Goal: Task Accomplishment & Management: Complete application form

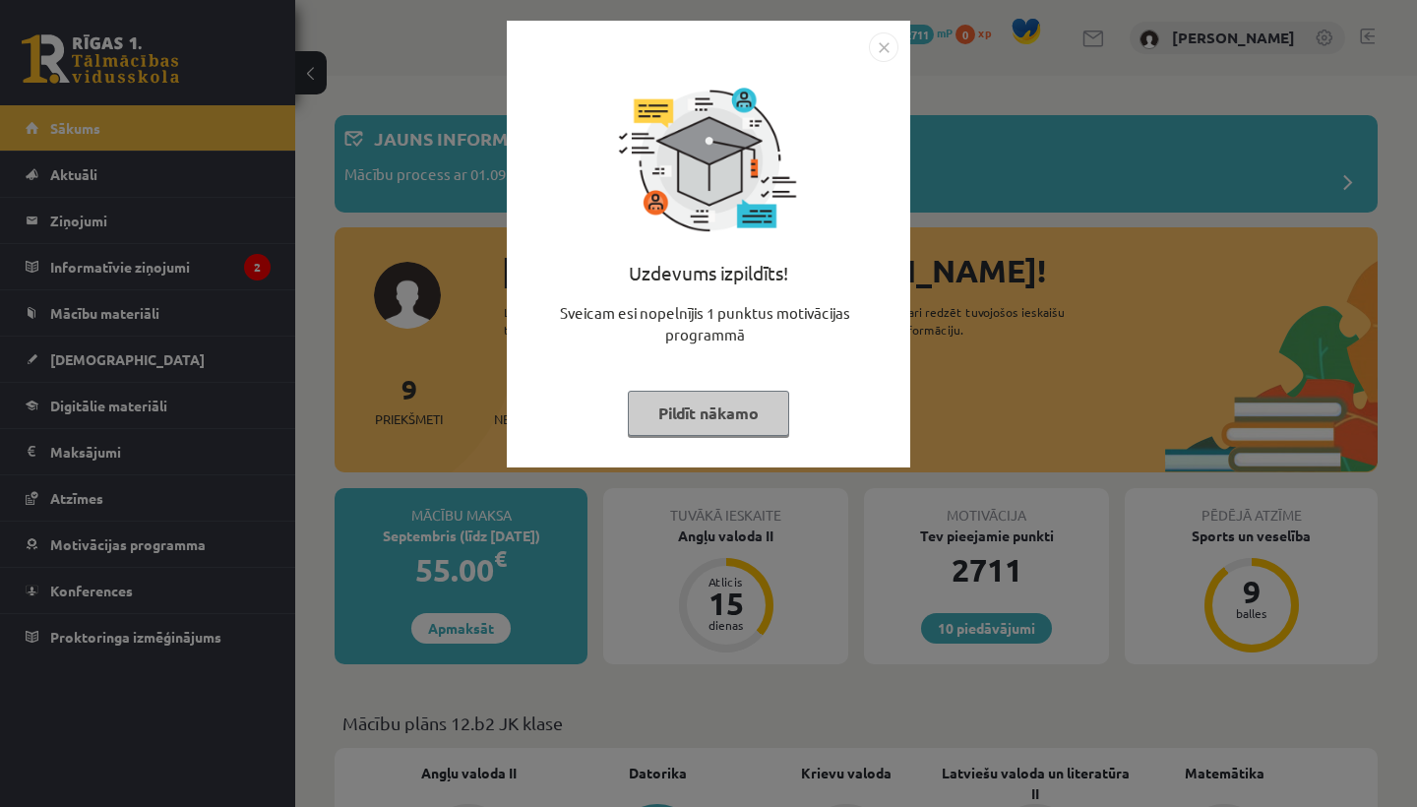
click at [879, 55] on img "Close" at bounding box center [884, 47] width 30 height 30
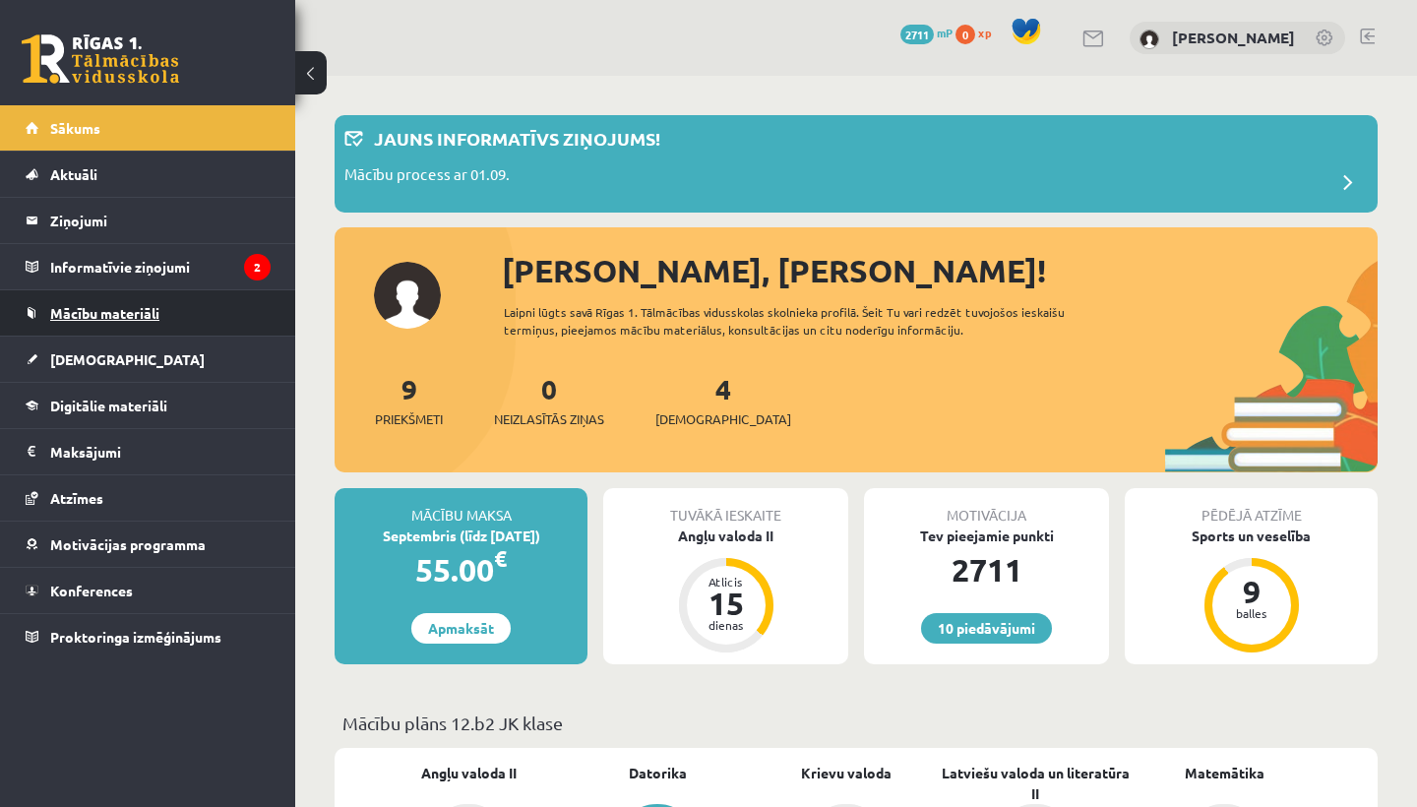
click at [222, 326] on link "Mācību materiāli" at bounding box center [148, 312] width 245 height 45
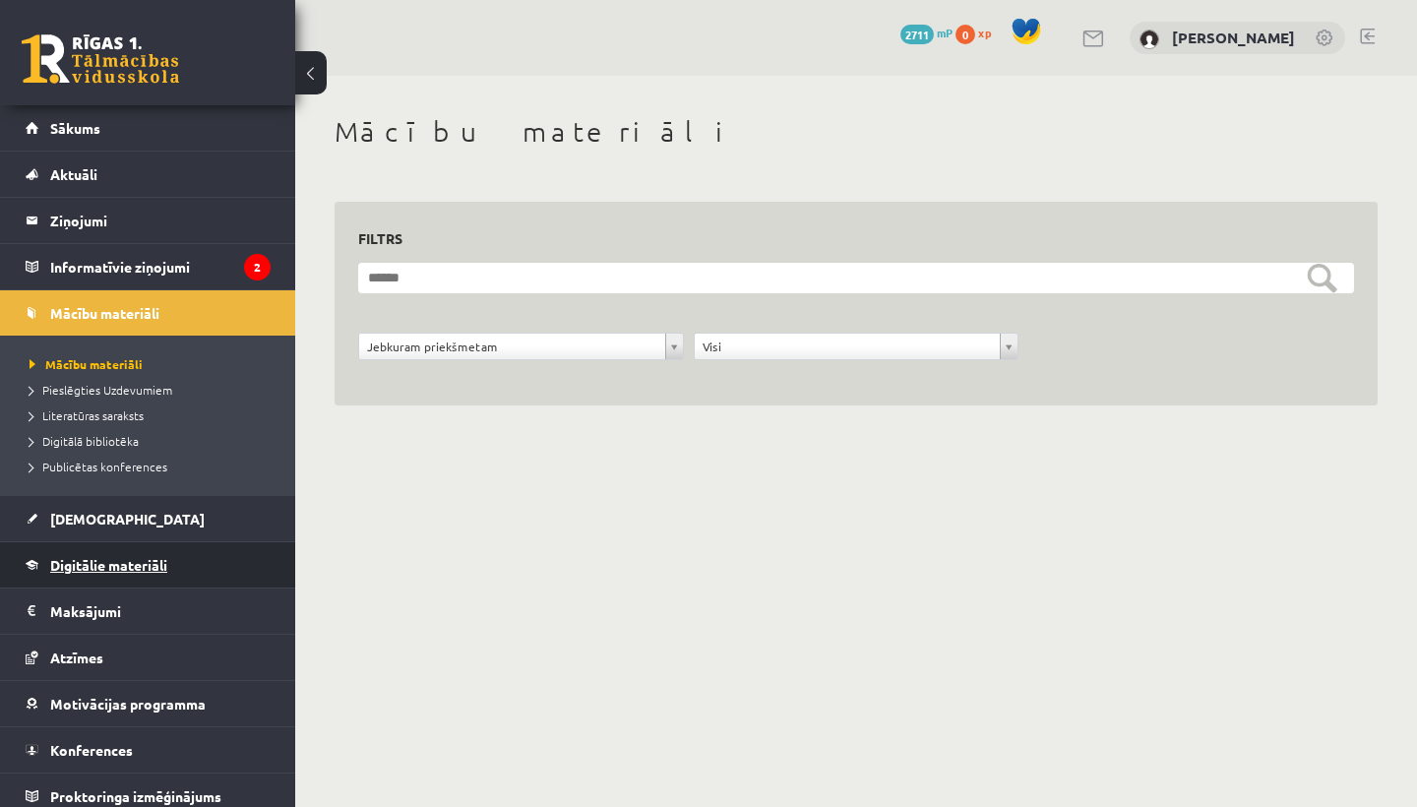
click at [150, 553] on link "Digitālie materiāli" at bounding box center [148, 564] width 245 height 45
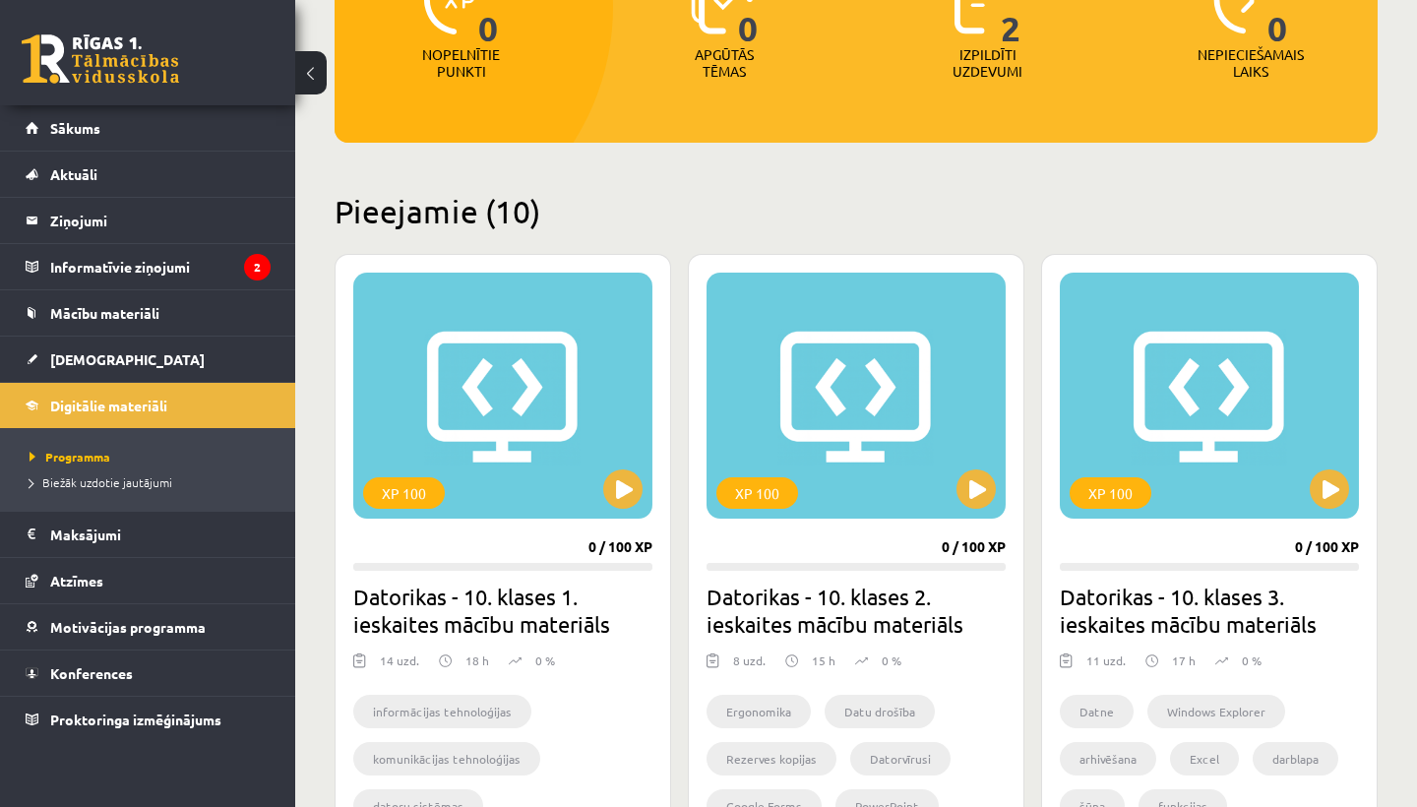
scroll to position [545, 0]
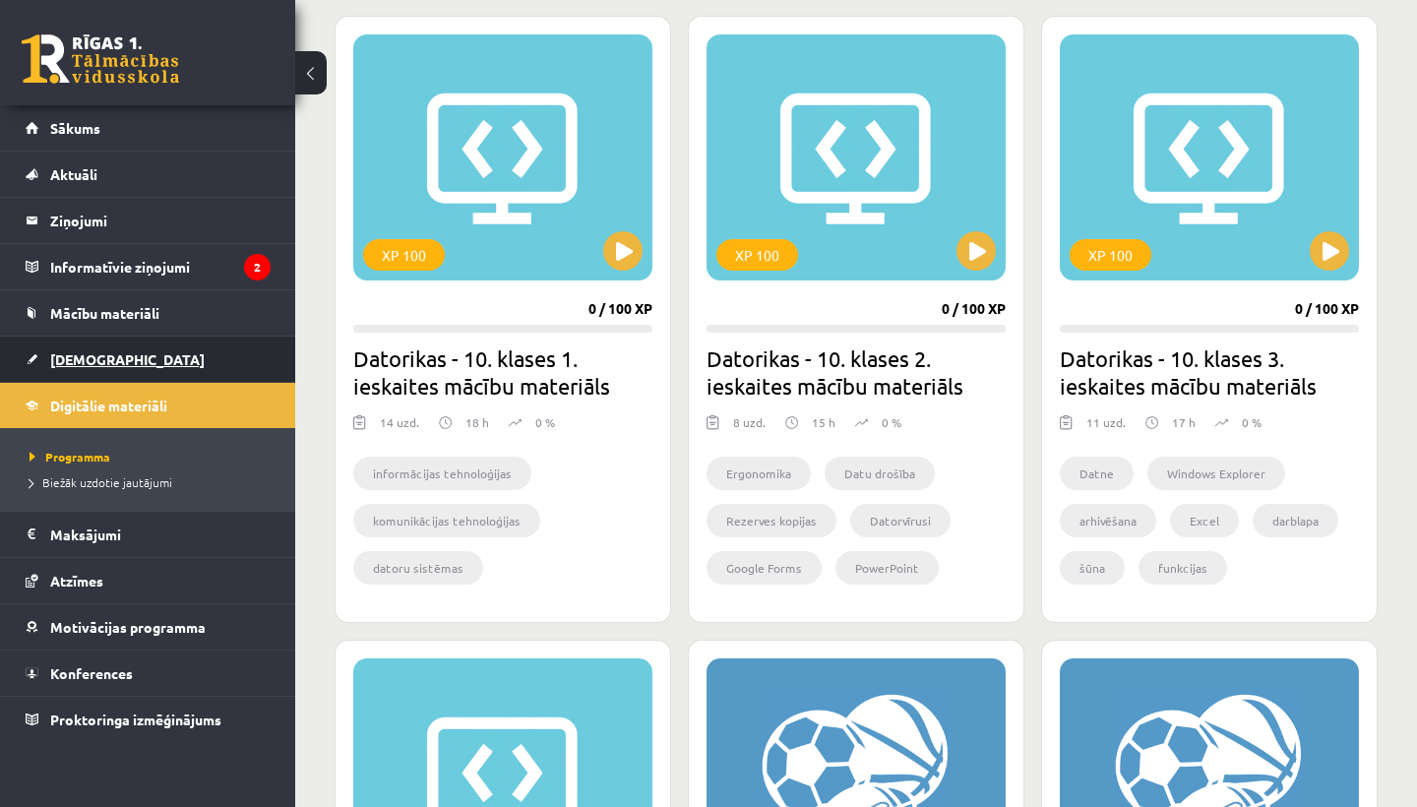
click at [145, 354] on link "[DEMOGRAPHIC_DATA]" at bounding box center [148, 358] width 245 height 45
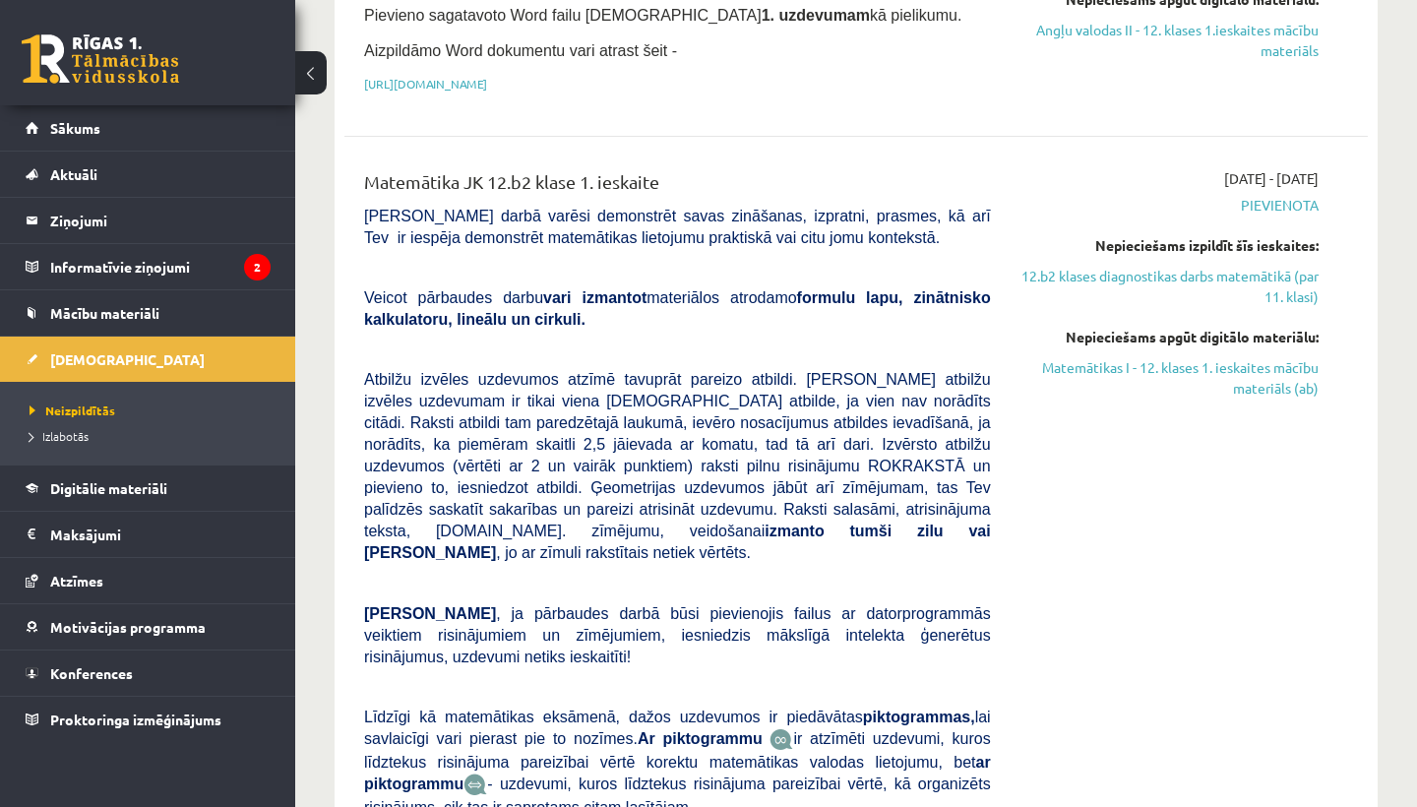
scroll to position [726, 0]
click at [1260, 361] on link "Matemātikas I - 12. klases 1. ieskaites mācību materiāls (ab)" at bounding box center [1169, 377] width 298 height 41
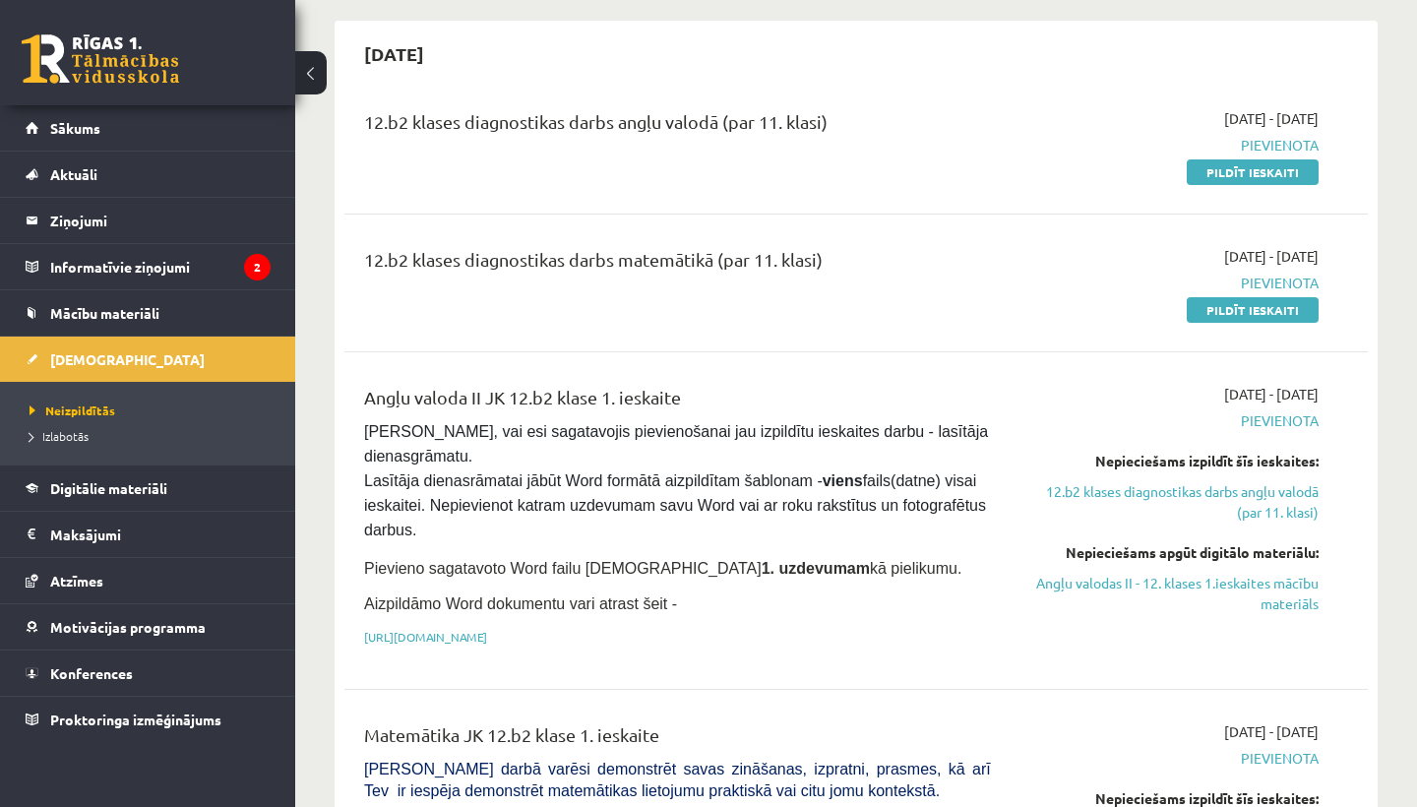
scroll to position [173, 0]
click at [1303, 167] on link "Pildīt ieskaiti" at bounding box center [1252, 172] width 132 height 26
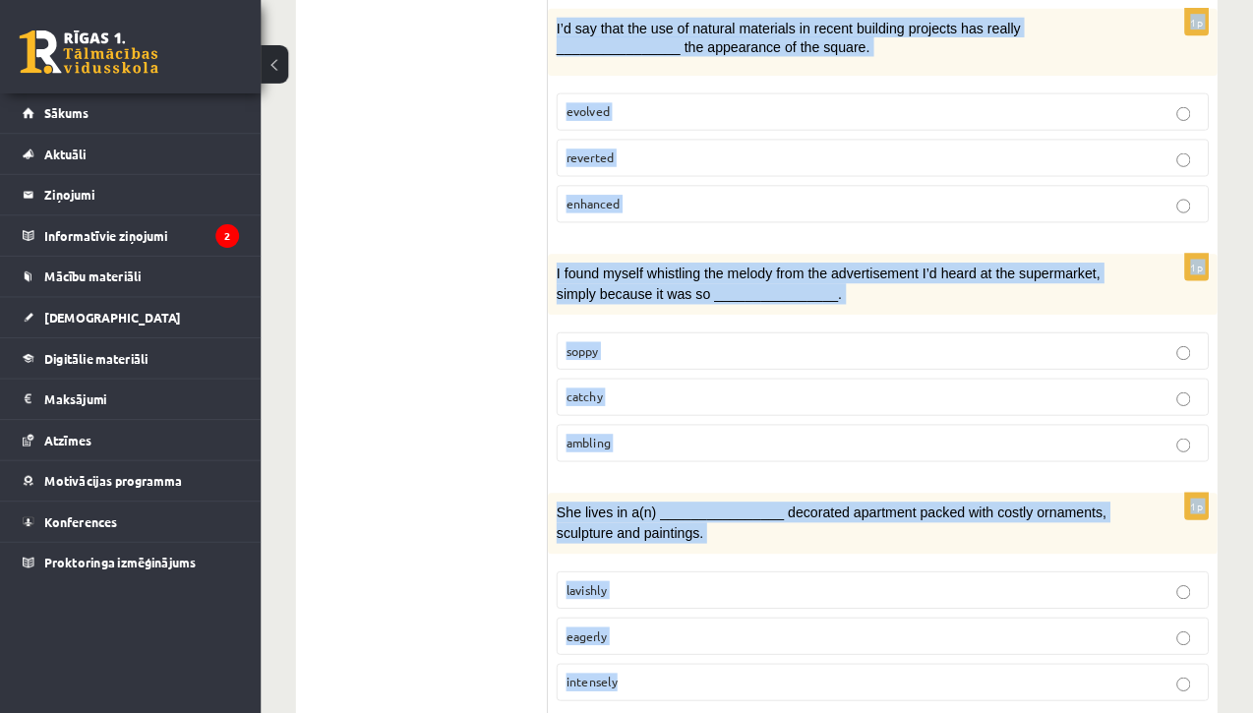
scroll to position [2982, 0]
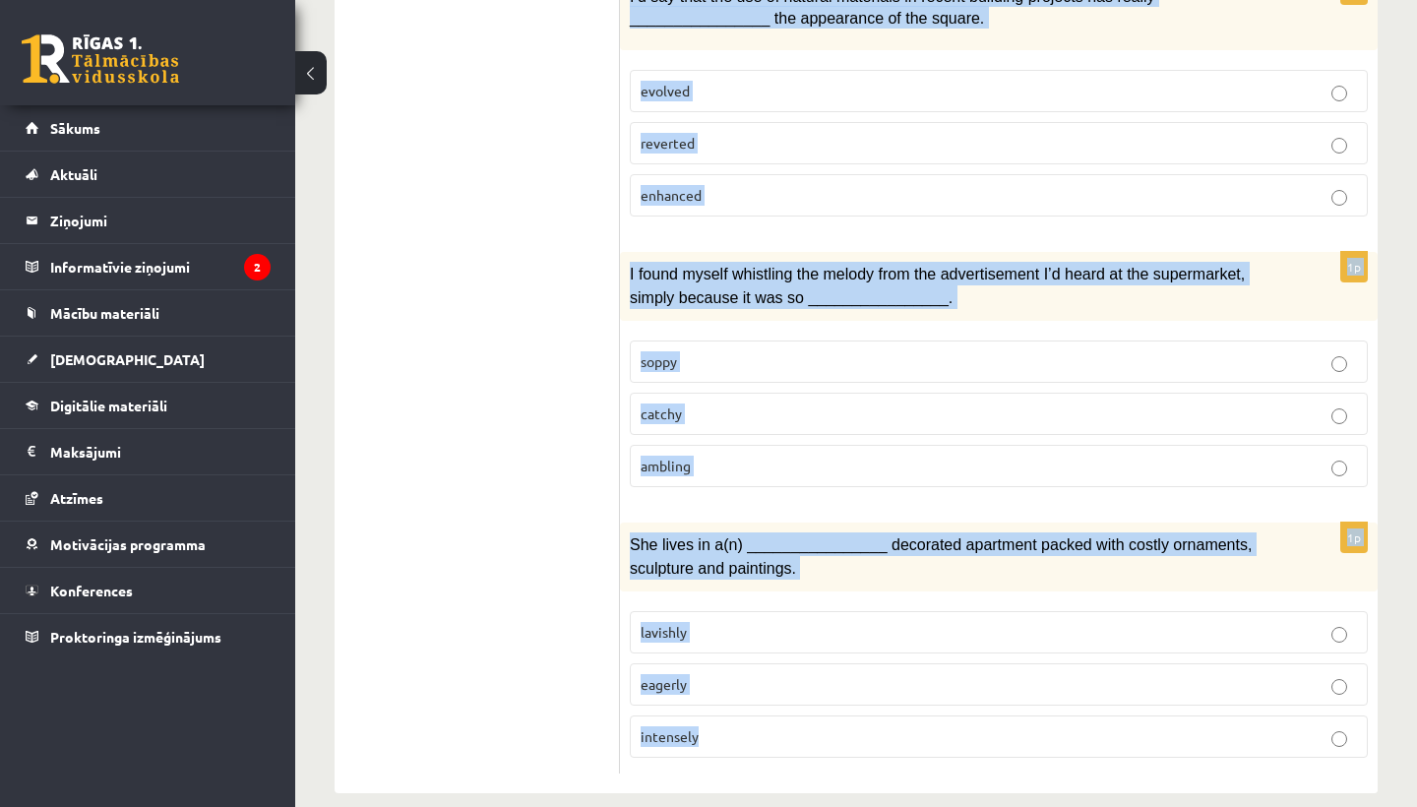
drag, startPoint x: 642, startPoint y: 377, endPoint x: 838, endPoint y: 806, distance: 471.5
copy form "Loremi dol sitamet consect. 9a Elits doeius tem inci ________________ ut lab et…"
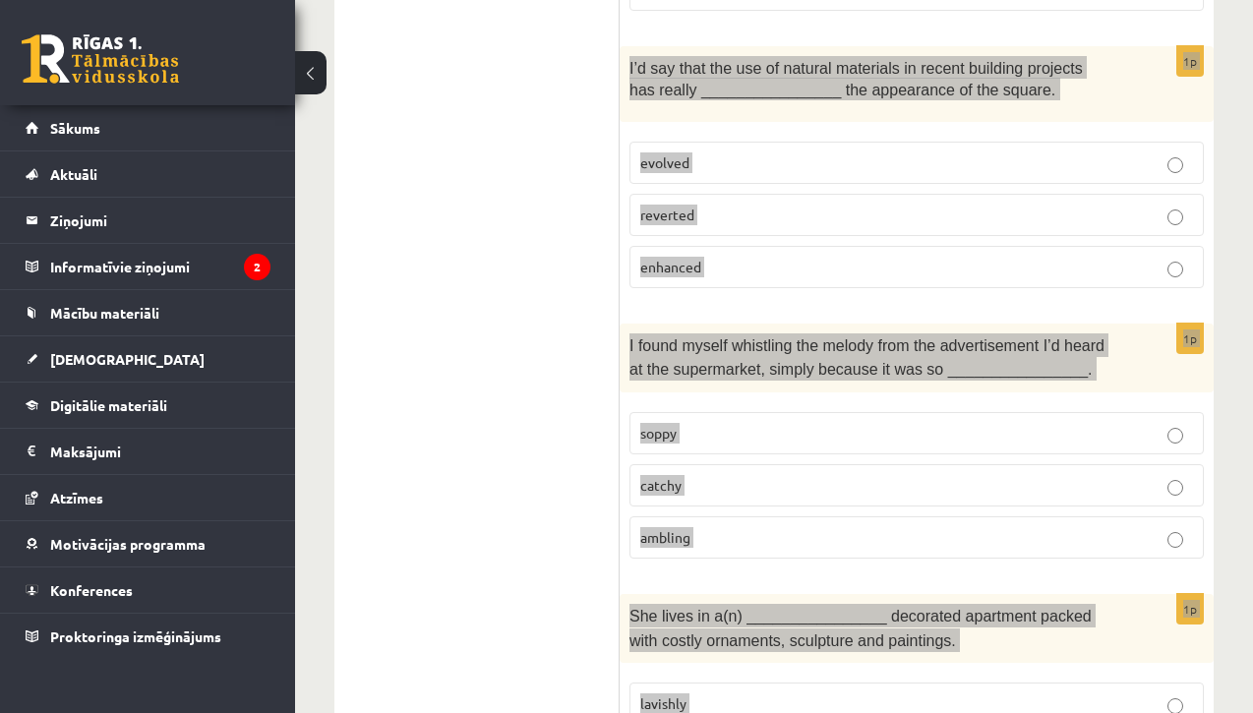
click at [1160, 70] on div "I’d say that the use of natural materials in recent building projects has reall…" at bounding box center [917, 84] width 594 height 76
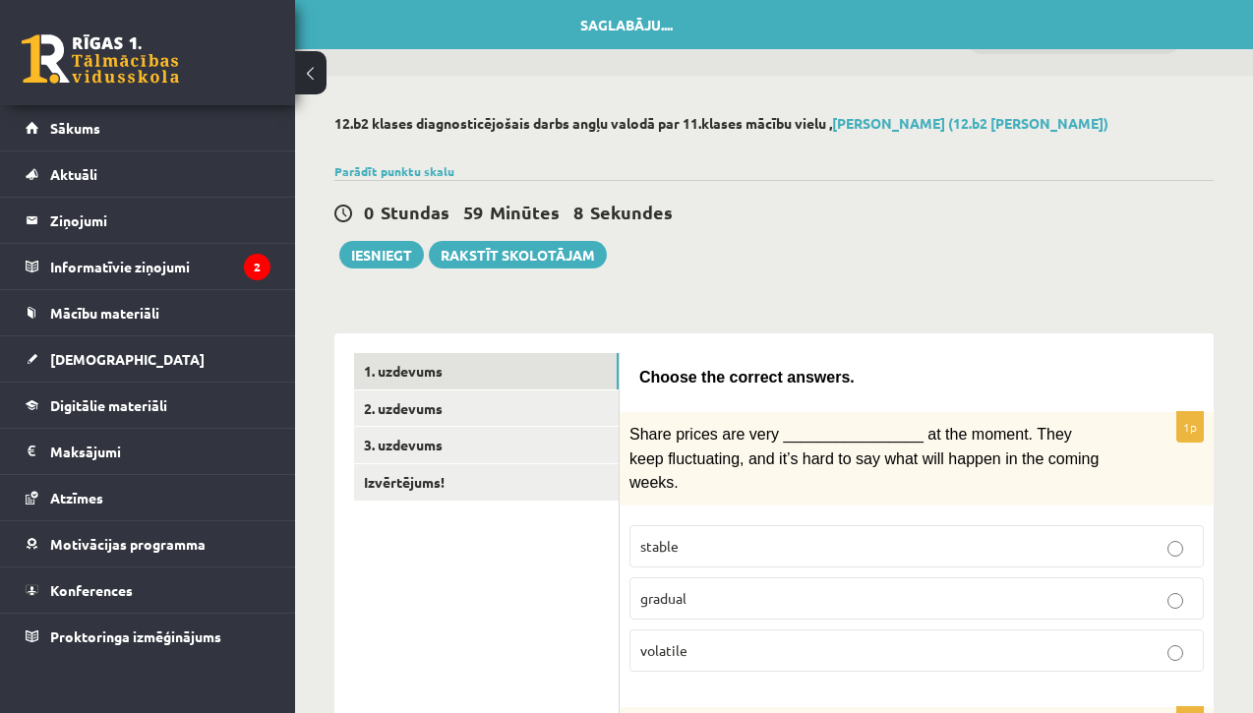
click at [842, 222] on div "0 Stundas 59 Minūtes 8 Sekundes" at bounding box center [773, 214] width 879 height 26
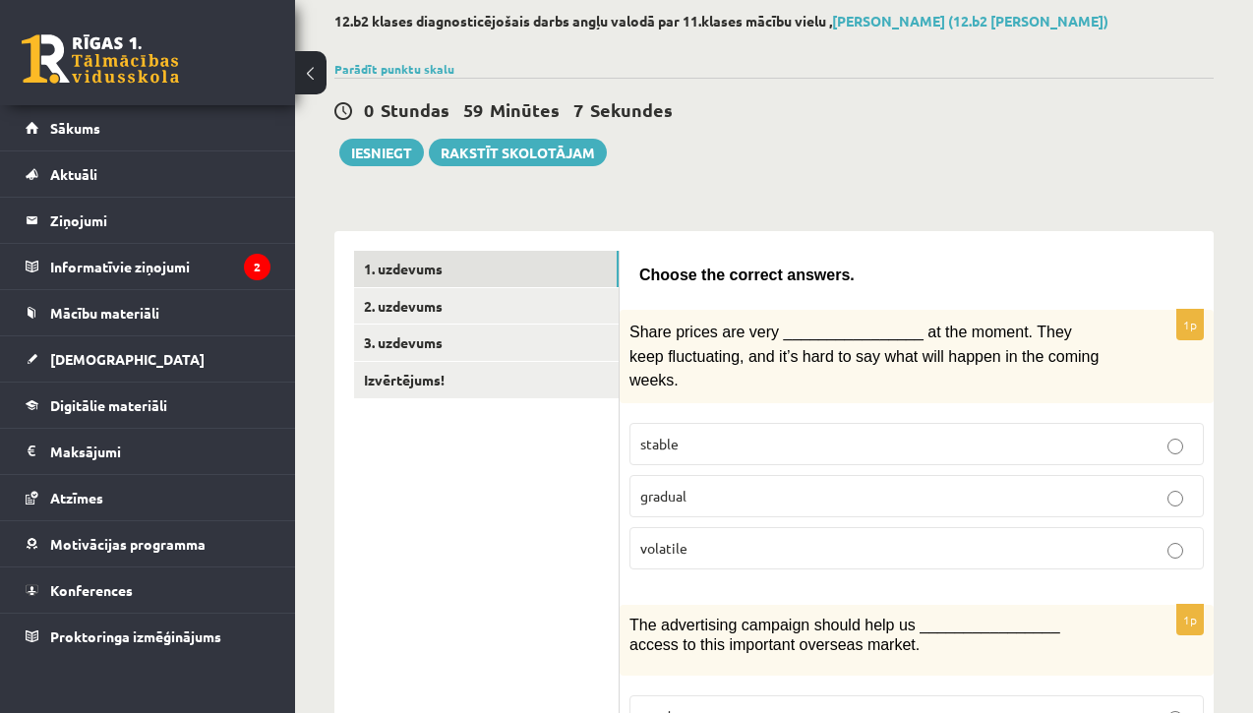
scroll to position [197, 1]
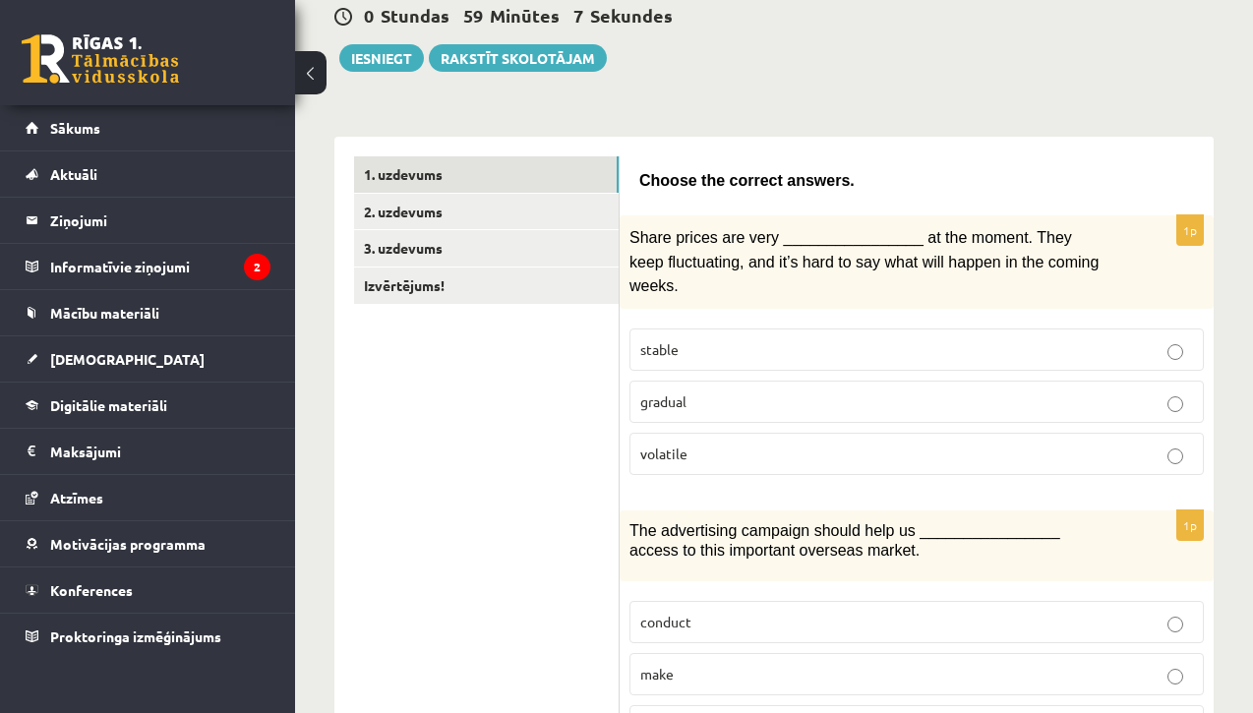
click at [793, 444] on p "volatile" at bounding box center [916, 454] width 553 height 21
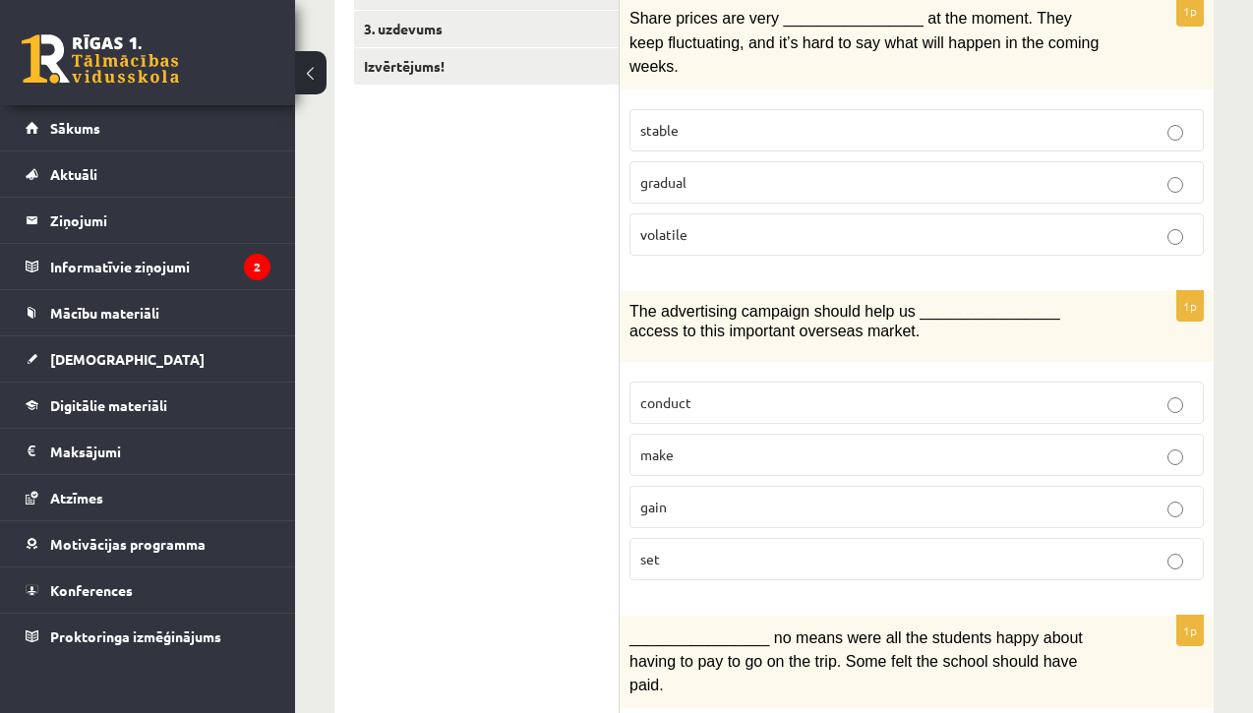
scroll to position [414, 0]
click at [789, 507] on p "gain" at bounding box center [916, 509] width 553 height 21
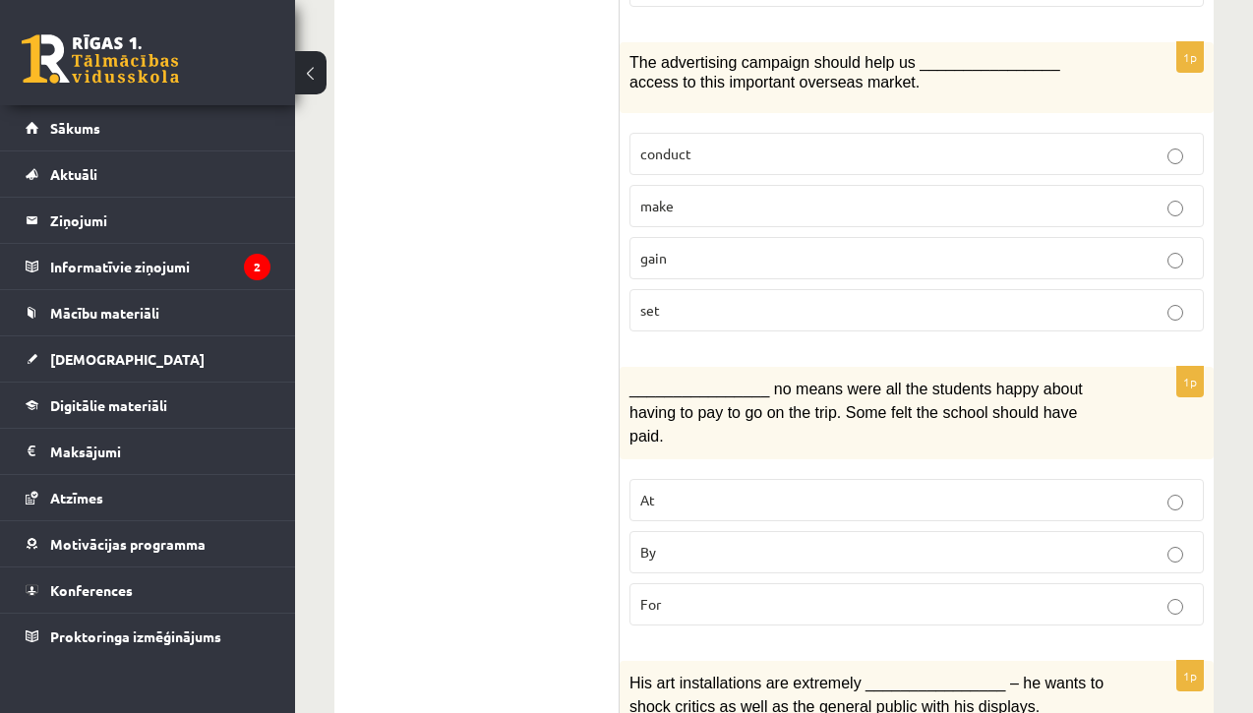
scroll to position [699, 0]
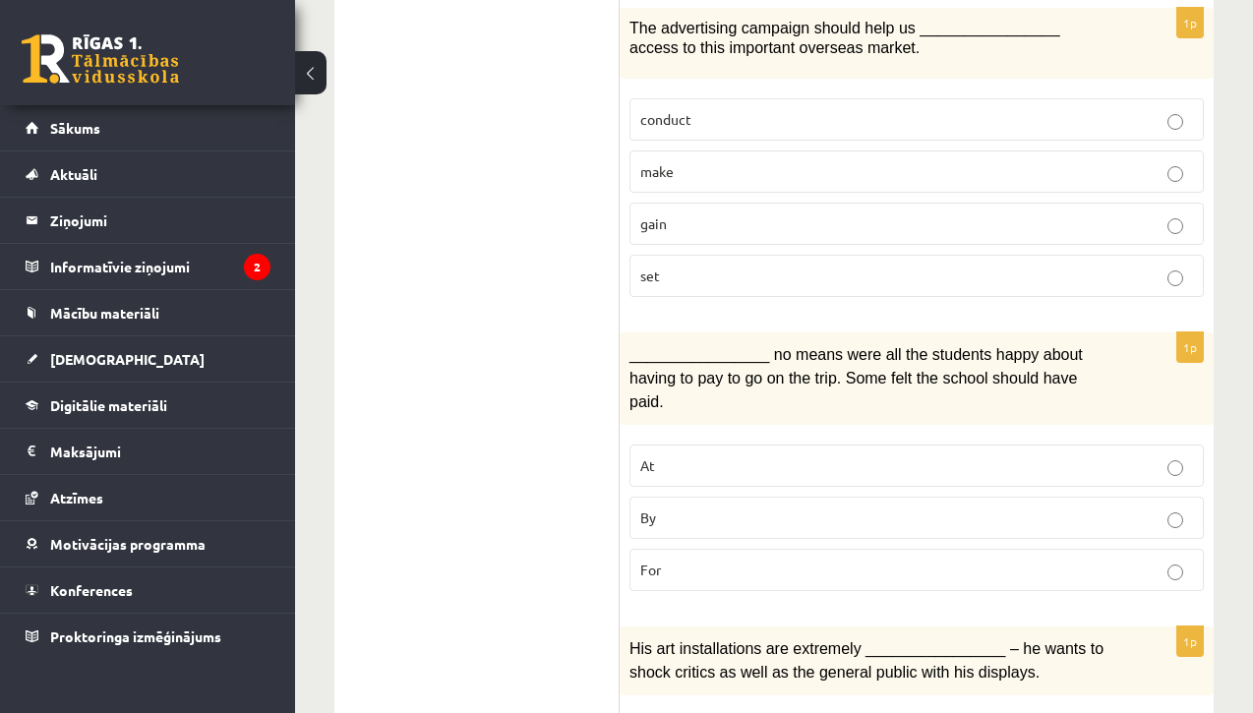
click at [758, 512] on p "By" at bounding box center [916, 518] width 553 height 21
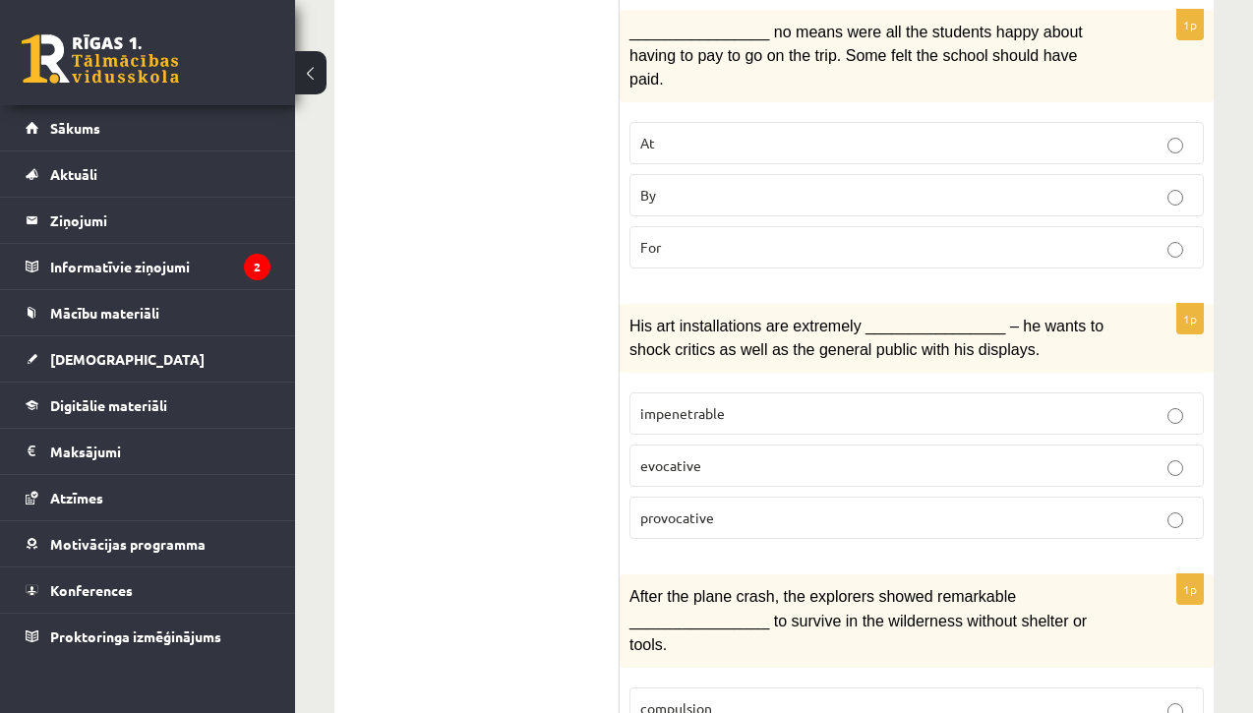
scroll to position [1037, 0]
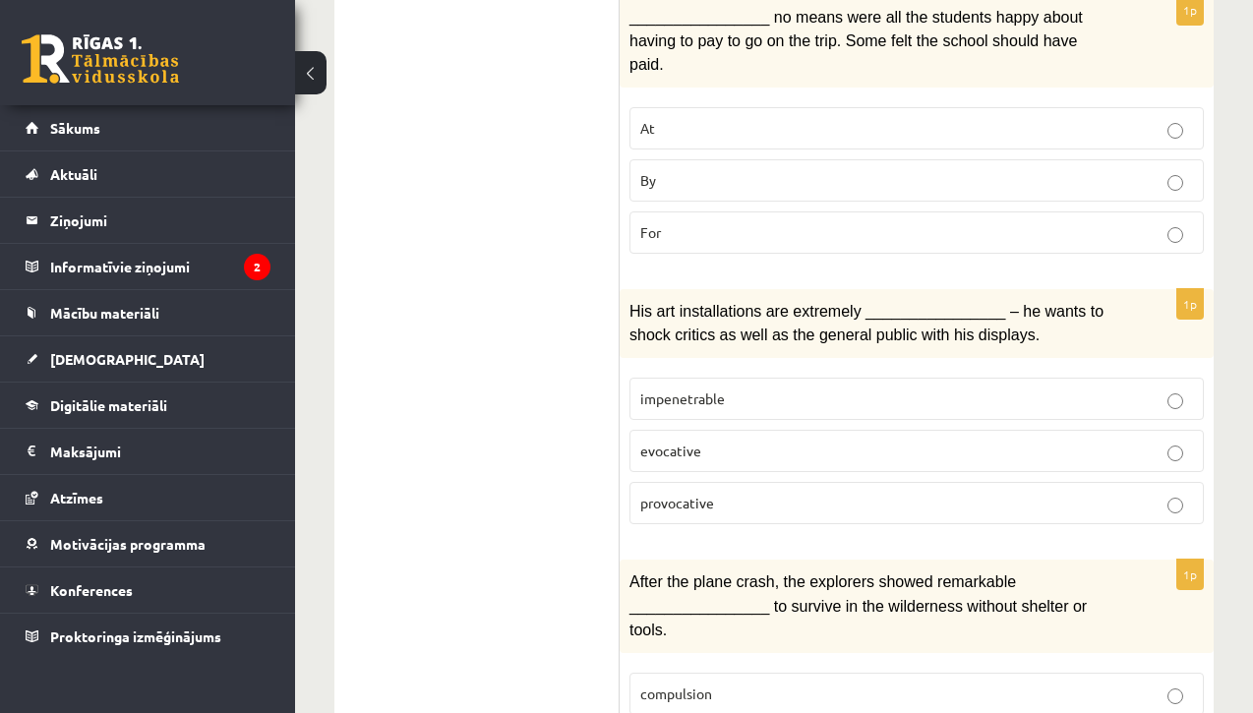
click at [755, 493] on p "provocative" at bounding box center [916, 503] width 553 height 21
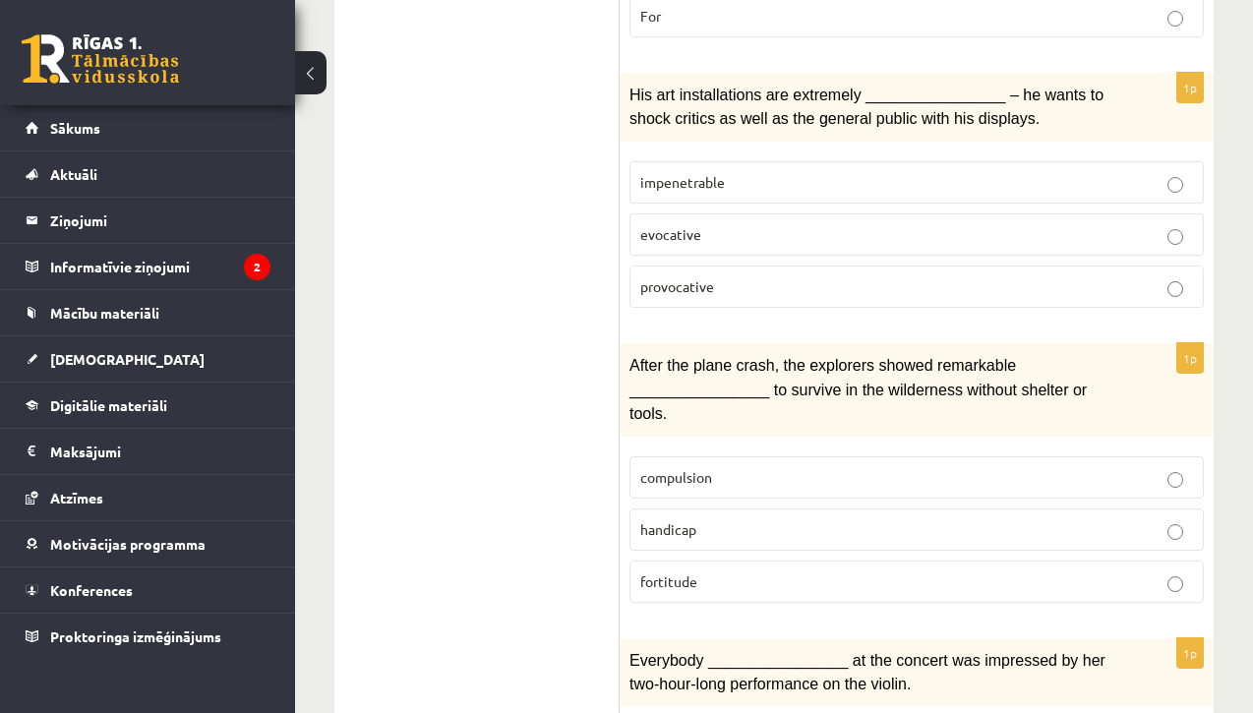
scroll to position [1264, 0]
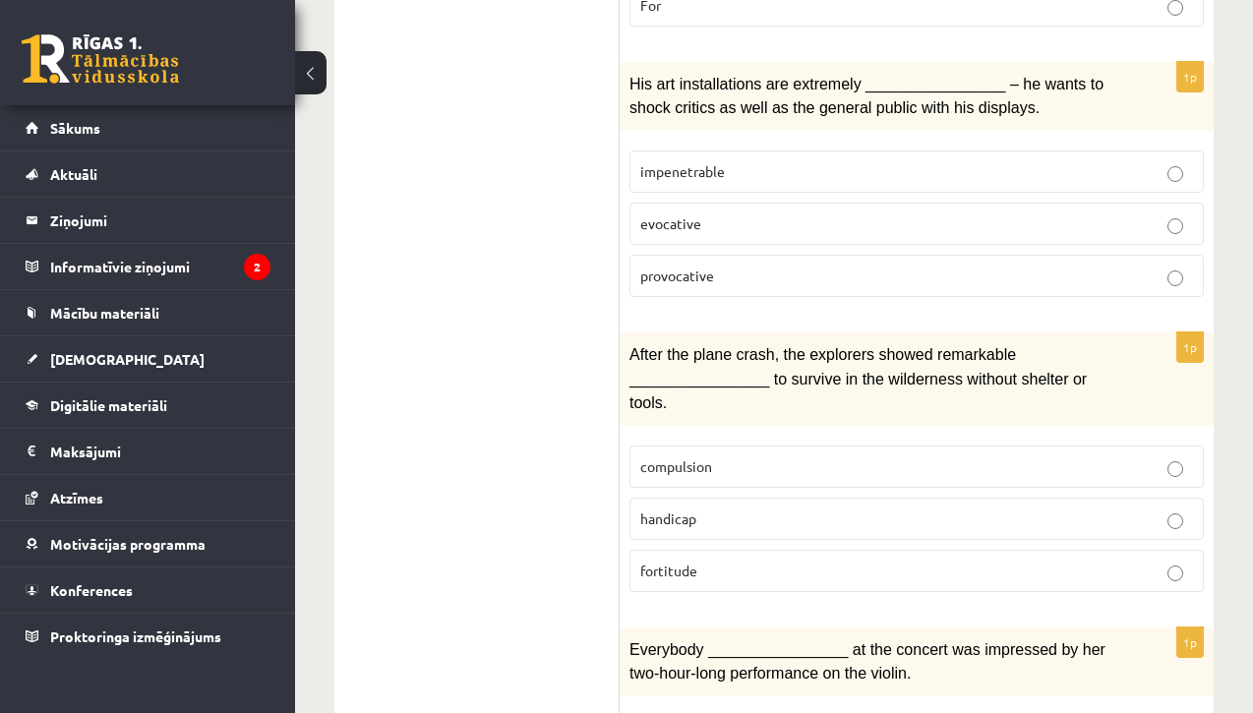
click at [729, 550] on label "fortitude" at bounding box center [917, 571] width 574 height 42
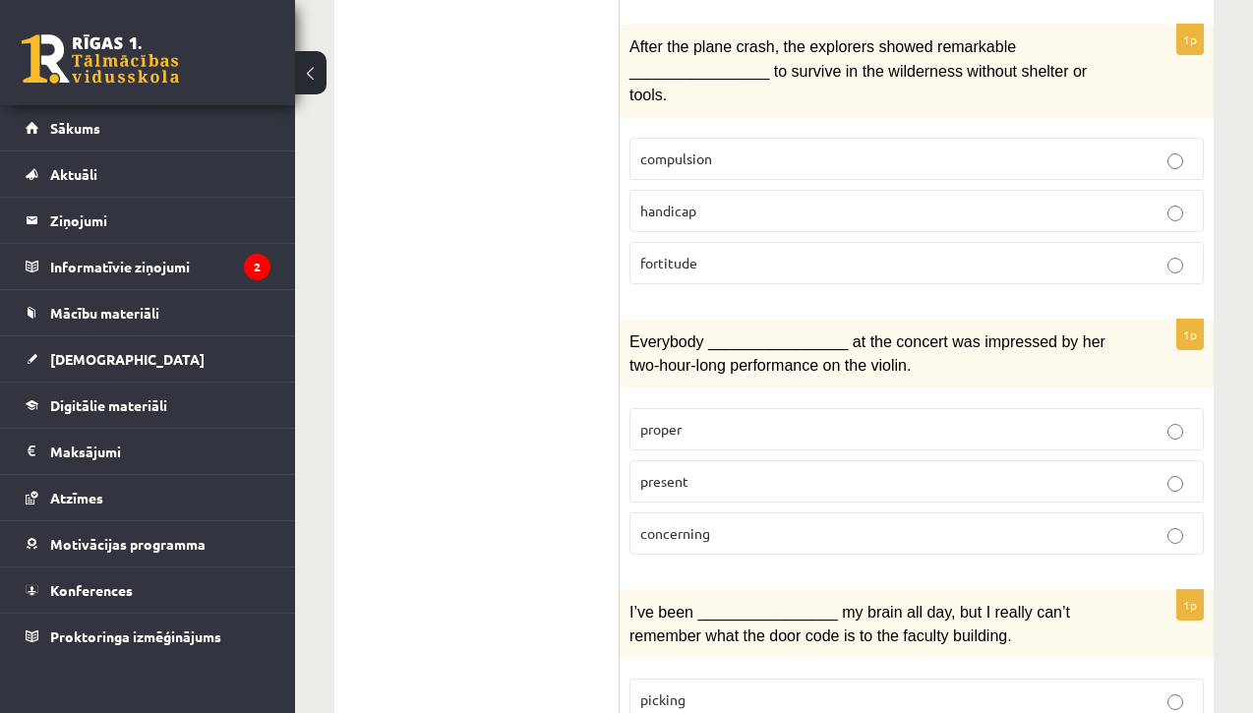
scroll to position [1579, 0]
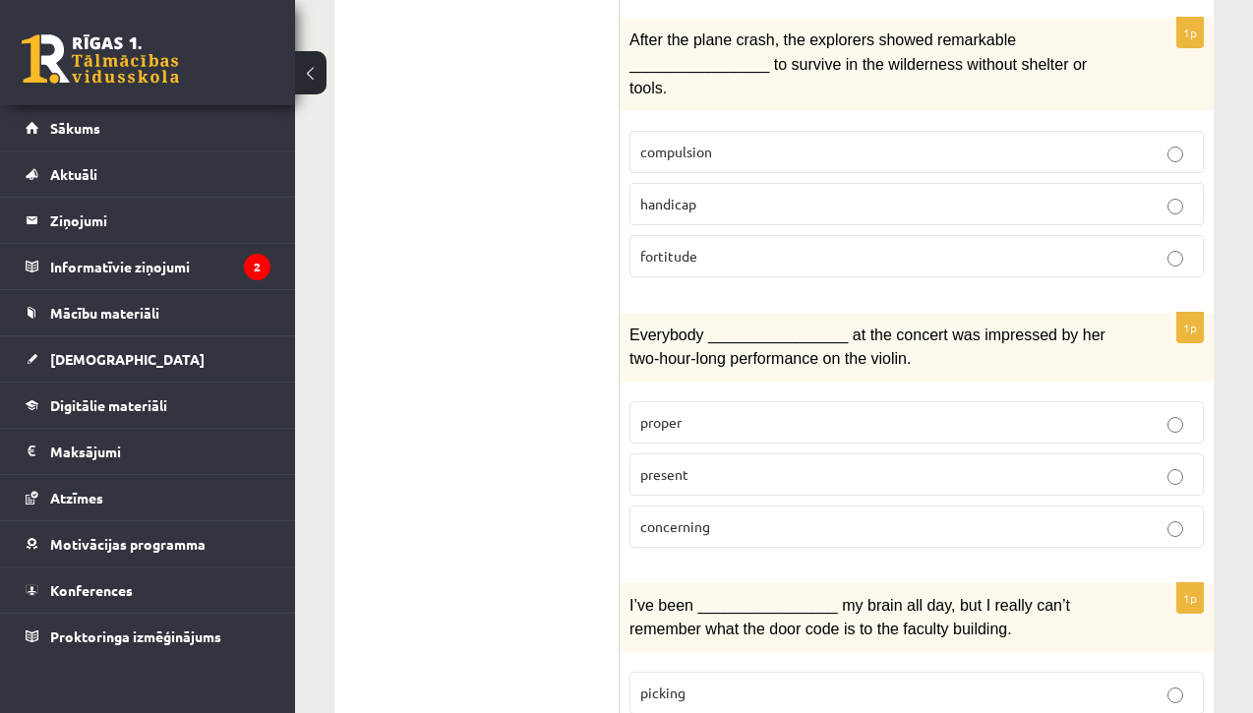
click at [743, 468] on label "present" at bounding box center [917, 474] width 574 height 42
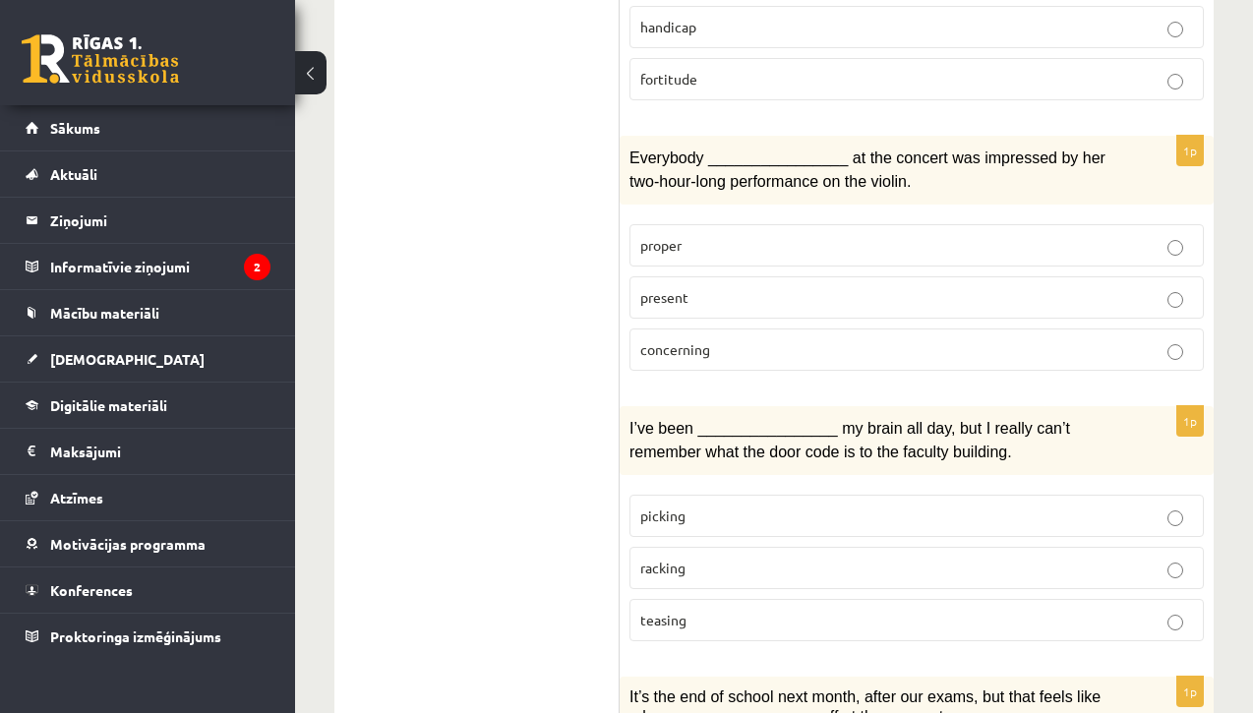
scroll to position [1758, 0]
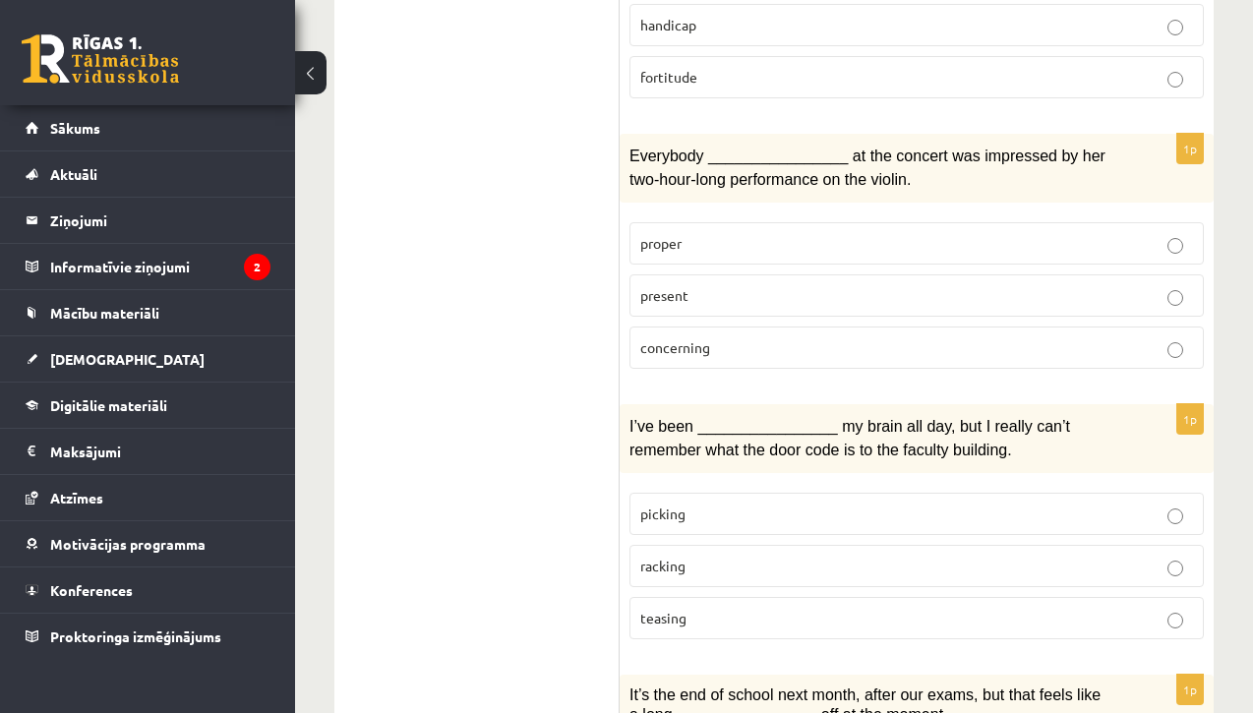
click at [705, 556] on p "racking" at bounding box center [916, 566] width 553 height 21
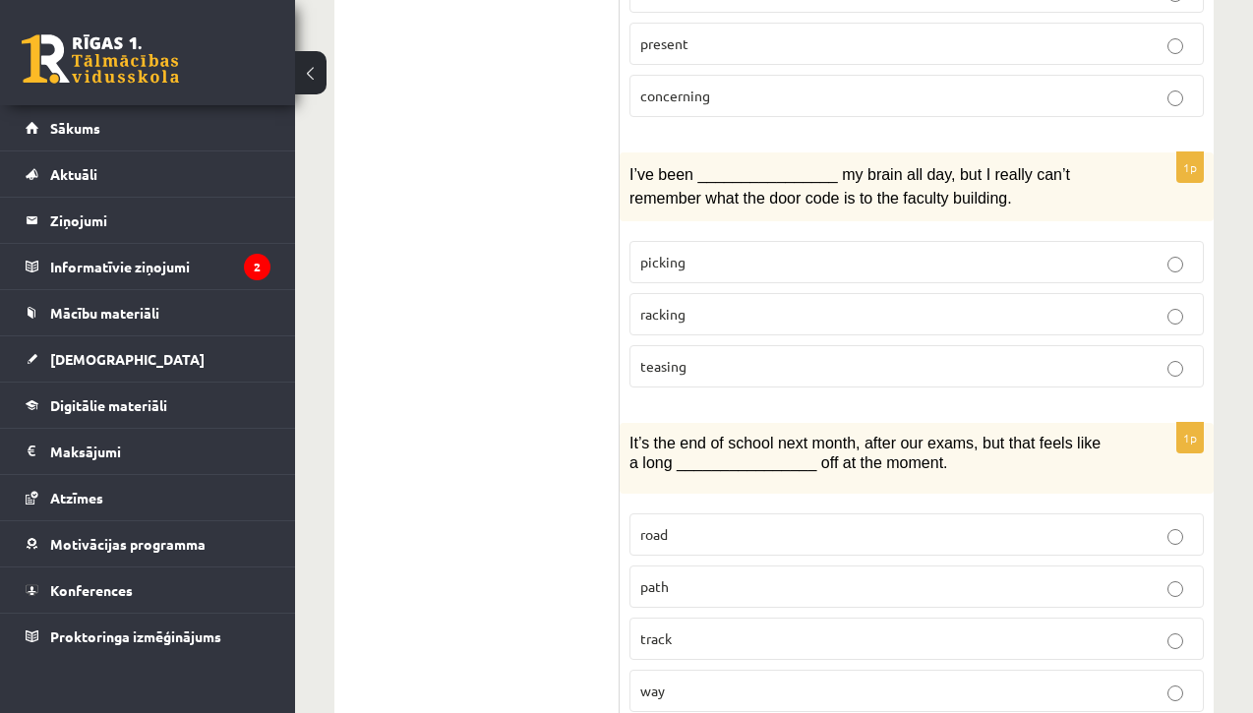
scroll to position [2028, 0]
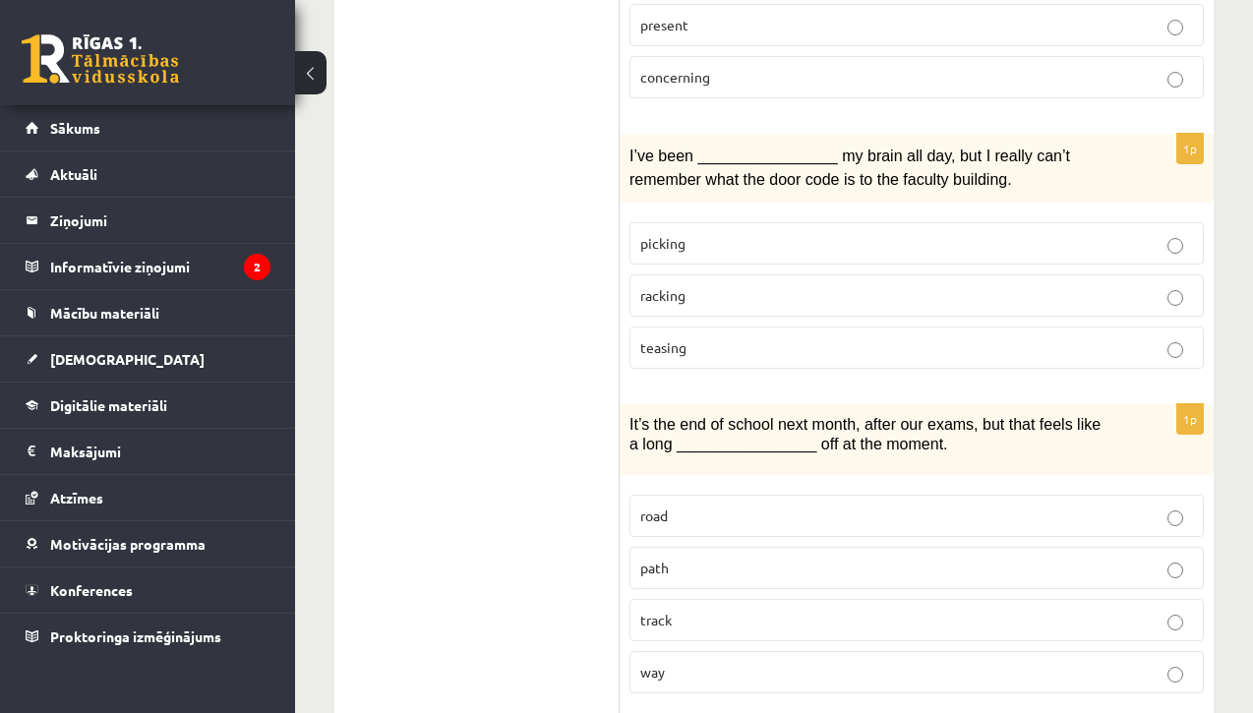
click at [678, 662] on p "way" at bounding box center [916, 672] width 553 height 21
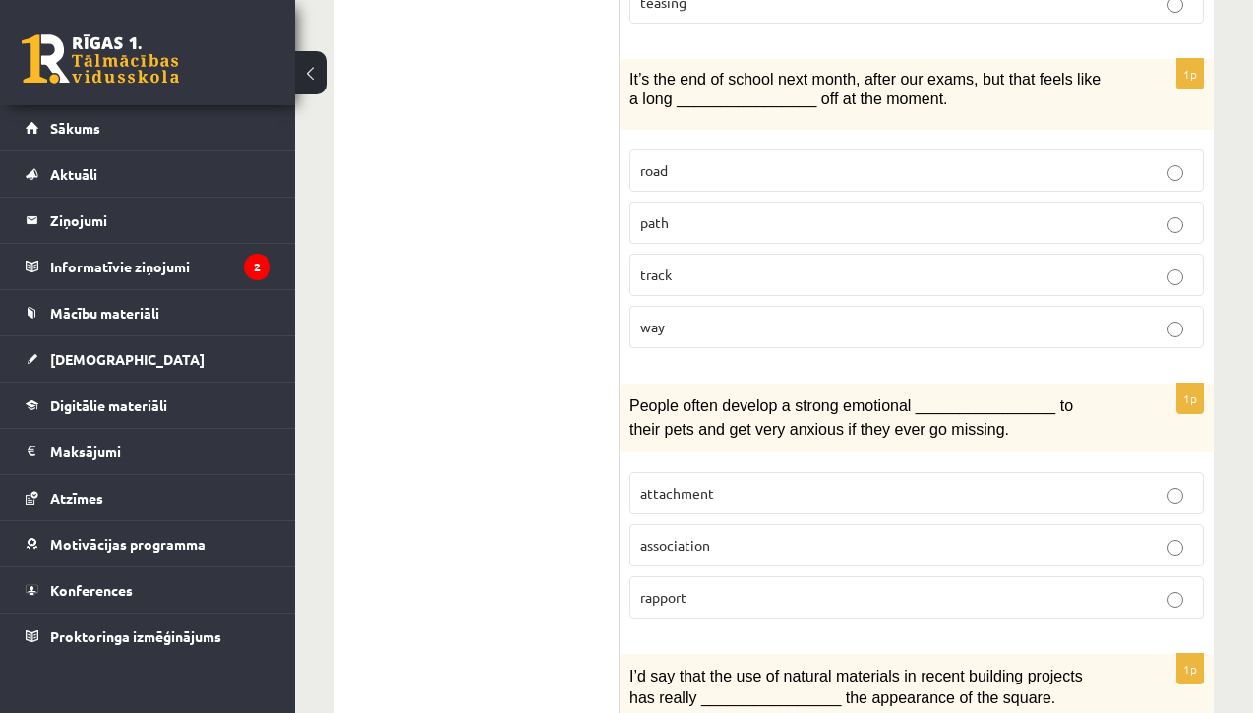
scroll to position [2382, 0]
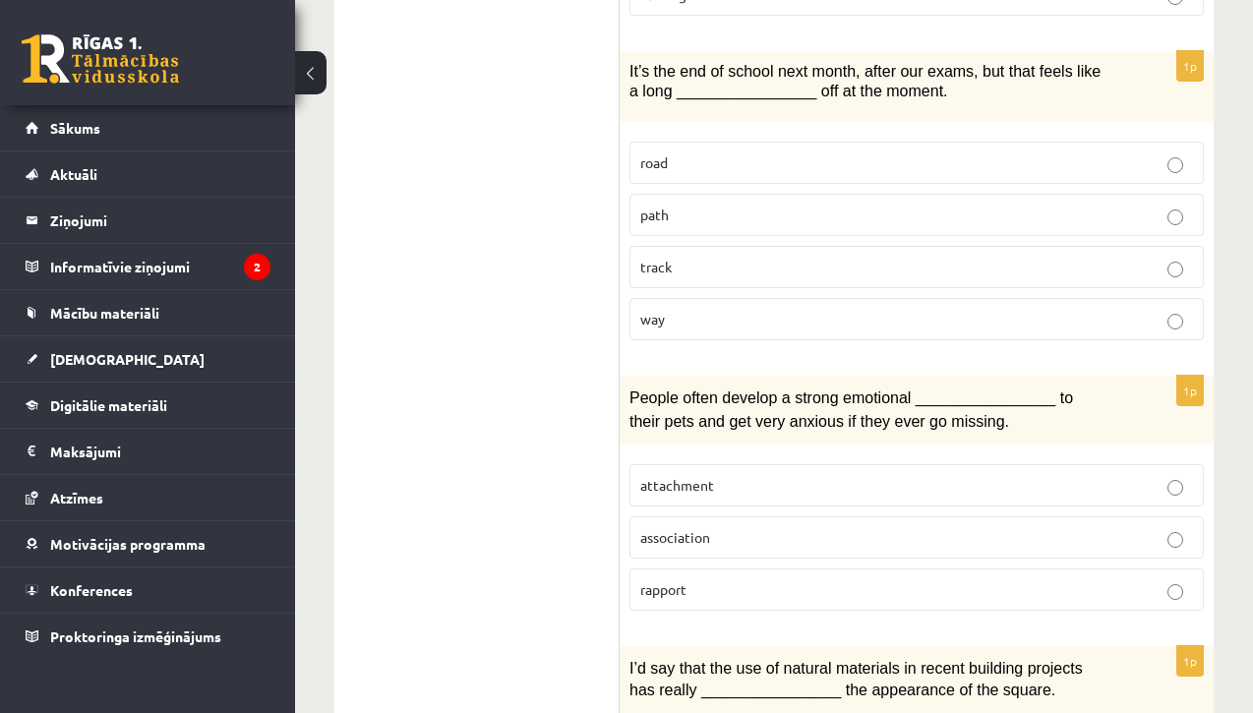
click at [724, 475] on p "attachment" at bounding box center [916, 485] width 553 height 21
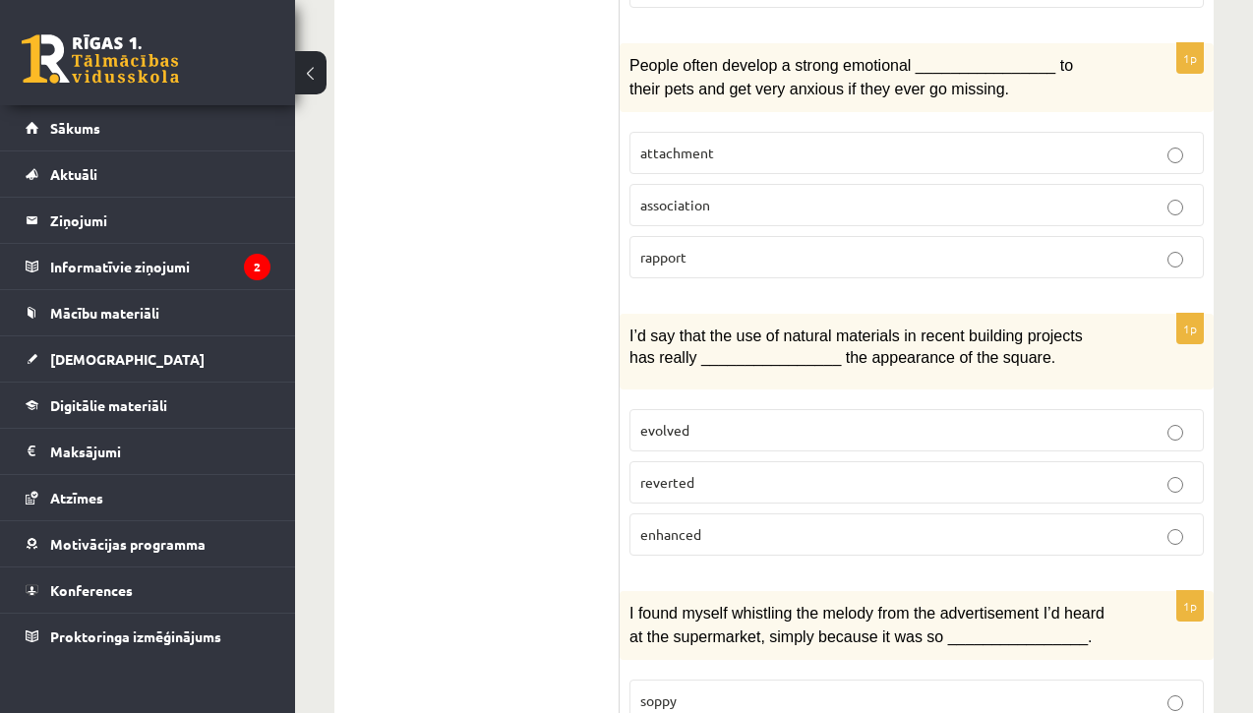
scroll to position [2893, 0]
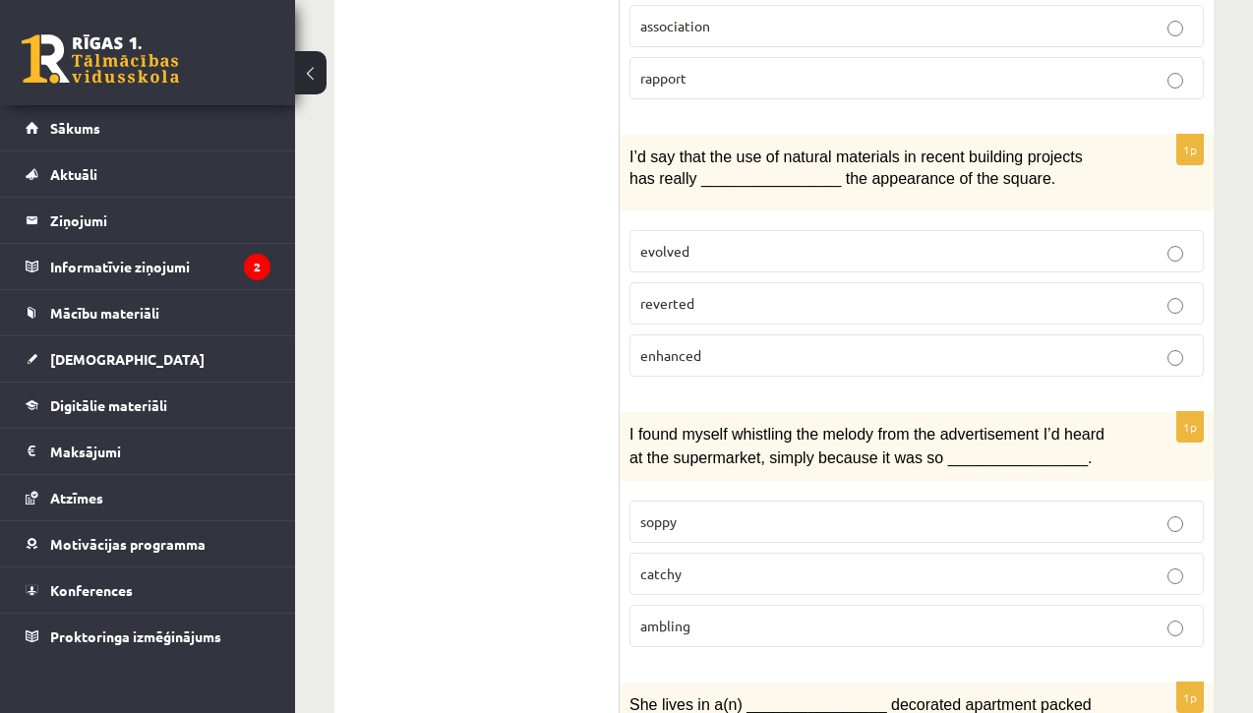
click at [714, 345] on p "enhanced" at bounding box center [916, 355] width 553 height 21
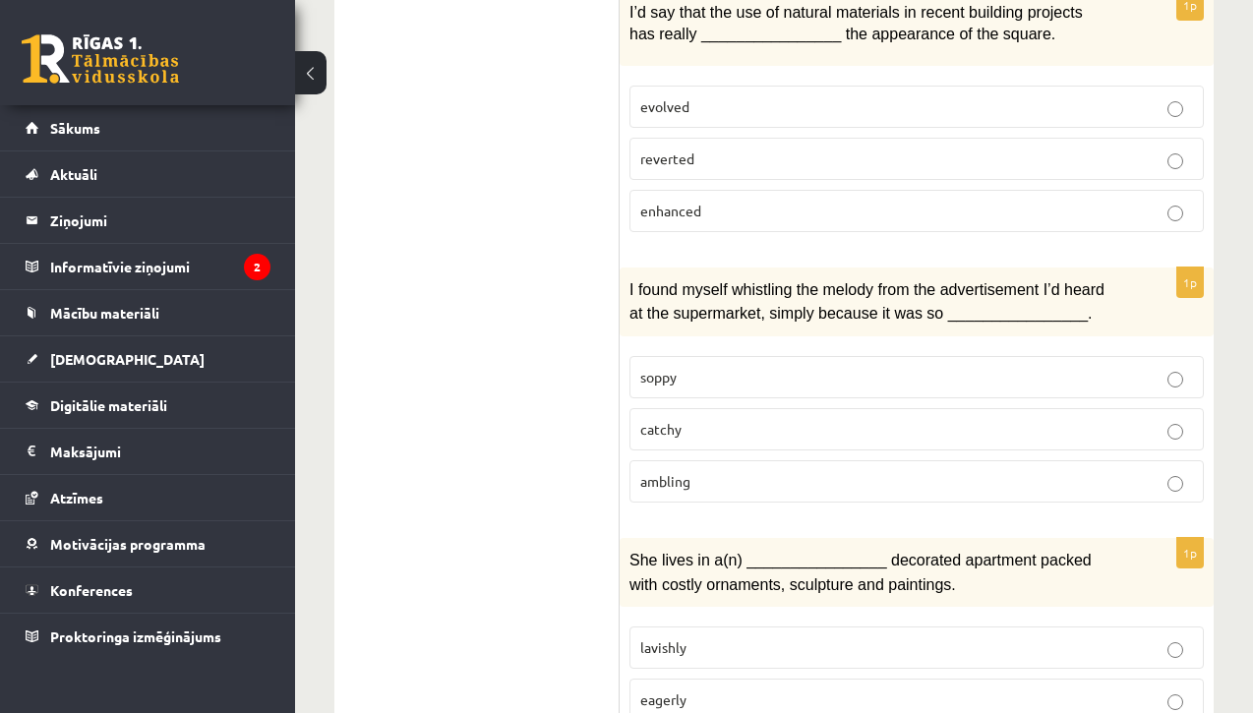
scroll to position [3038, 0]
click at [694, 419] on p "catchy" at bounding box center [916, 429] width 553 height 21
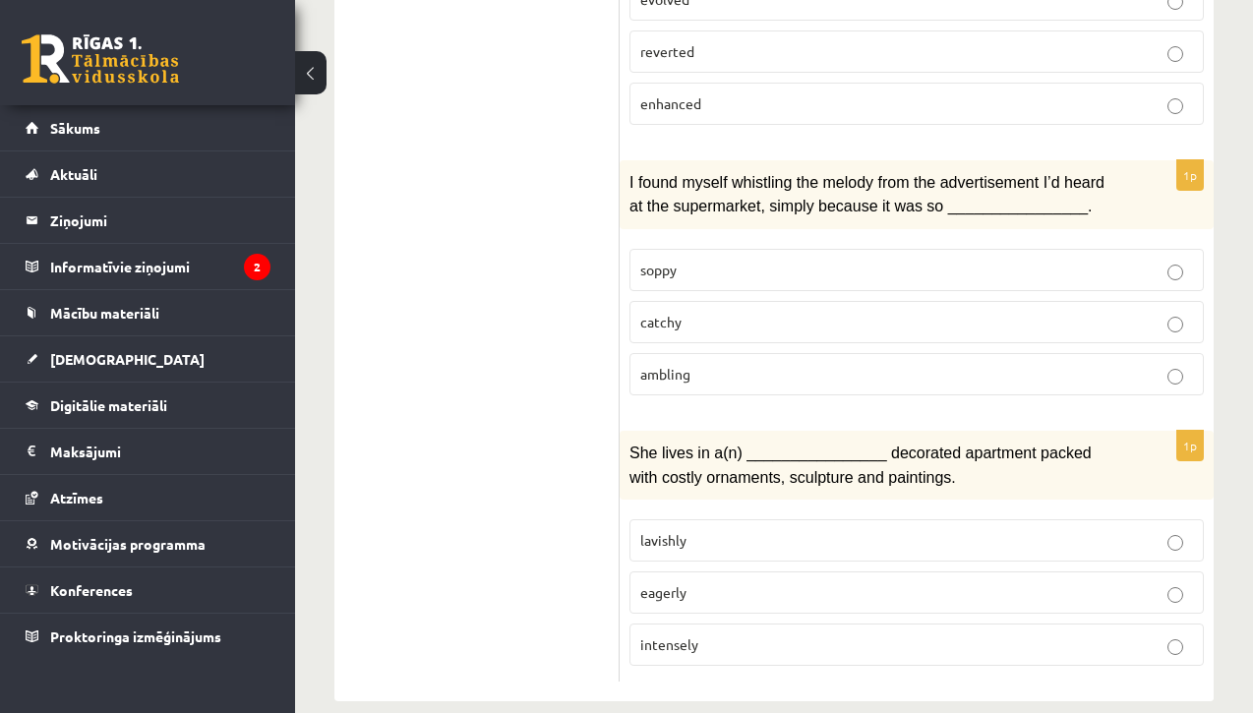
scroll to position [3143, 0]
click at [700, 532] on p "lavishly" at bounding box center [916, 542] width 553 height 21
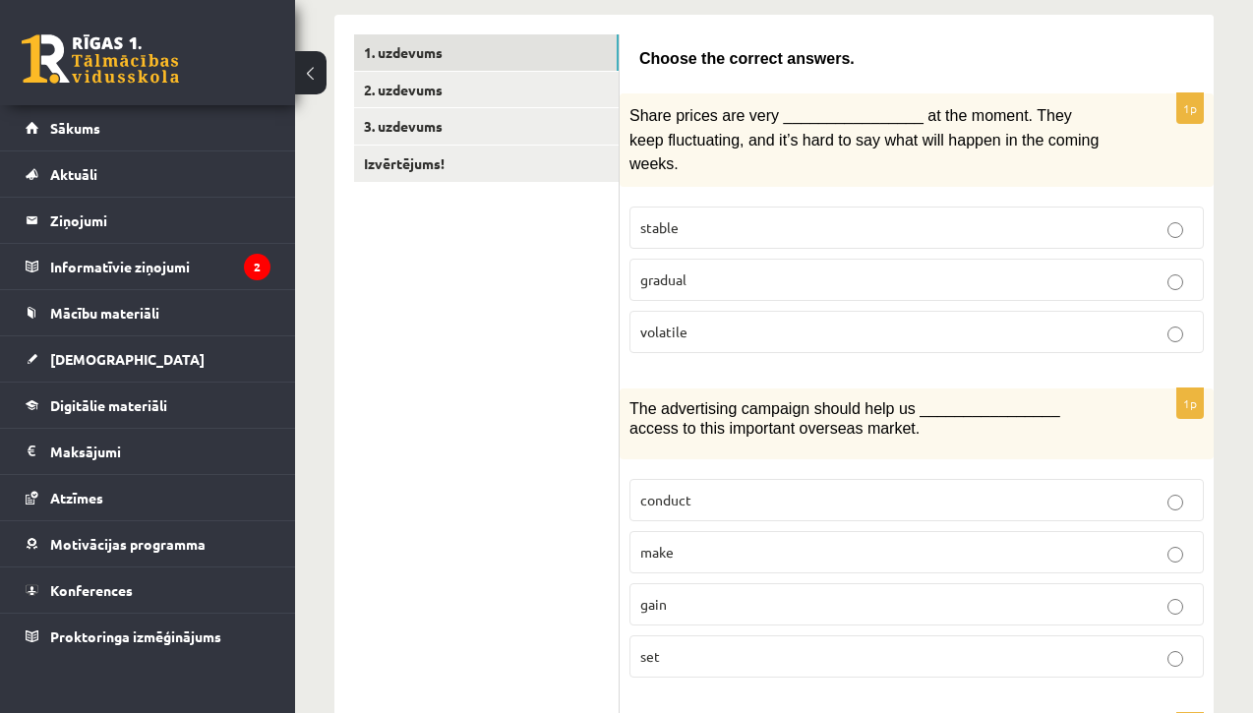
scroll to position [202, 0]
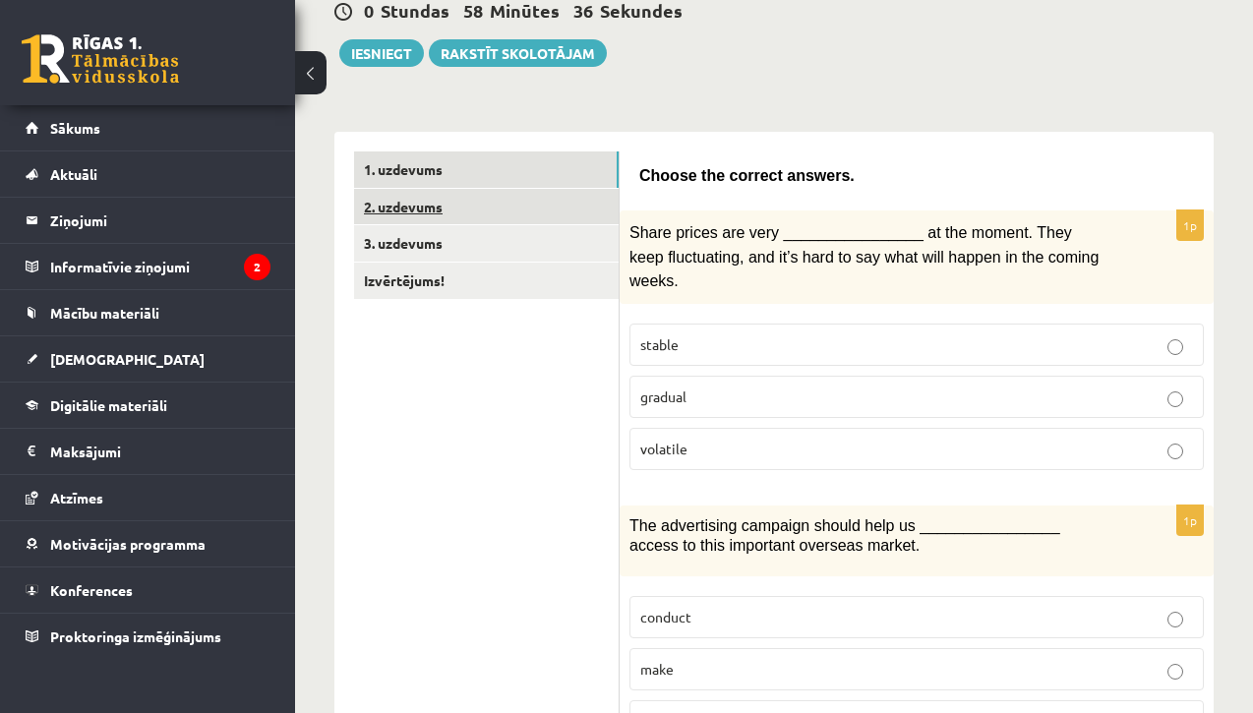
click at [522, 192] on link "2. uzdevums" at bounding box center [486, 207] width 265 height 36
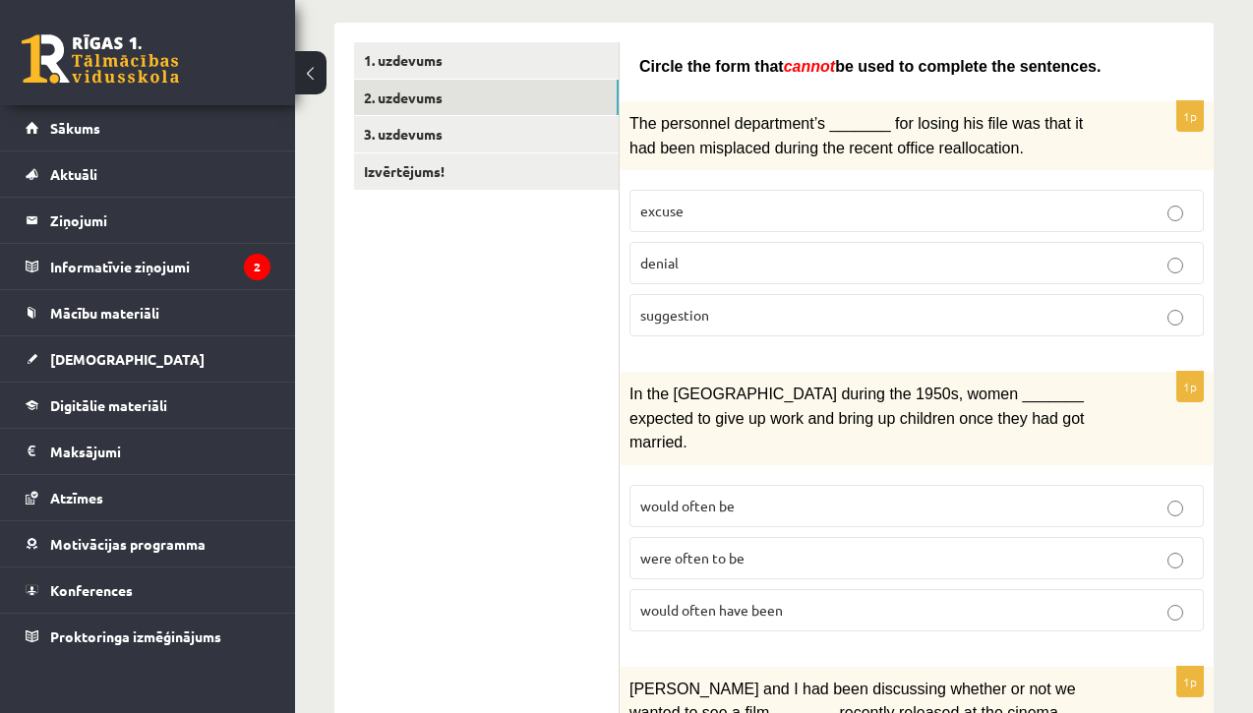
scroll to position [317, 0]
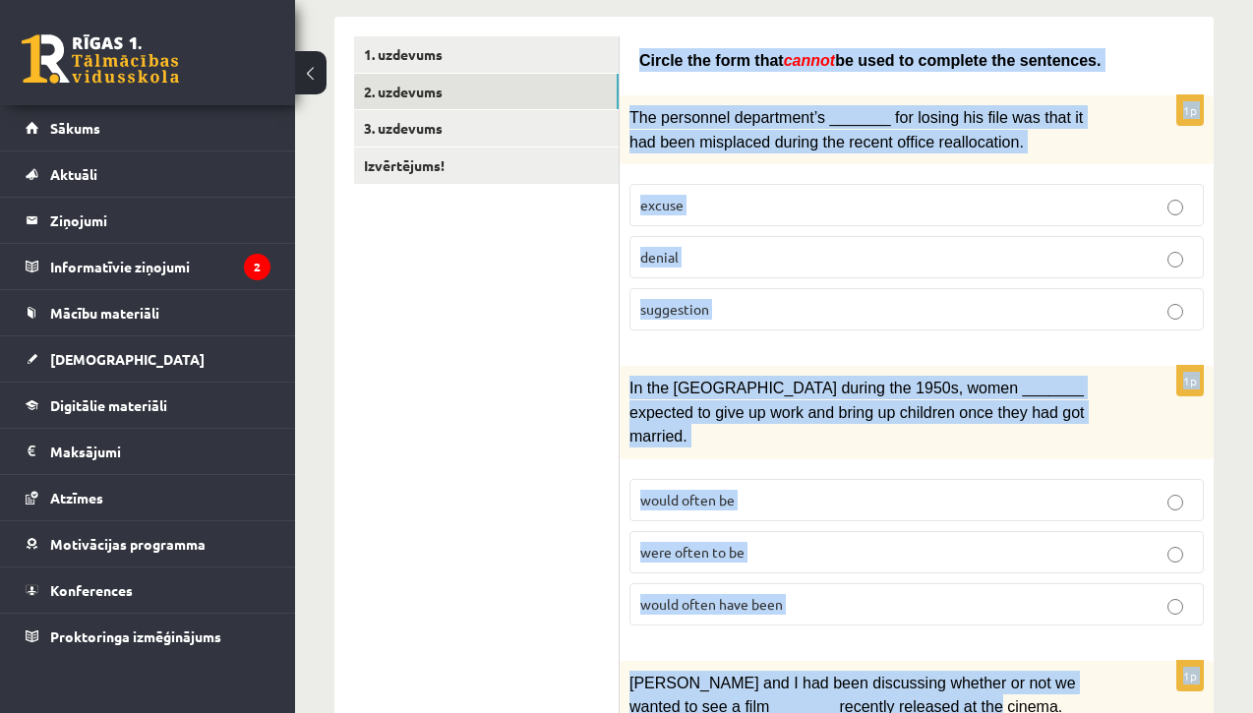
drag, startPoint x: 639, startPoint y: 61, endPoint x: 968, endPoint y: 676, distance: 697.1
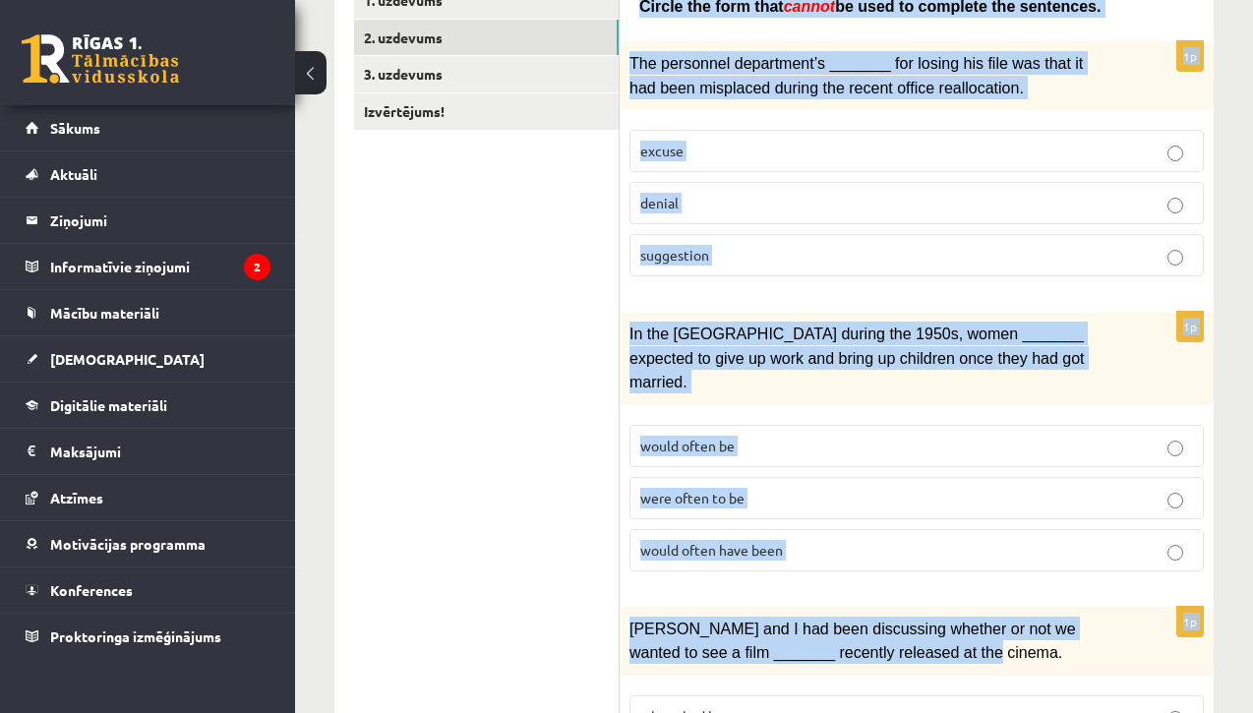
scroll to position [369, 0]
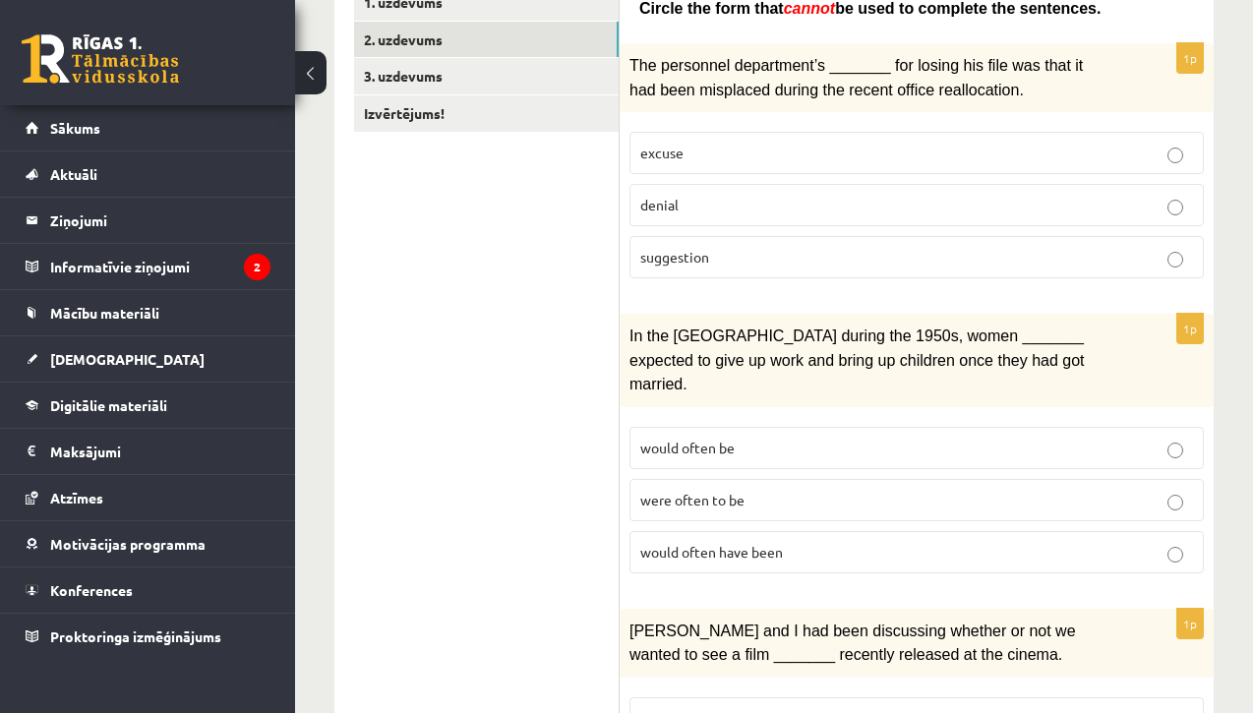
click at [760, 132] on label "excuse" at bounding box center [917, 153] width 574 height 42
click at [647, 10] on span "Circle the form that" at bounding box center [711, 8] width 145 height 17
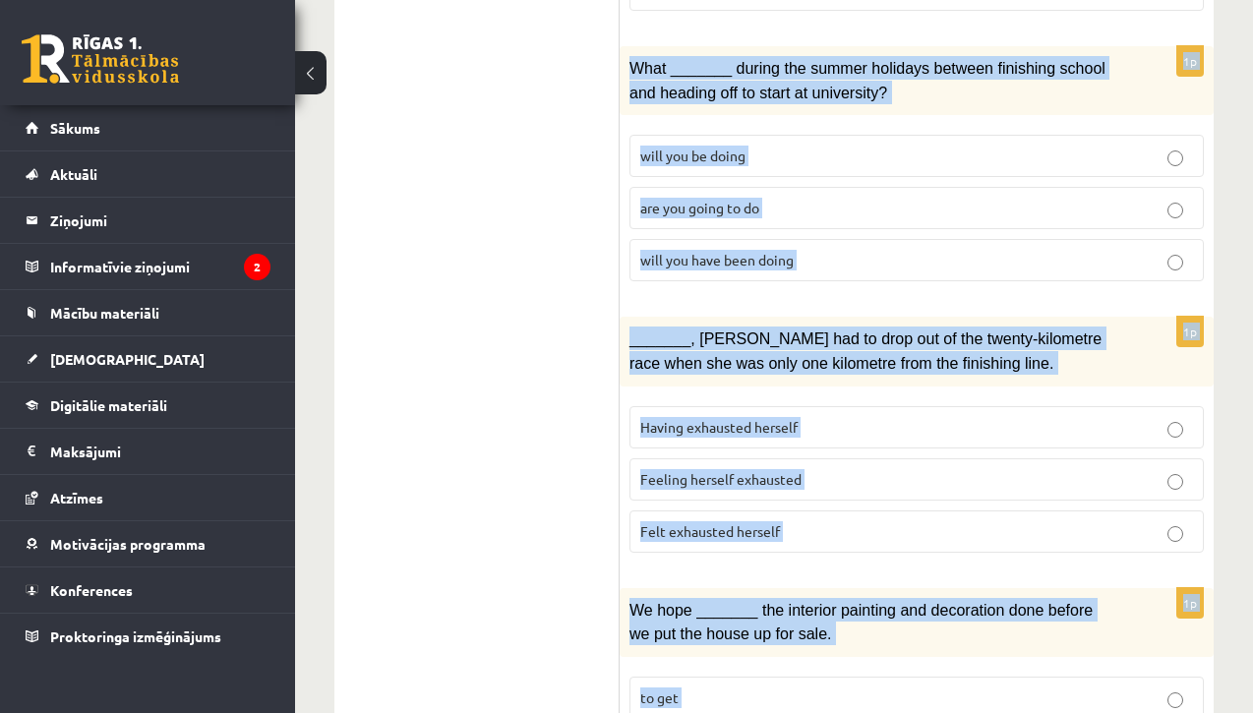
scroll to position [2416, 0]
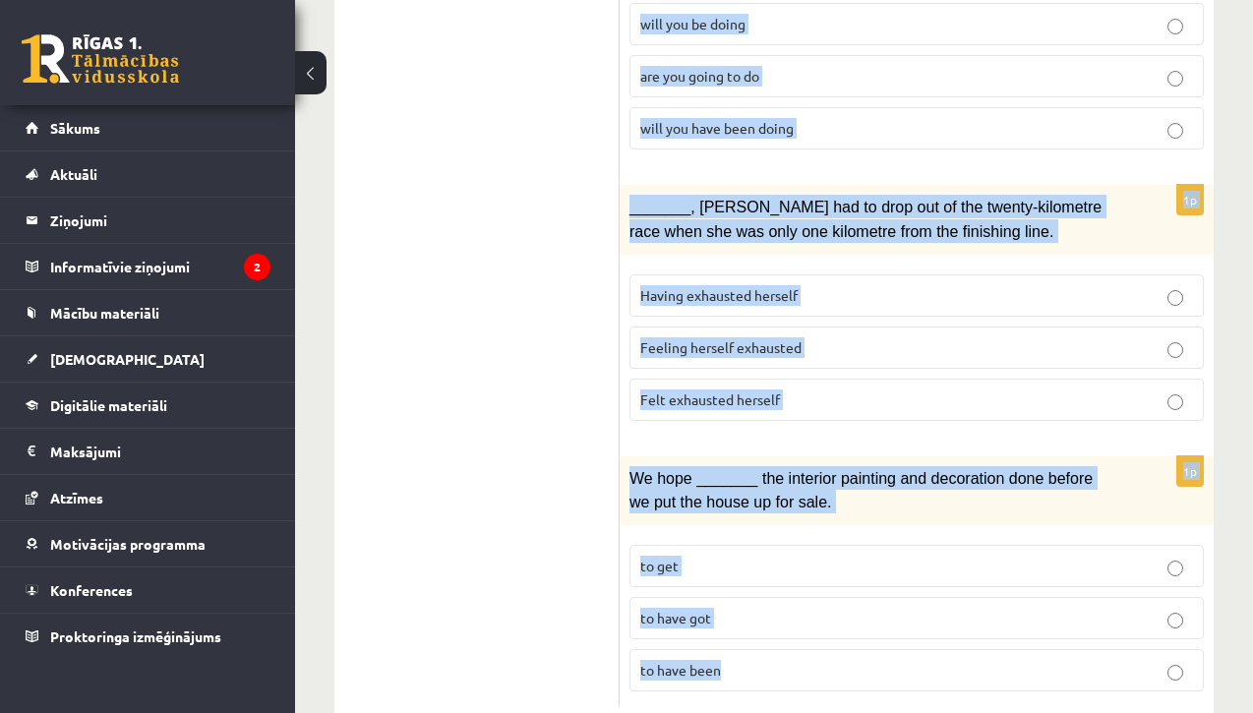
drag, startPoint x: 638, startPoint y: 10, endPoint x: 979, endPoint y: 636, distance: 713.1
copy form "Circle the form that cannot be used to complete the sentences. 1p The personnel…"
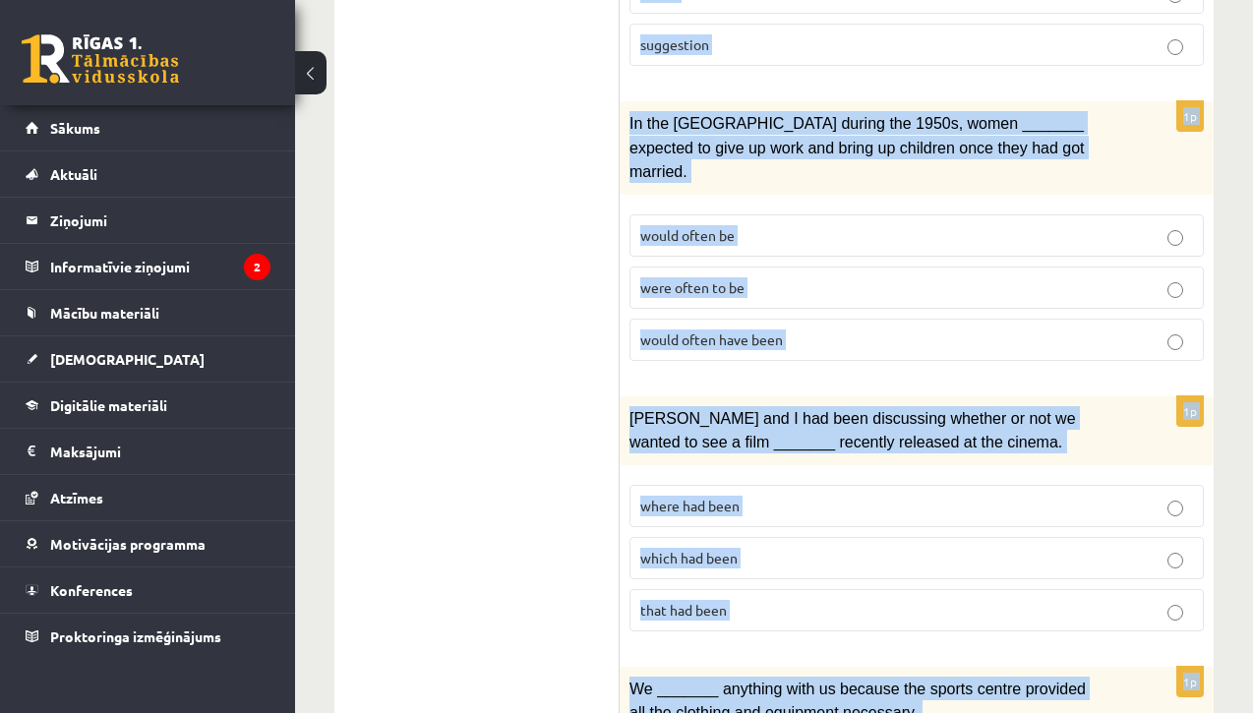
scroll to position [368, 0]
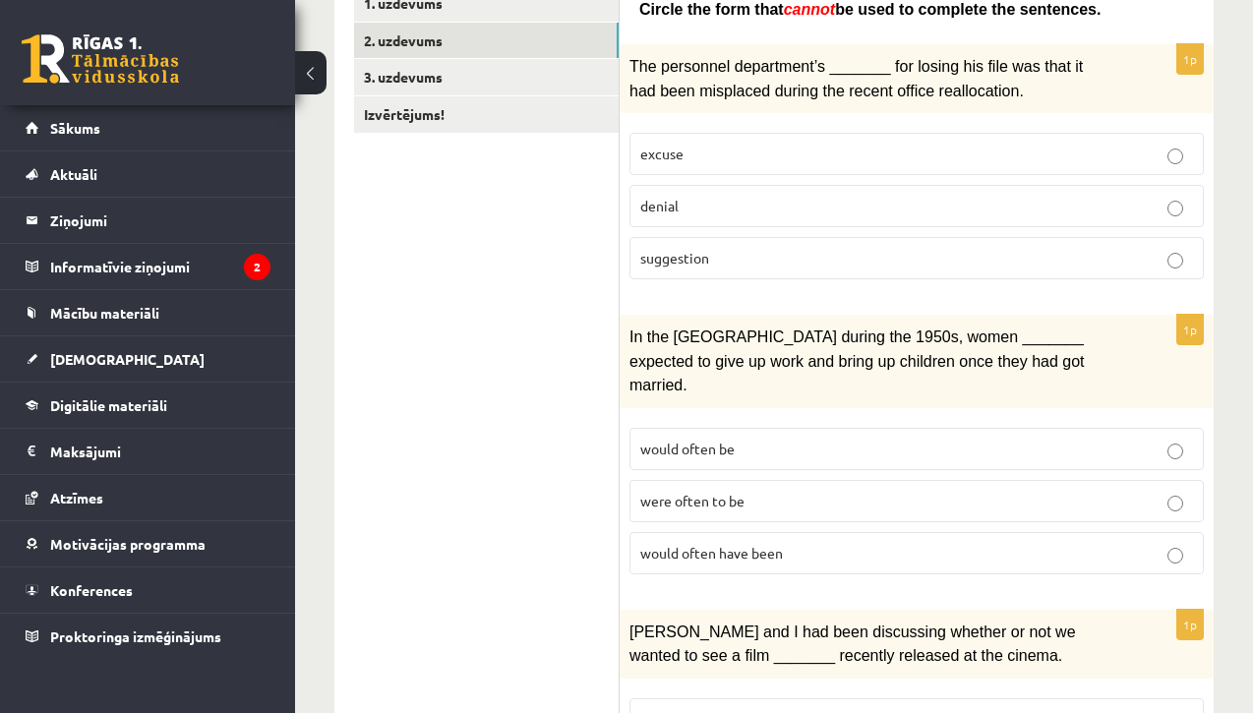
click at [743, 190] on label "denial" at bounding box center [917, 206] width 574 height 42
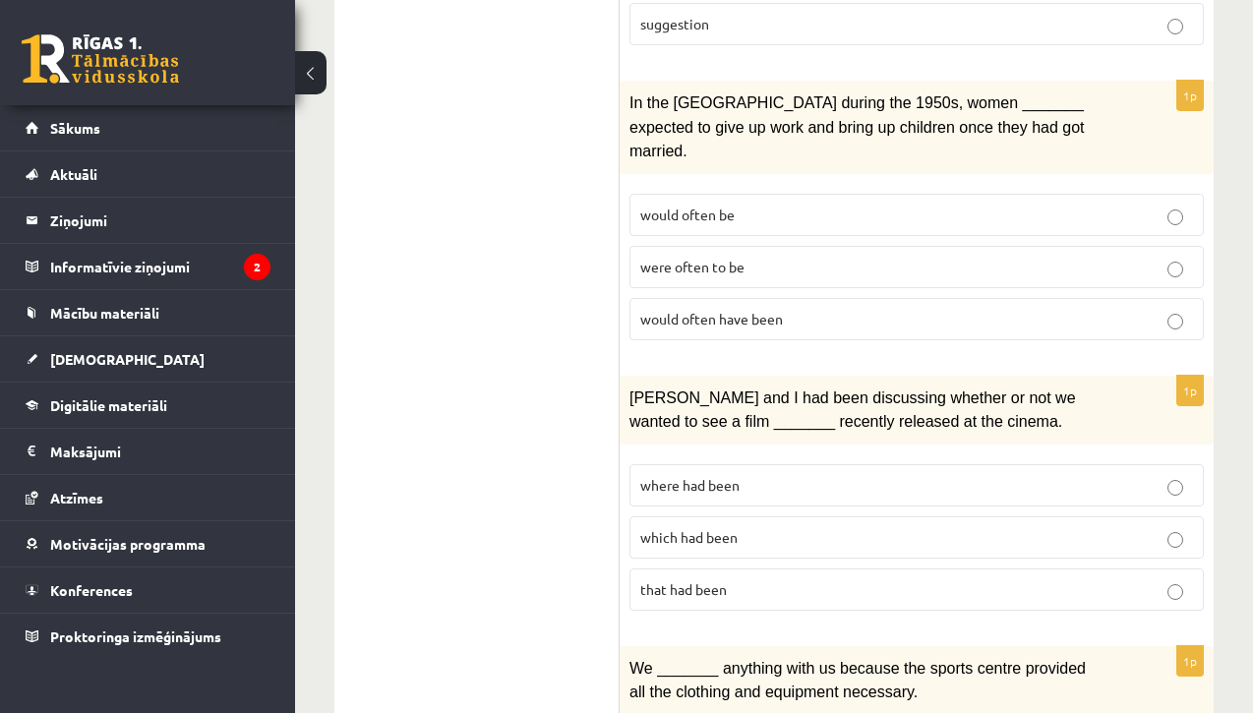
scroll to position [607, 0]
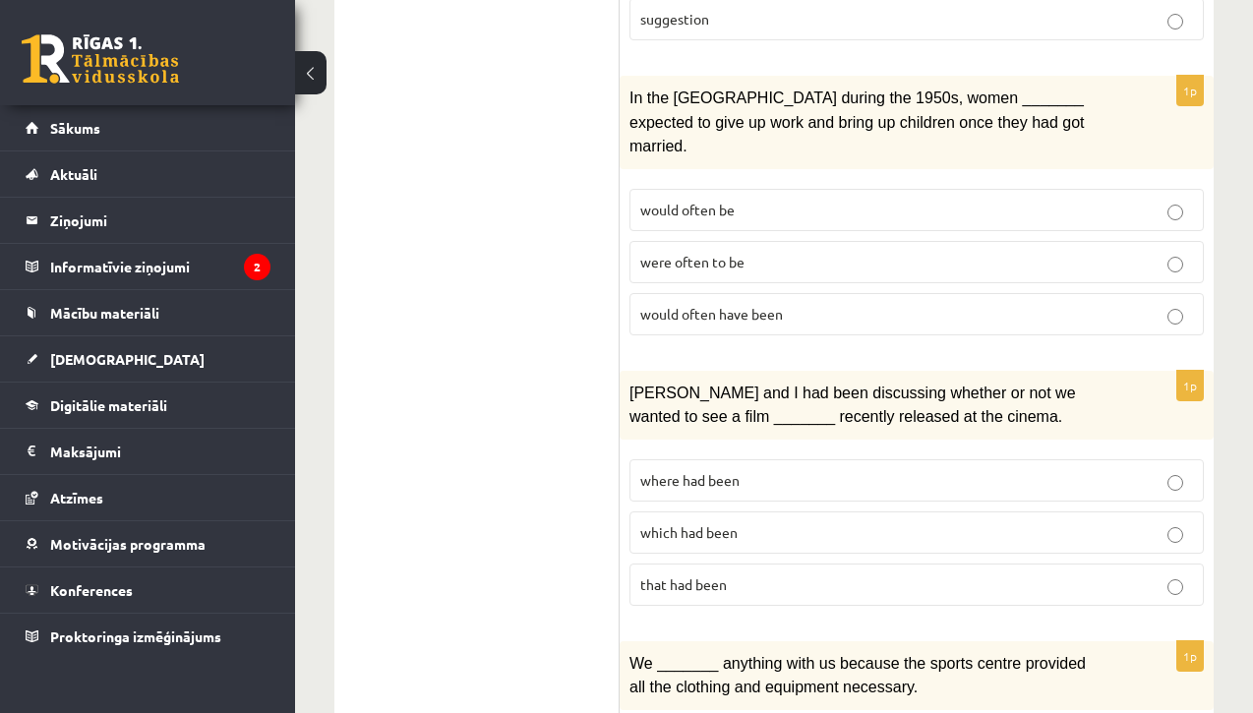
click at [799, 304] on p "would often have been" at bounding box center [916, 314] width 553 height 21
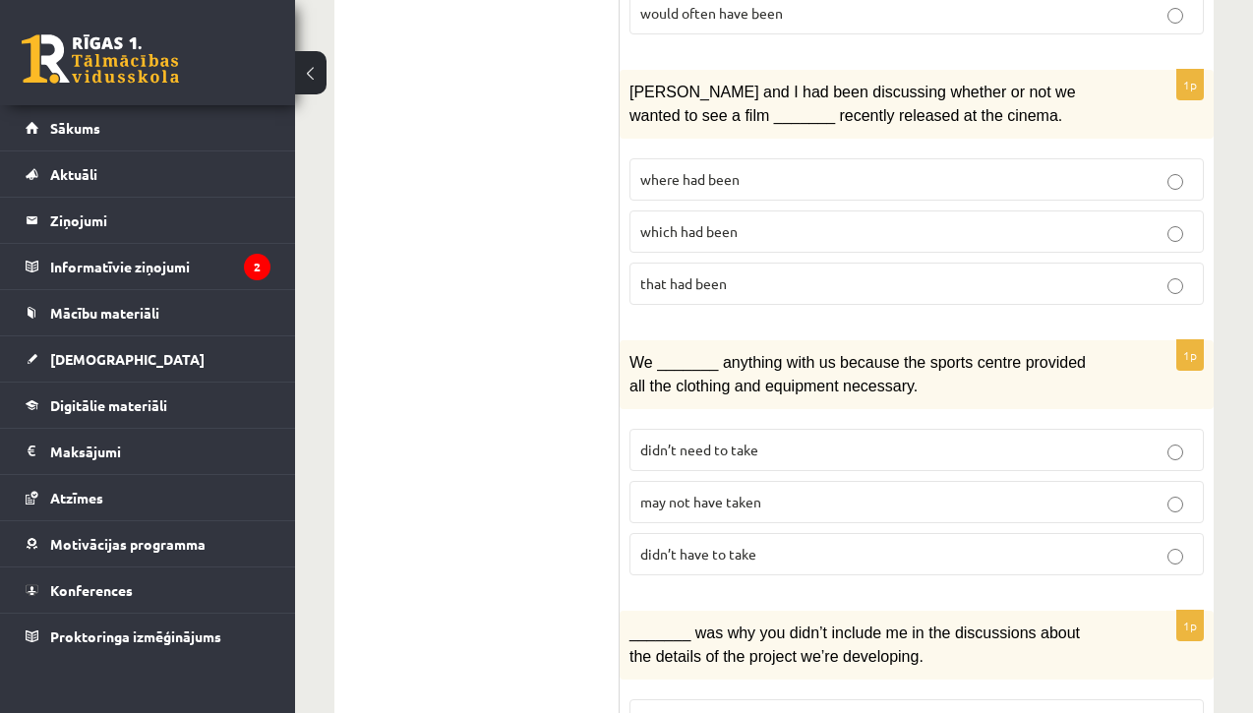
scroll to position [926, 0]
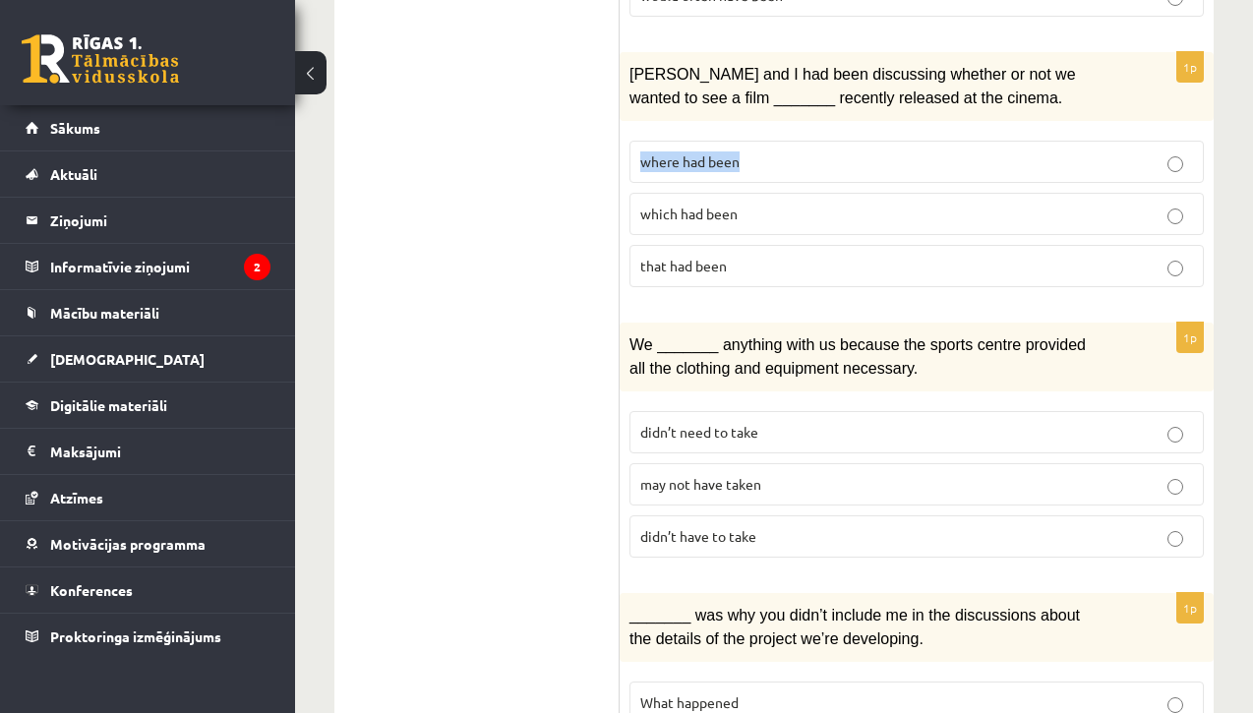
click at [830, 151] on p "where had been" at bounding box center [916, 161] width 553 height 21
click at [759, 475] on span "may not have taken" at bounding box center [700, 484] width 121 height 18
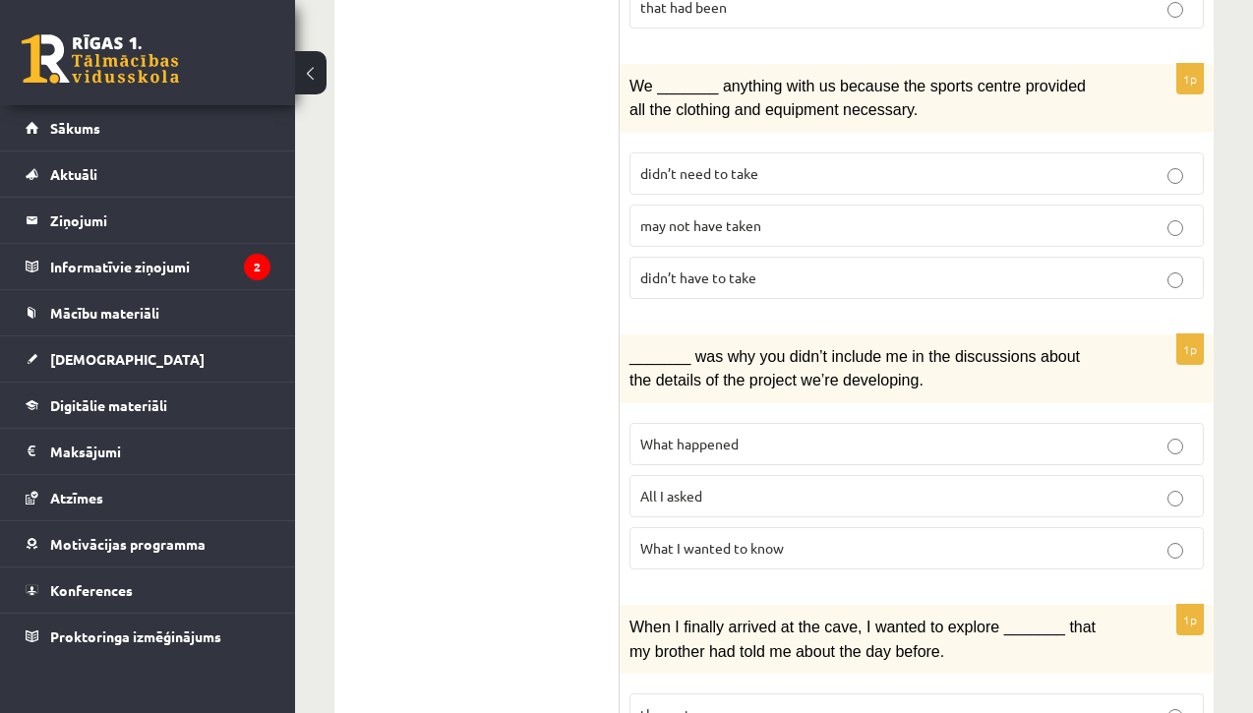
scroll to position [1192, 0]
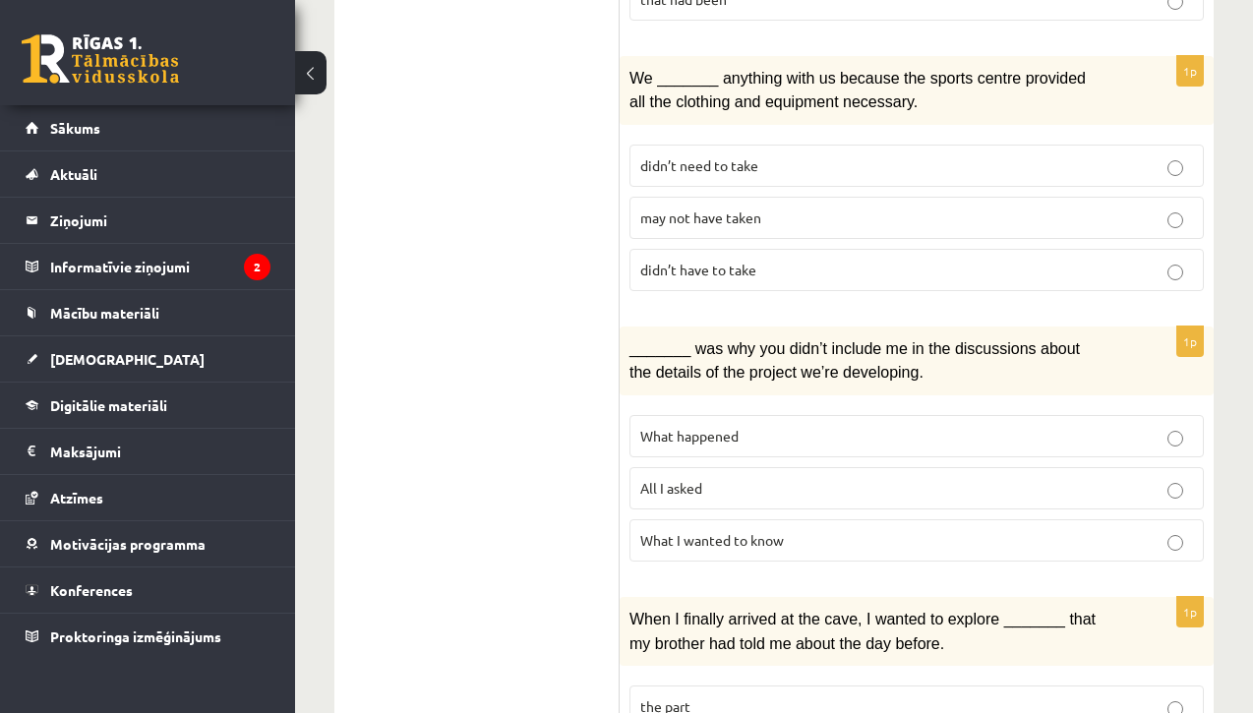
click at [759, 478] on p "All I asked" at bounding box center [916, 488] width 553 height 21
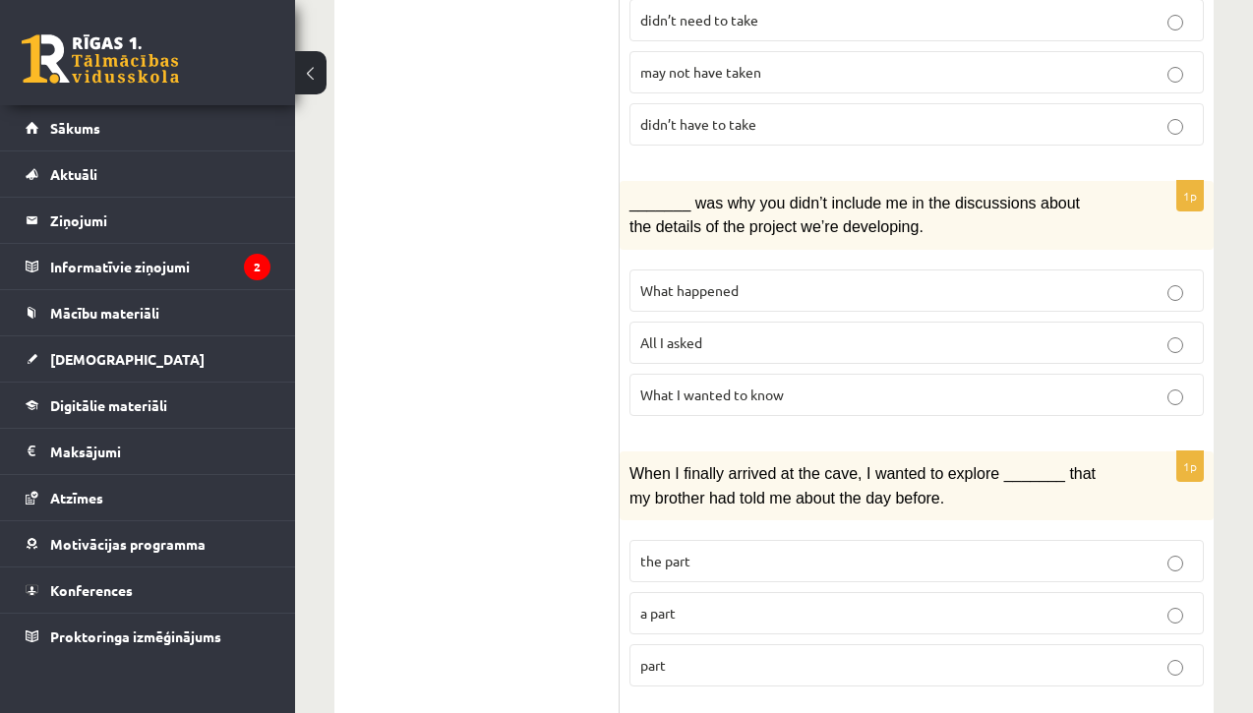
scroll to position [1349, 0]
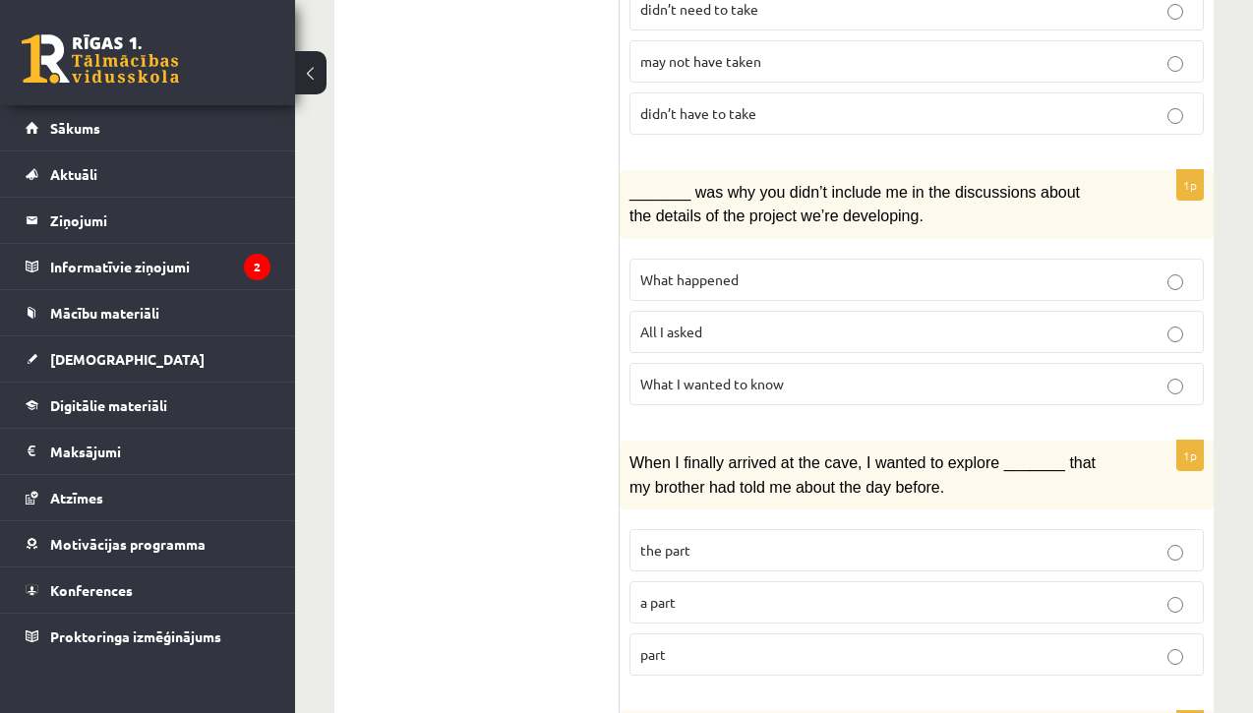
click at [736, 644] on p "part" at bounding box center [916, 654] width 553 height 21
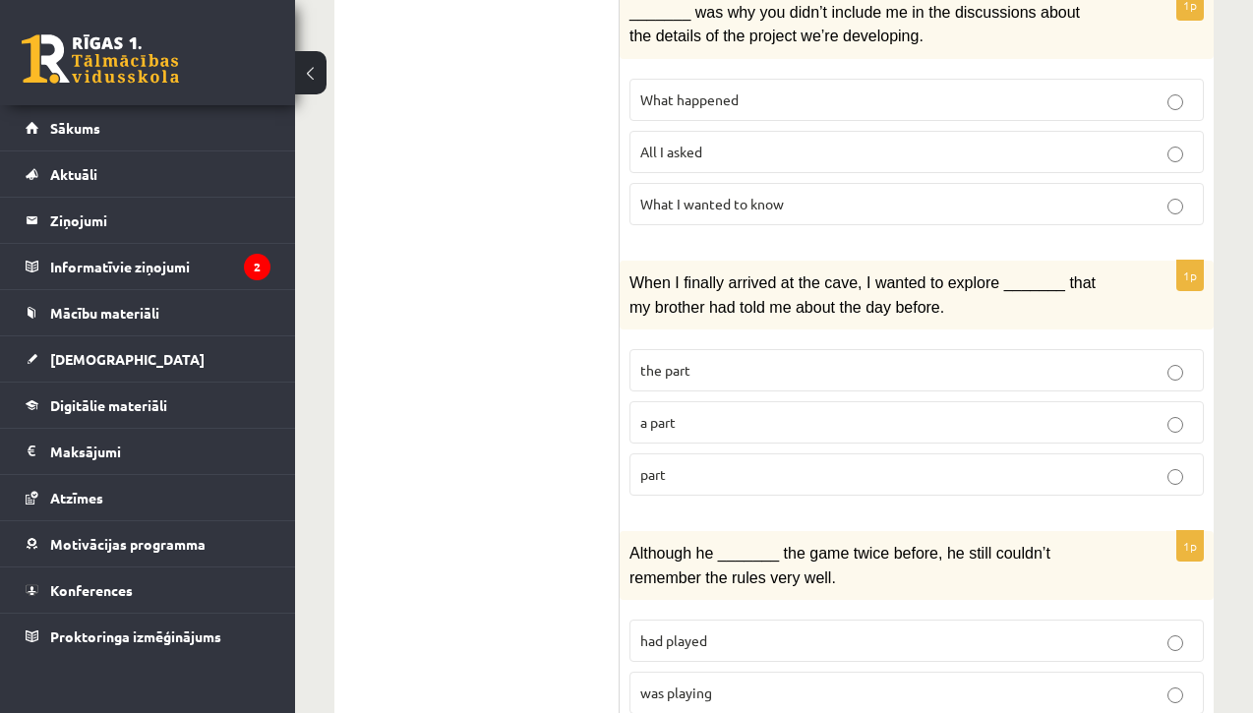
scroll to position [1537, 0]
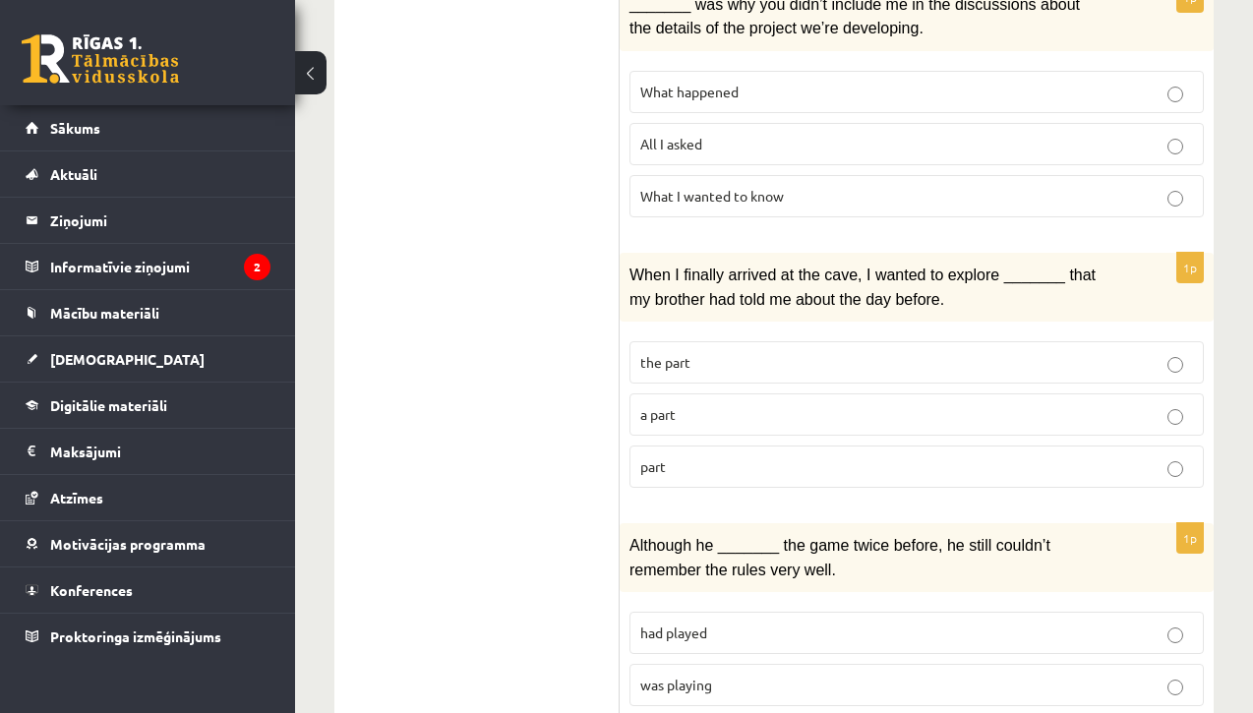
click at [729, 675] on p "was playing" at bounding box center [916, 685] width 553 height 21
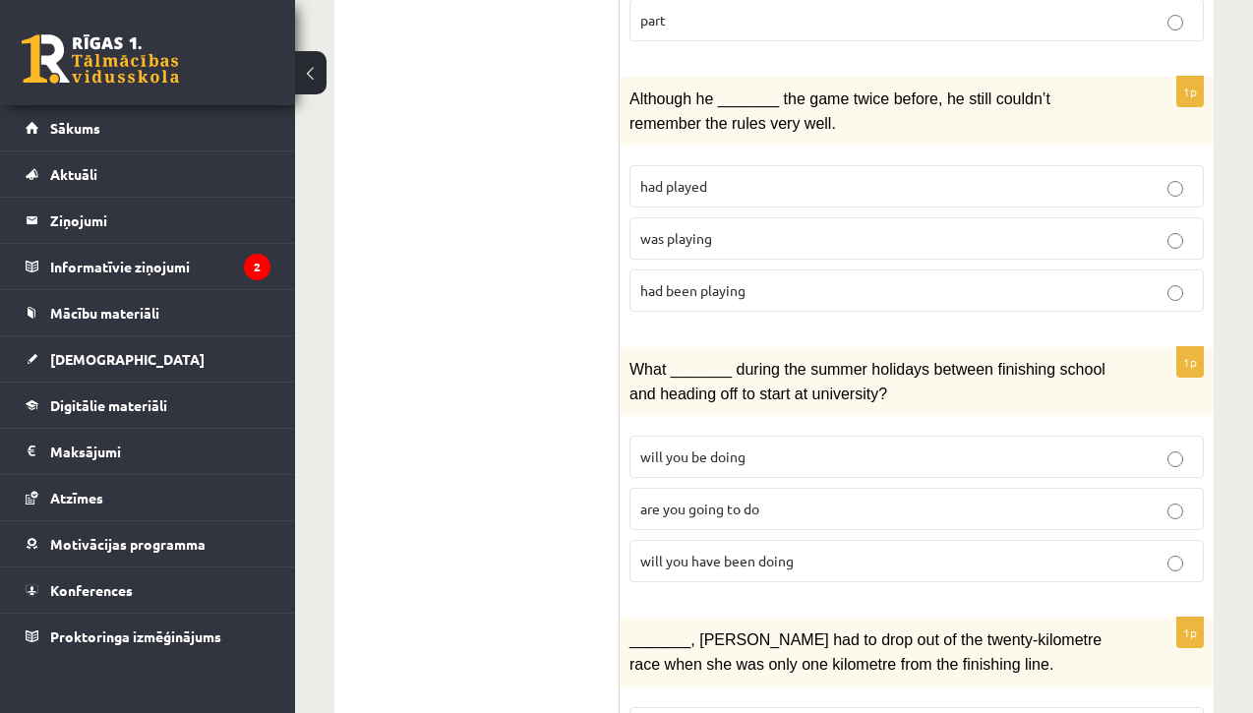
scroll to position [1987, 0]
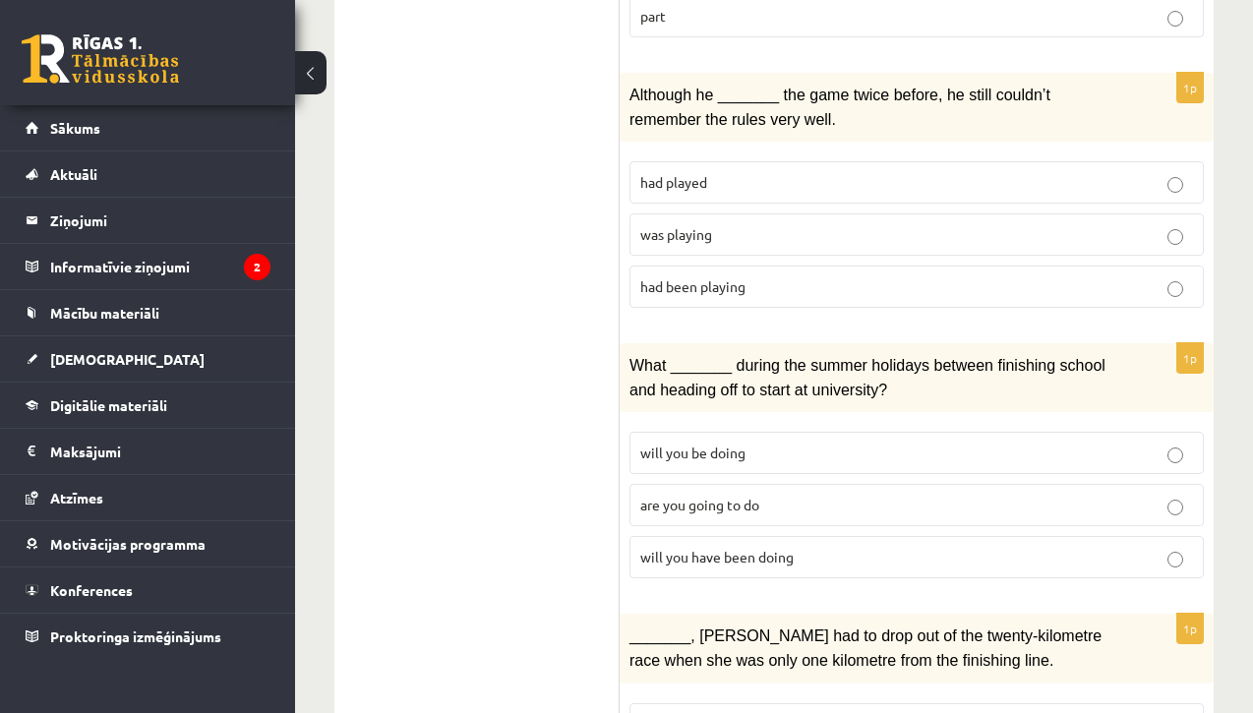
click at [800, 547] on p "will you have been doing" at bounding box center [916, 557] width 553 height 21
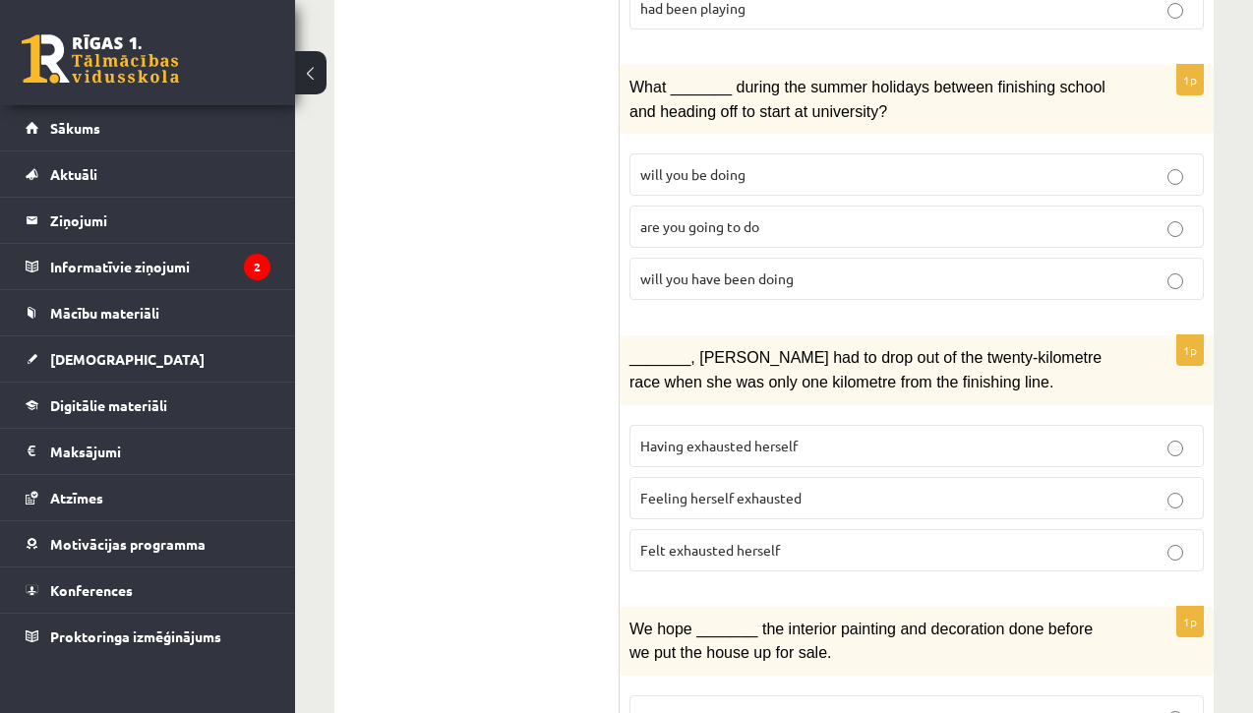
scroll to position [2270, 0]
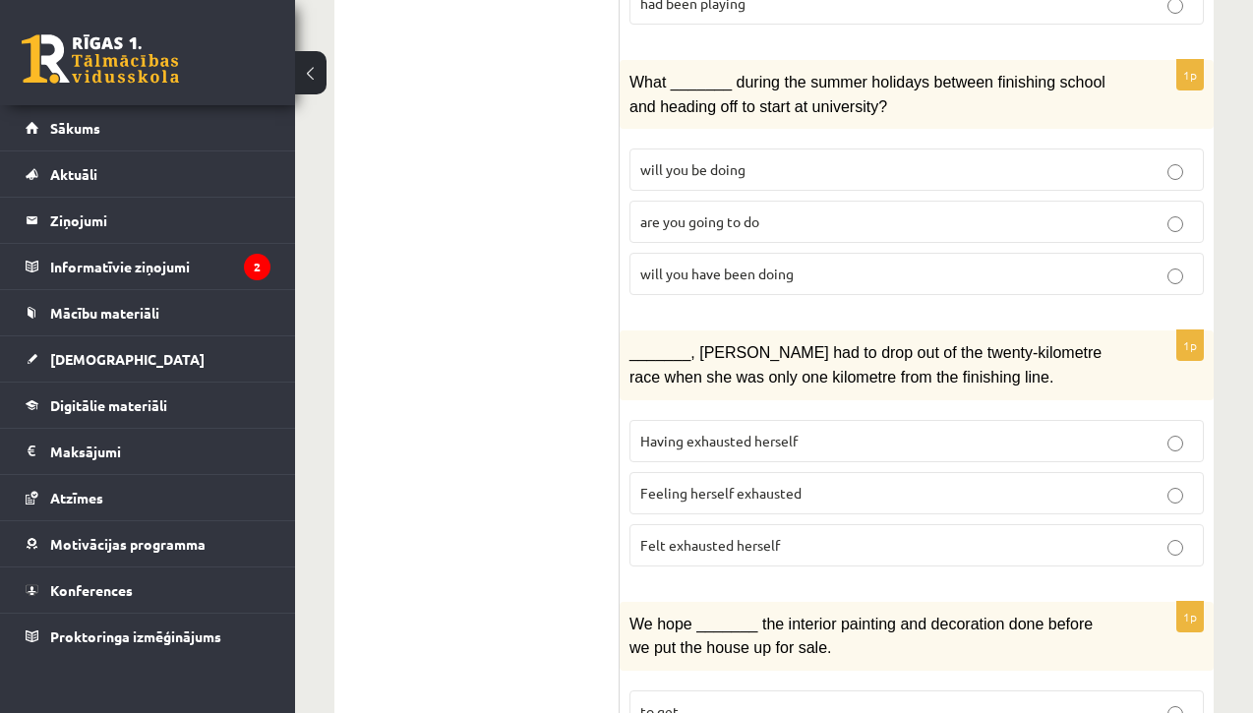
click at [790, 535] on p "Felt exhausted herself" at bounding box center [916, 545] width 553 height 21
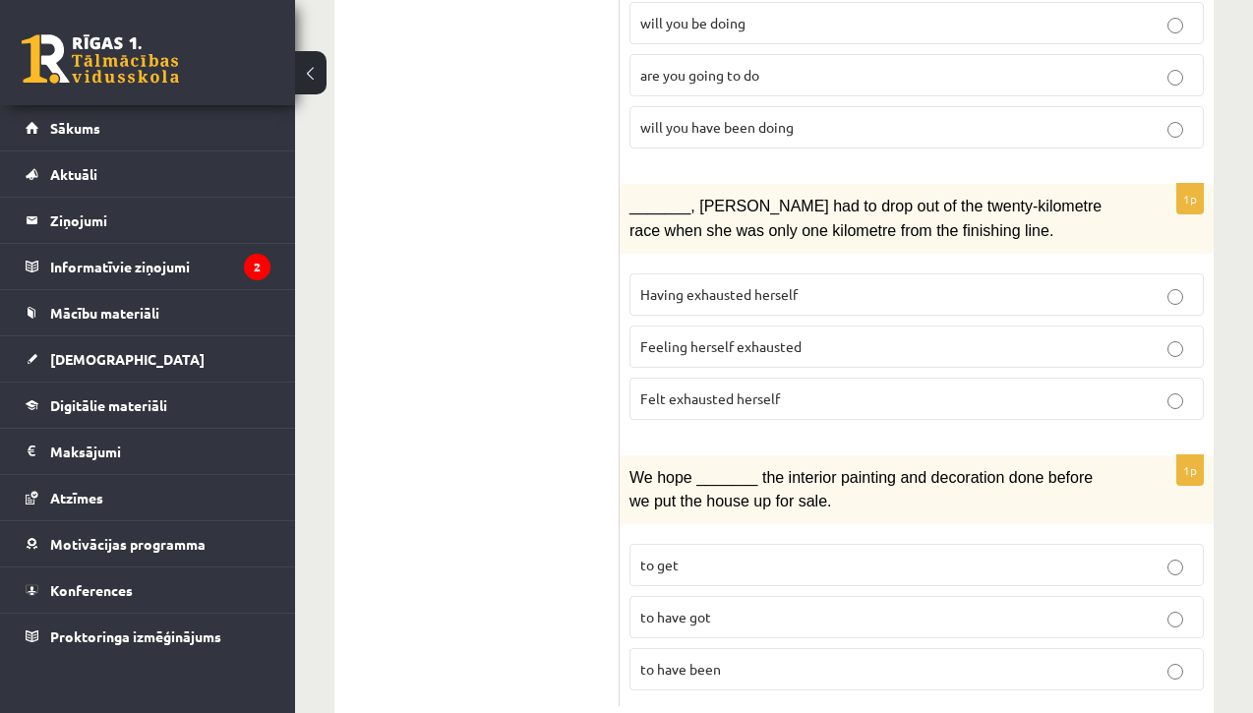
scroll to position [2416, 0]
click at [763, 660] on p "to have been" at bounding box center [916, 670] width 553 height 21
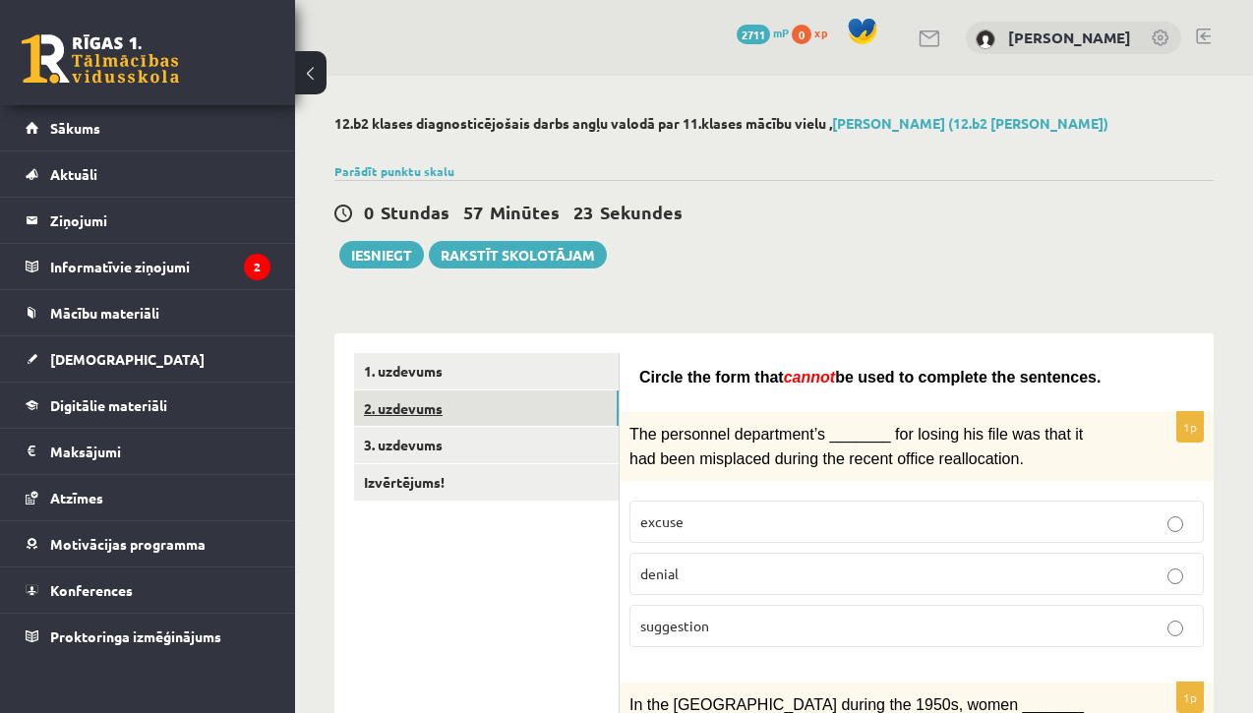
scroll to position [0, 0]
click at [465, 444] on link "3. uzdevums" at bounding box center [486, 445] width 265 height 36
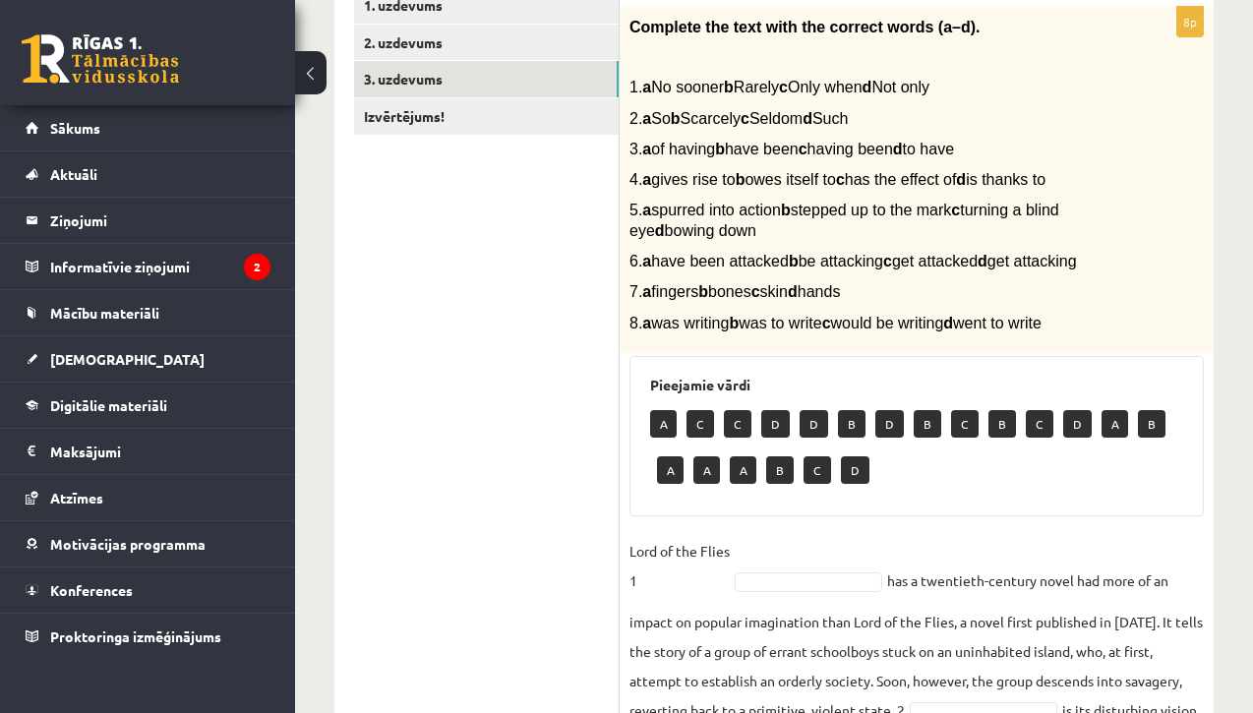
scroll to position [366, 0]
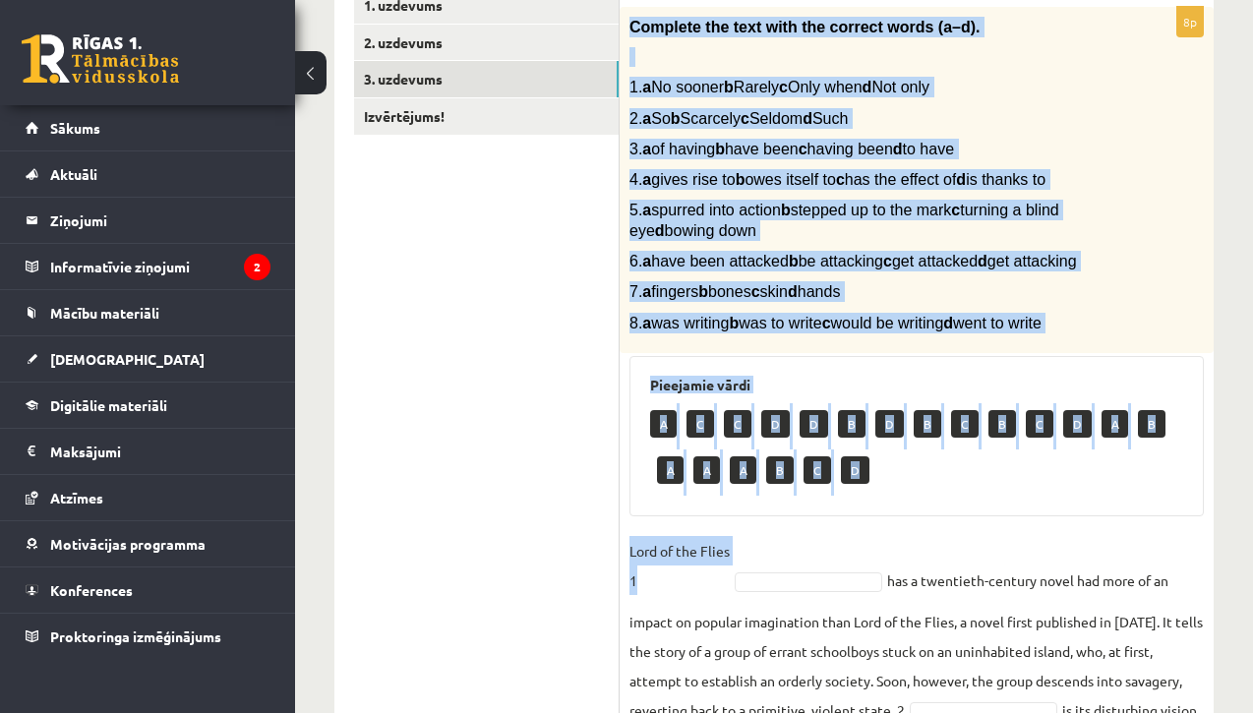
drag, startPoint x: 633, startPoint y: 29, endPoint x: 832, endPoint y: 651, distance: 653.6
click at [832, 651] on div "8p Complete the text with the correct words (a–d). 1. a No sooner b Rarely c On…" at bounding box center [917, 574] width 594 height 1135
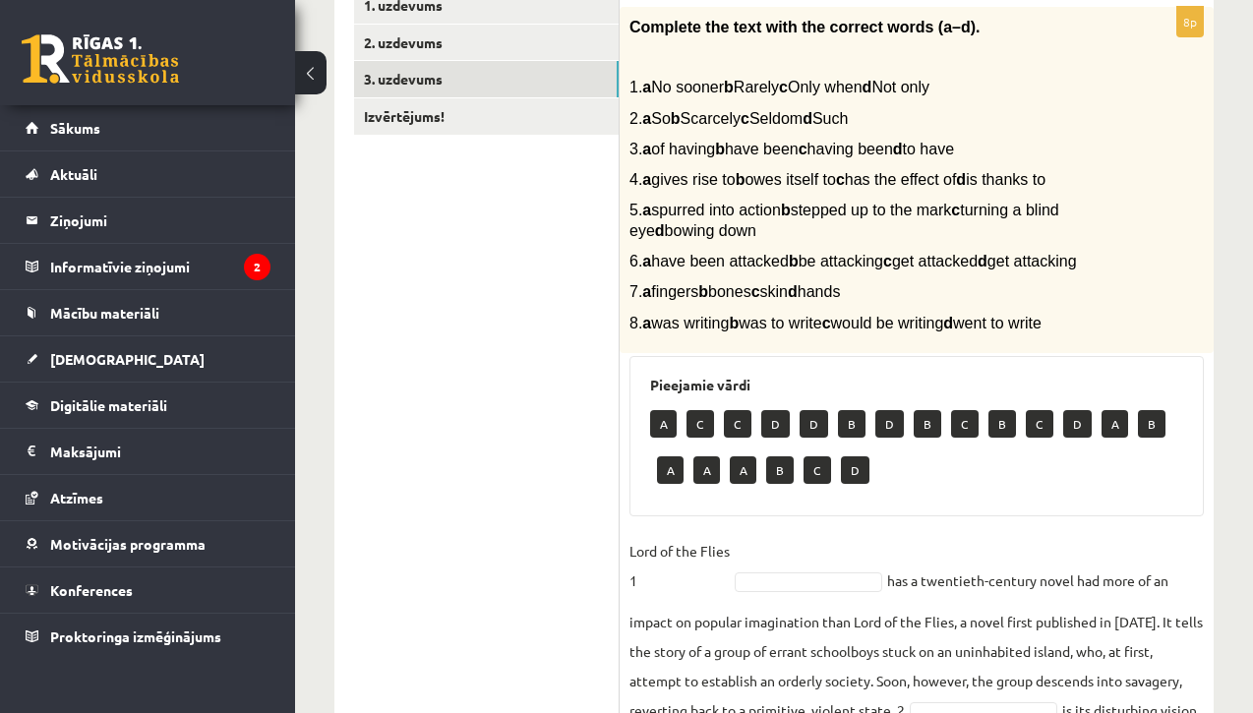
click at [592, 166] on ul "1. uzdevums 2. uzdevums 3. uzdevums Izvērtējums!" at bounding box center [487, 564] width 266 height 1155
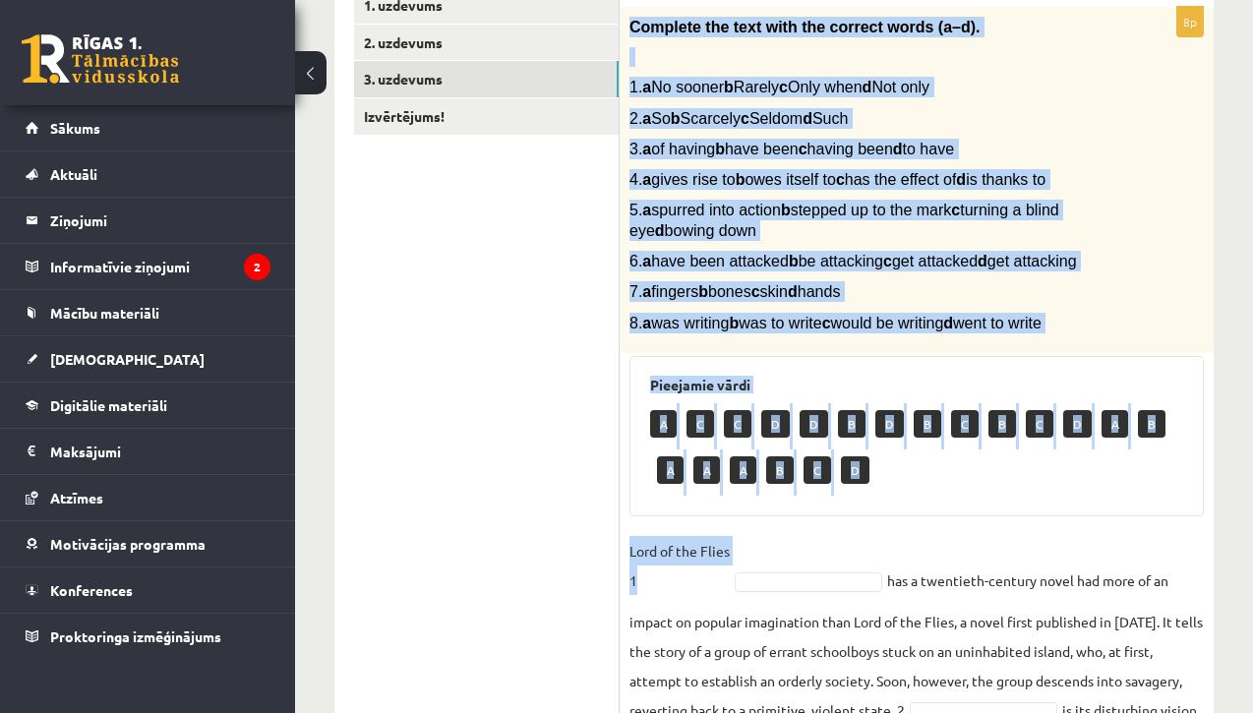
drag, startPoint x: 629, startPoint y: 21, endPoint x: 747, endPoint y: 634, distance: 625.1
click at [747, 634] on div "8p Complete the text with the correct words (a–d). 1. a No sooner b Rarely c On…" at bounding box center [917, 574] width 594 height 1135
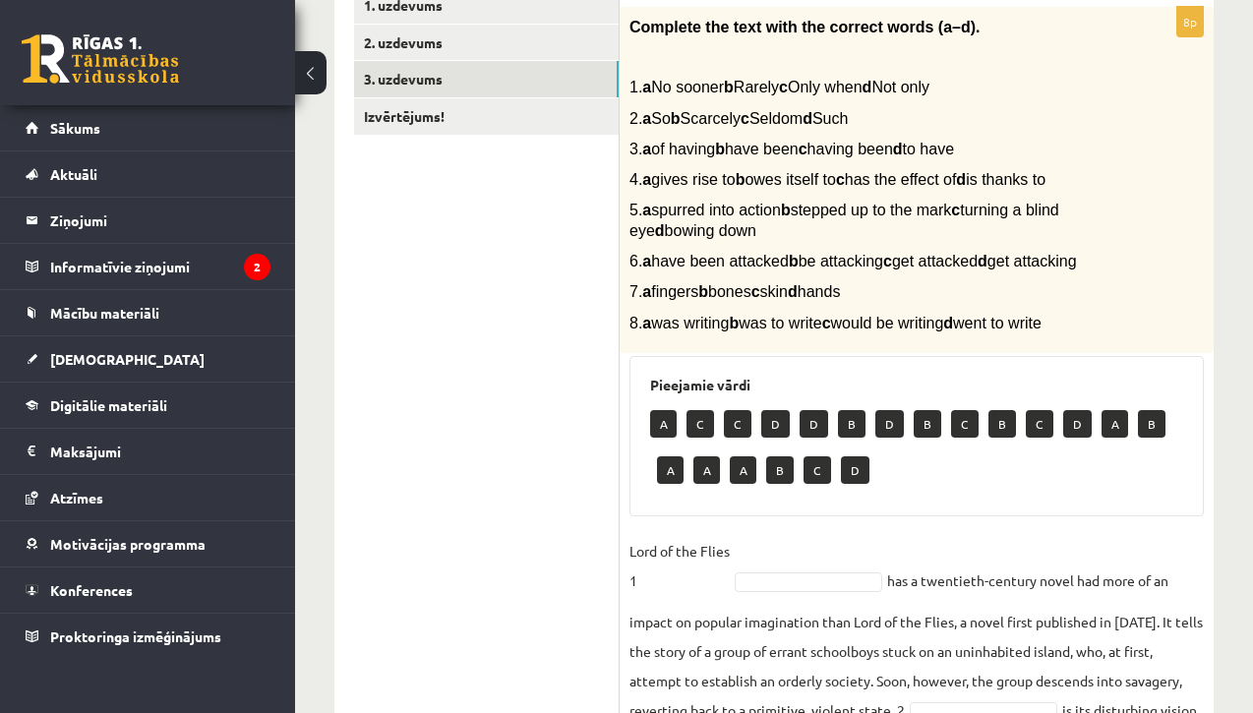
click at [646, 48] on p at bounding box center [868, 57] width 476 height 20
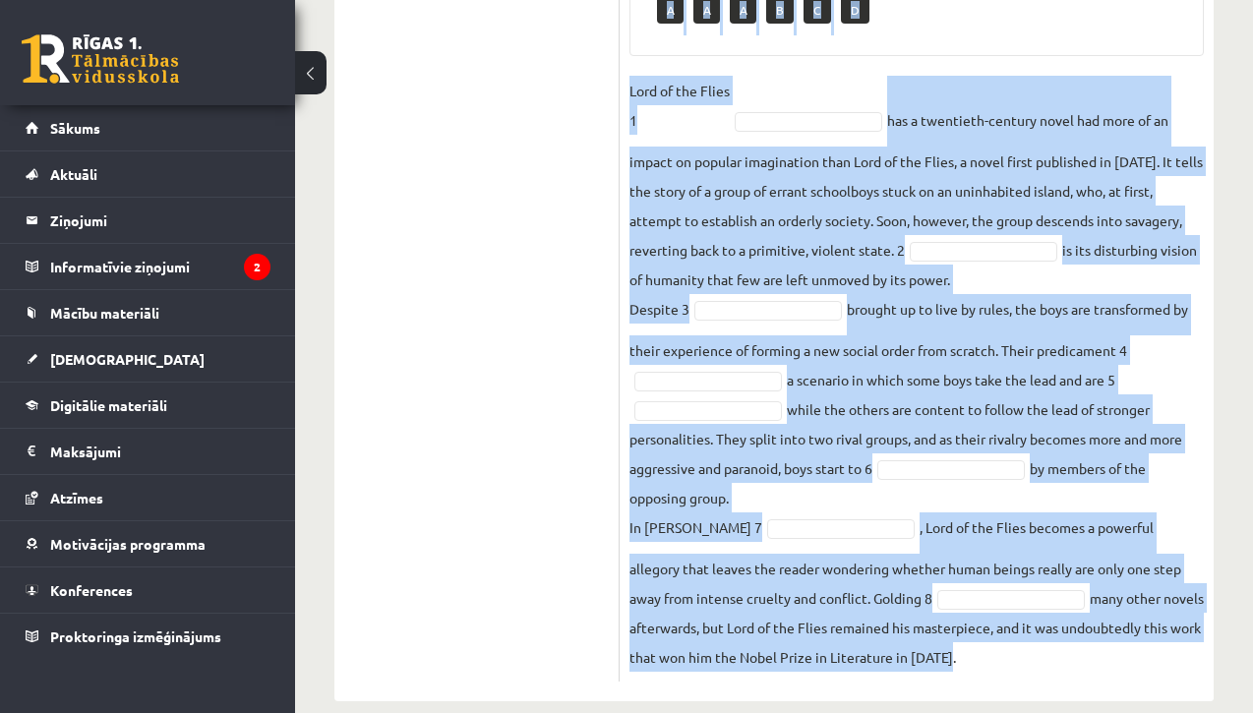
scroll to position [919, 0]
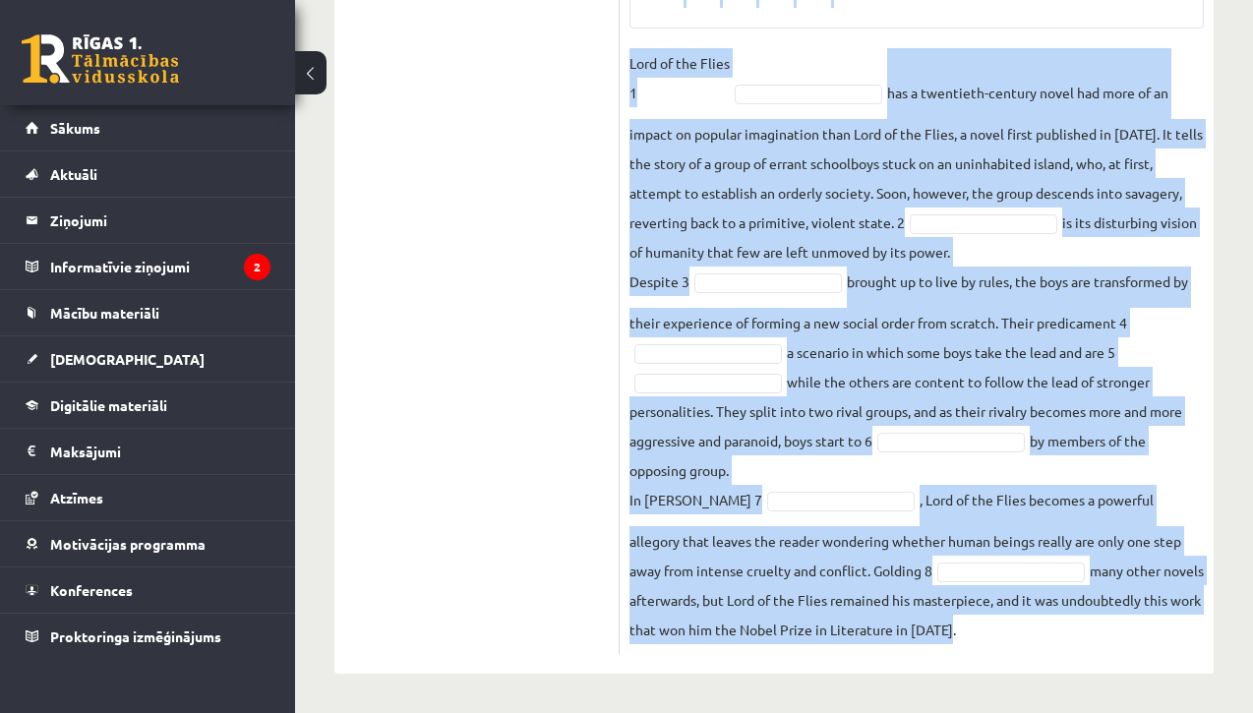
drag, startPoint x: 627, startPoint y: 22, endPoint x: 868, endPoint y: 670, distance: 691.6
click at [869, 670] on div "8p Complete the text with the correct words (a–d). 1. a No sooner b Rarely c On…" at bounding box center [917, 77] width 594 height 1194
copy div "Complete the text with the correct words (a–d). 1. a No sooner b Rarely c Only …"
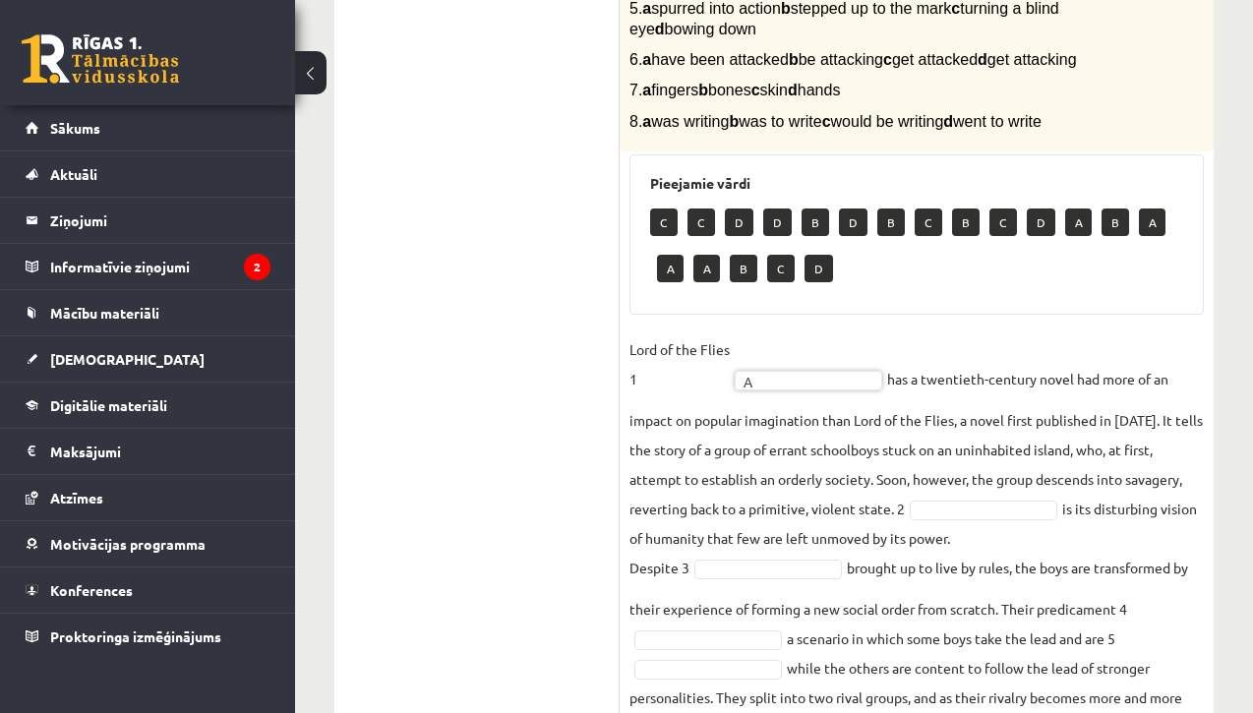
scroll to position [609, 0]
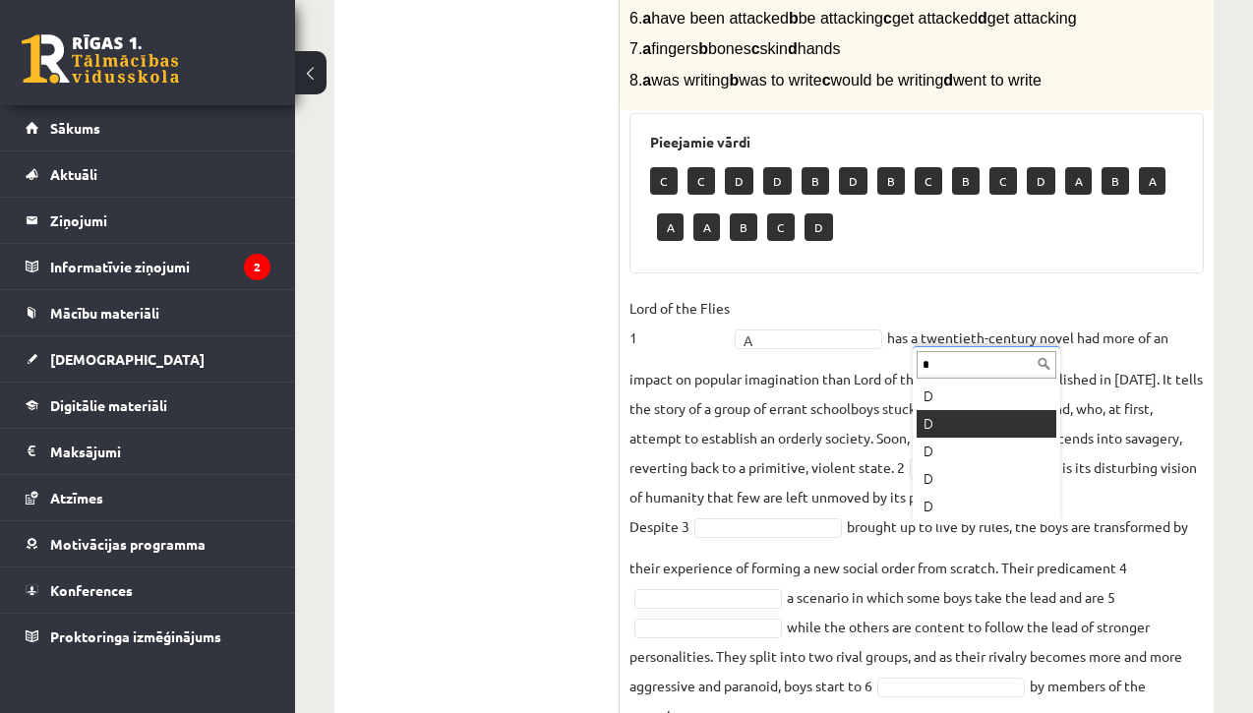
type input "*"
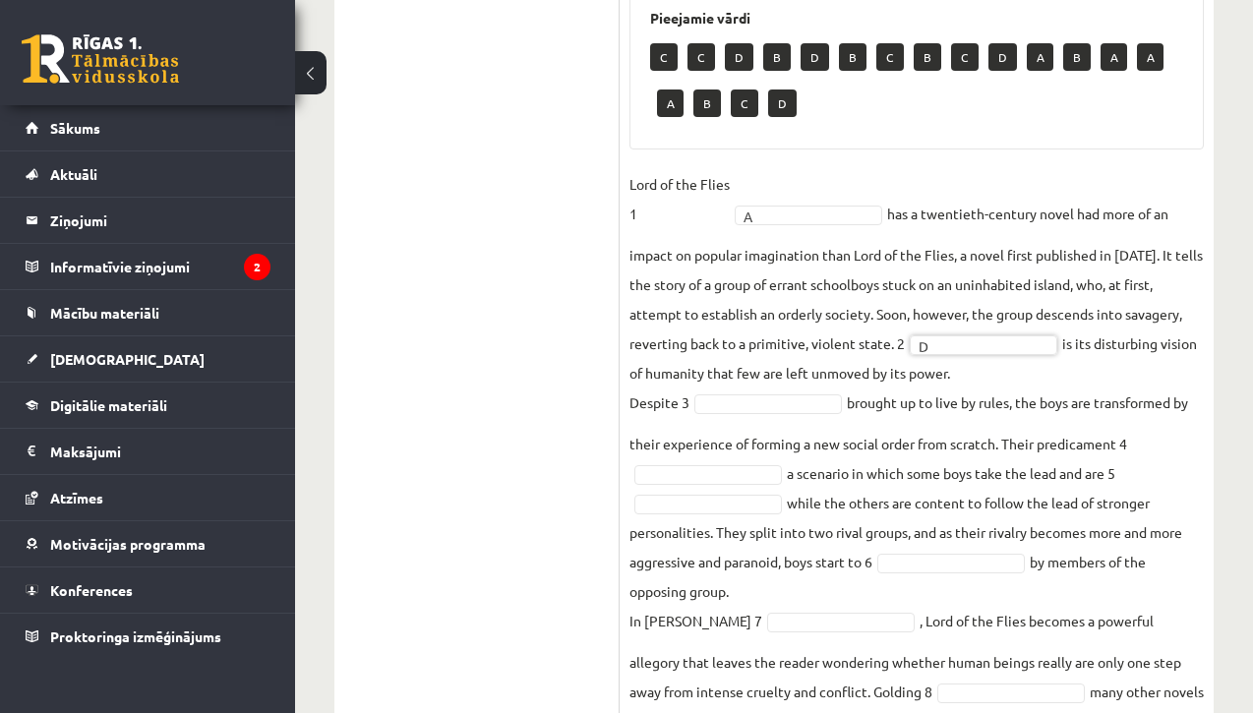
scroll to position [733, 0]
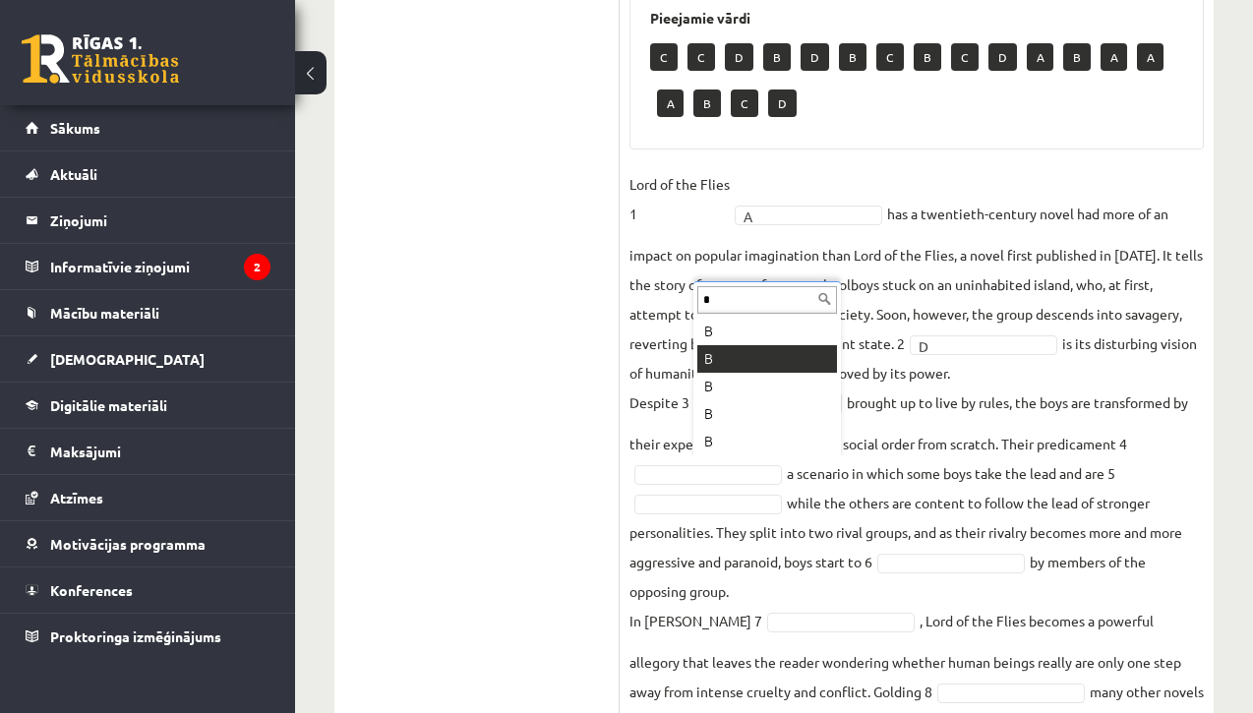
type input "*"
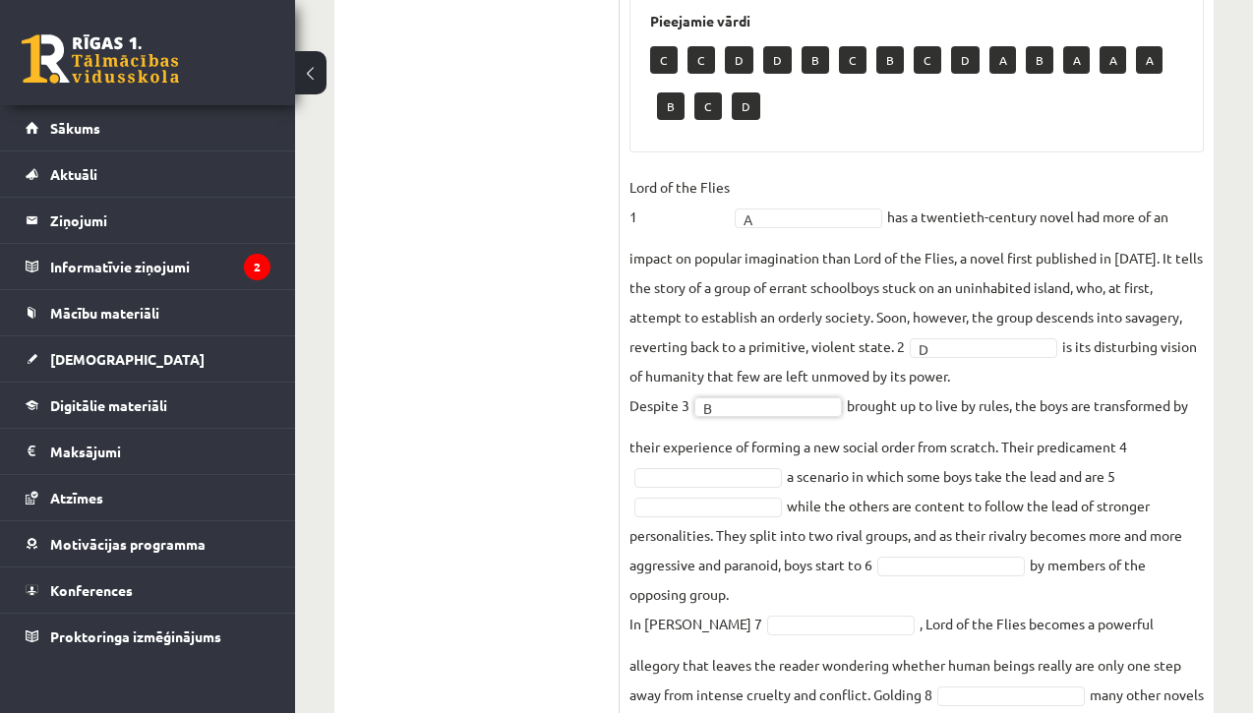
scroll to position [741, 0]
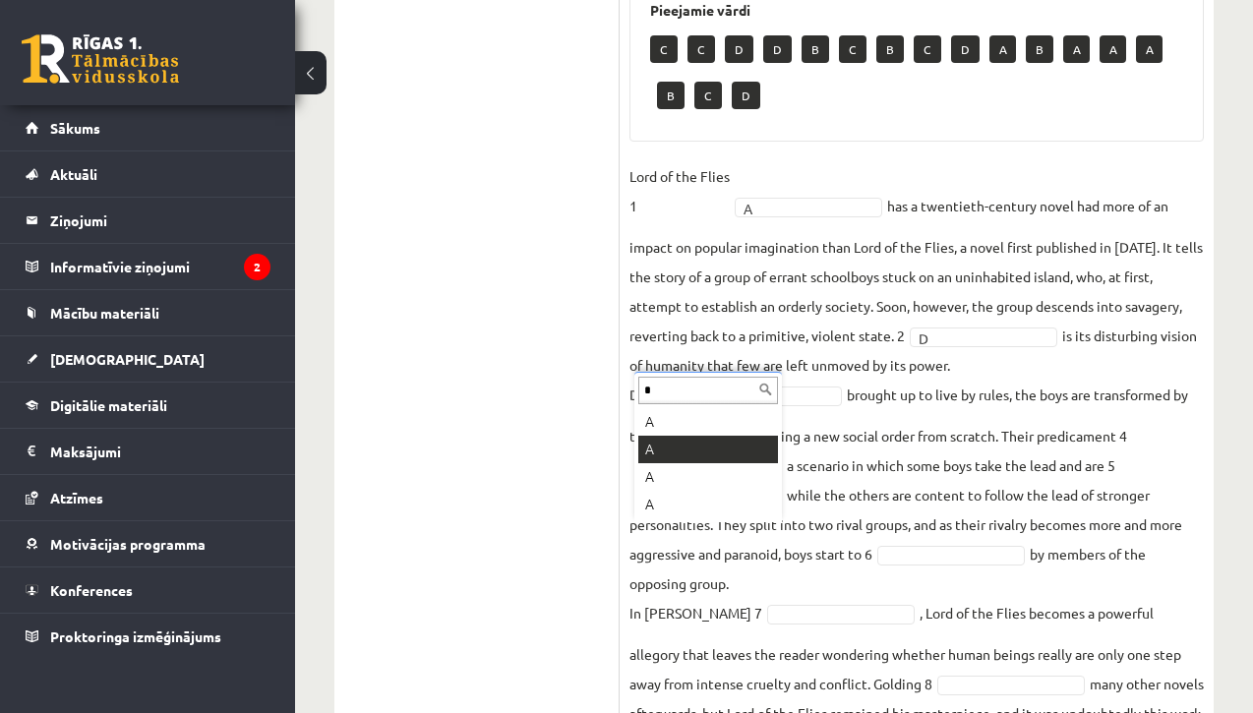
type input "*"
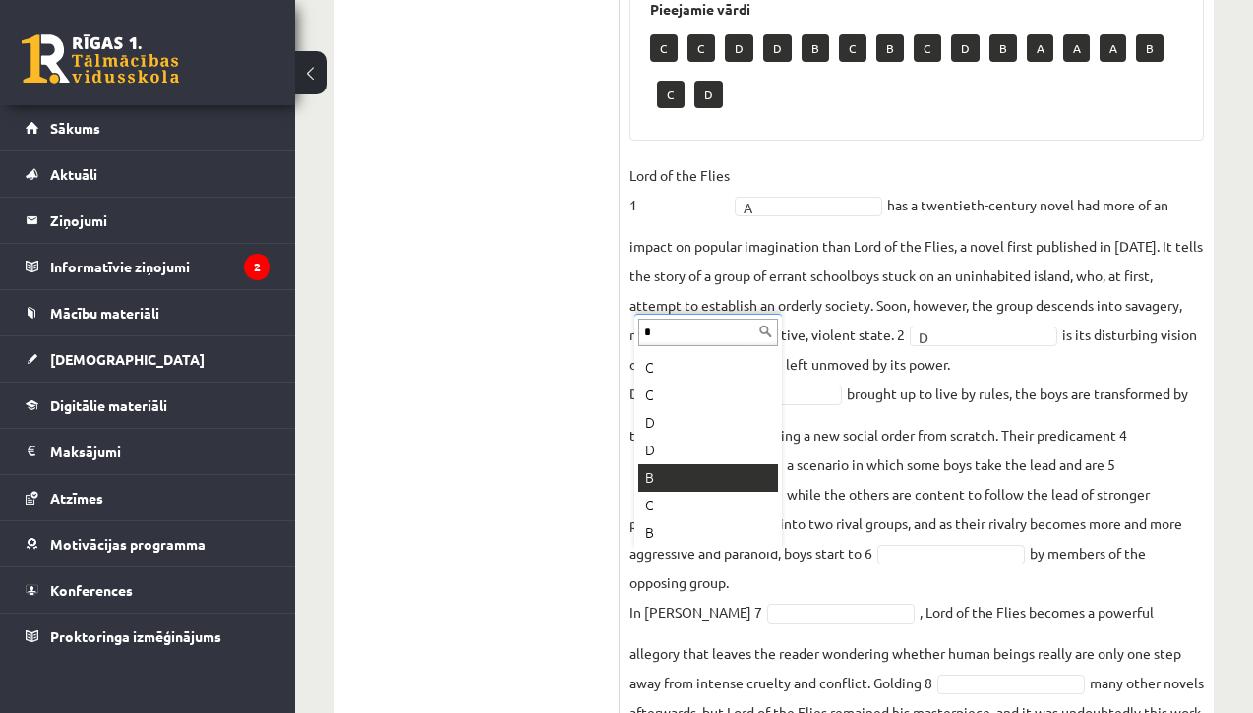
scroll to position [0, 0]
type input "*"
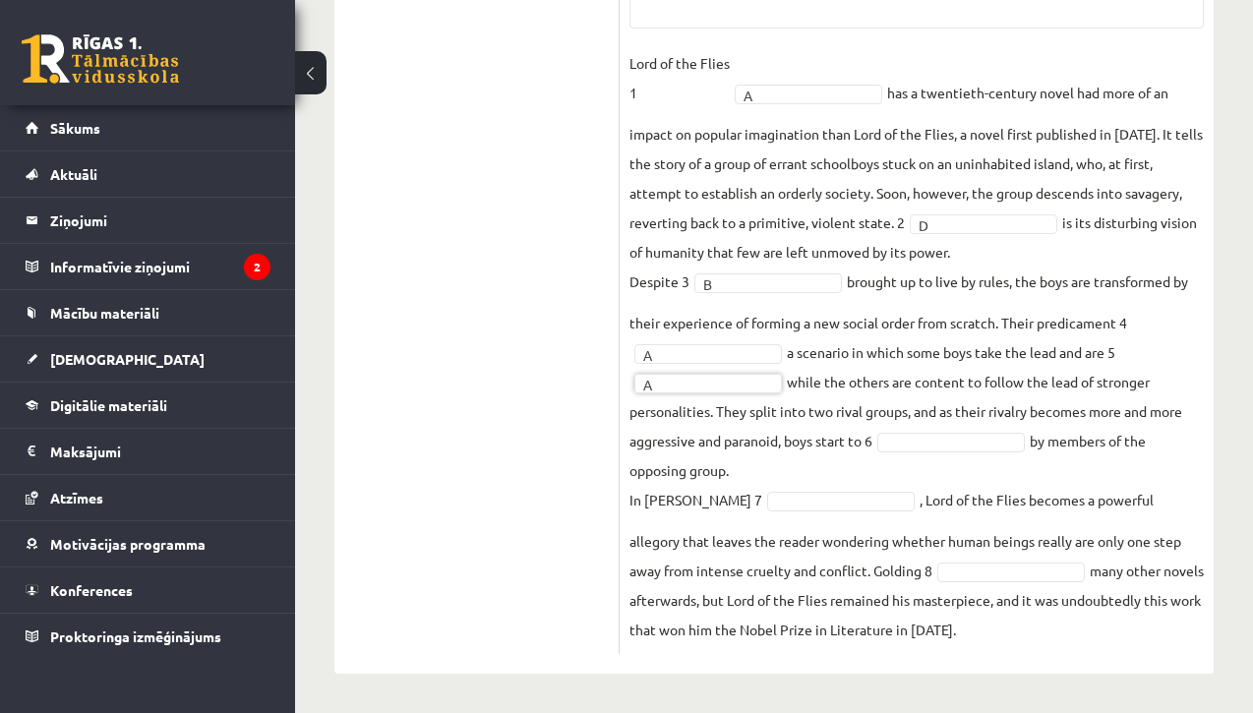
scroll to position [919, 0]
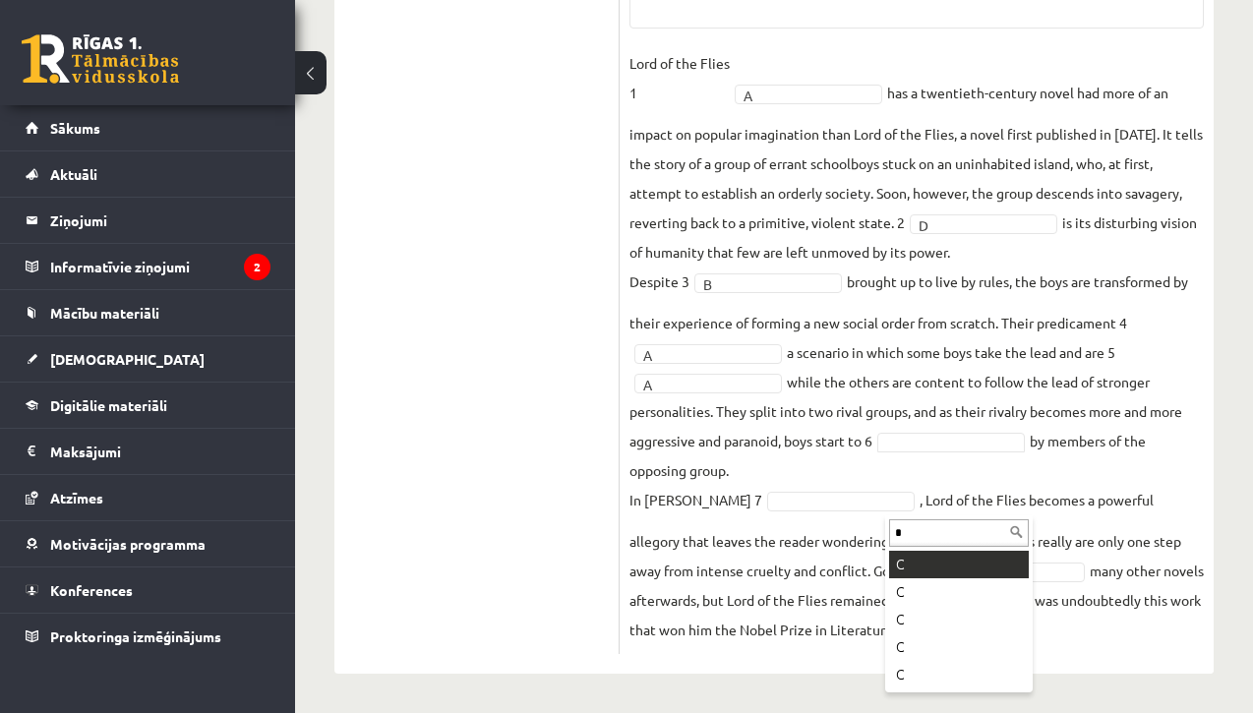
type input "*"
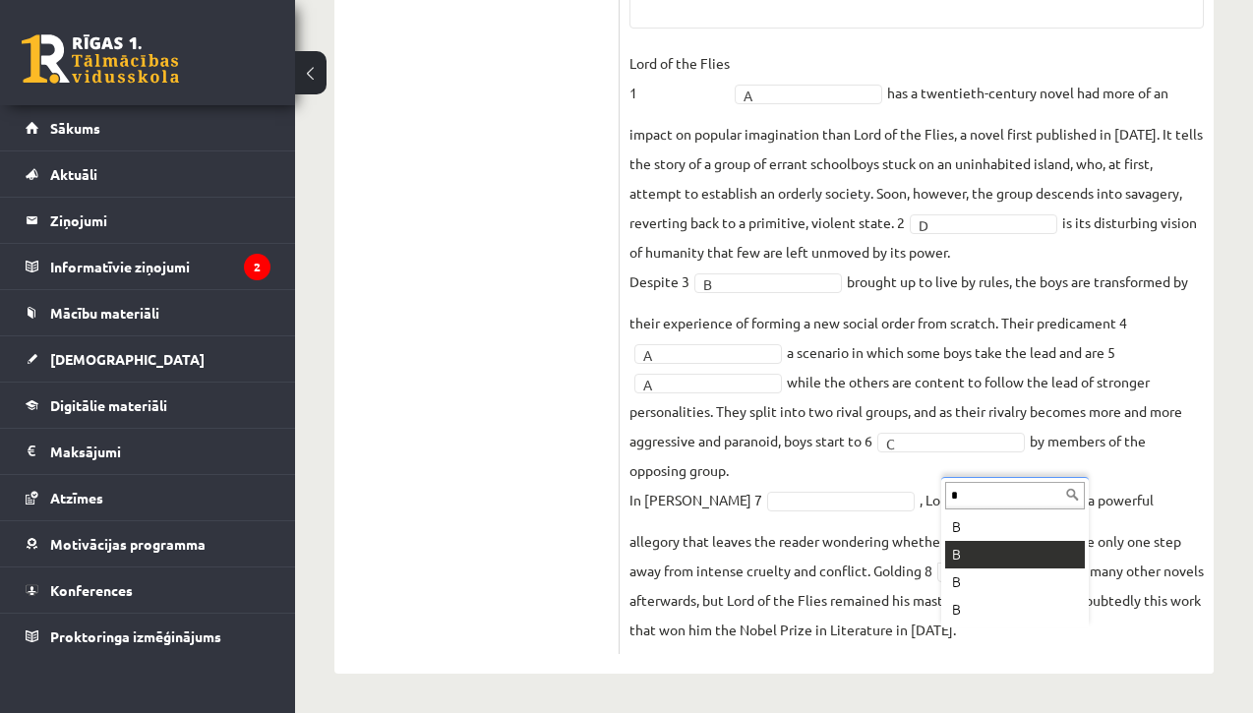
type input "*"
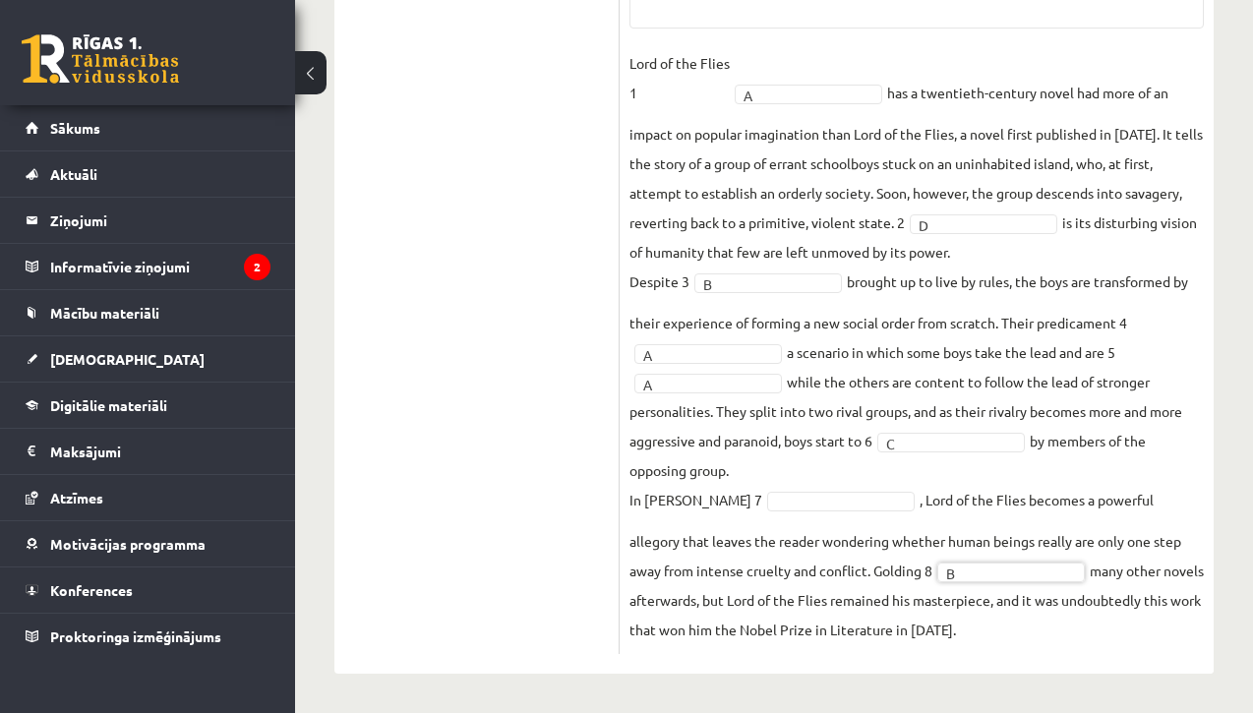
scroll to position [171, 0]
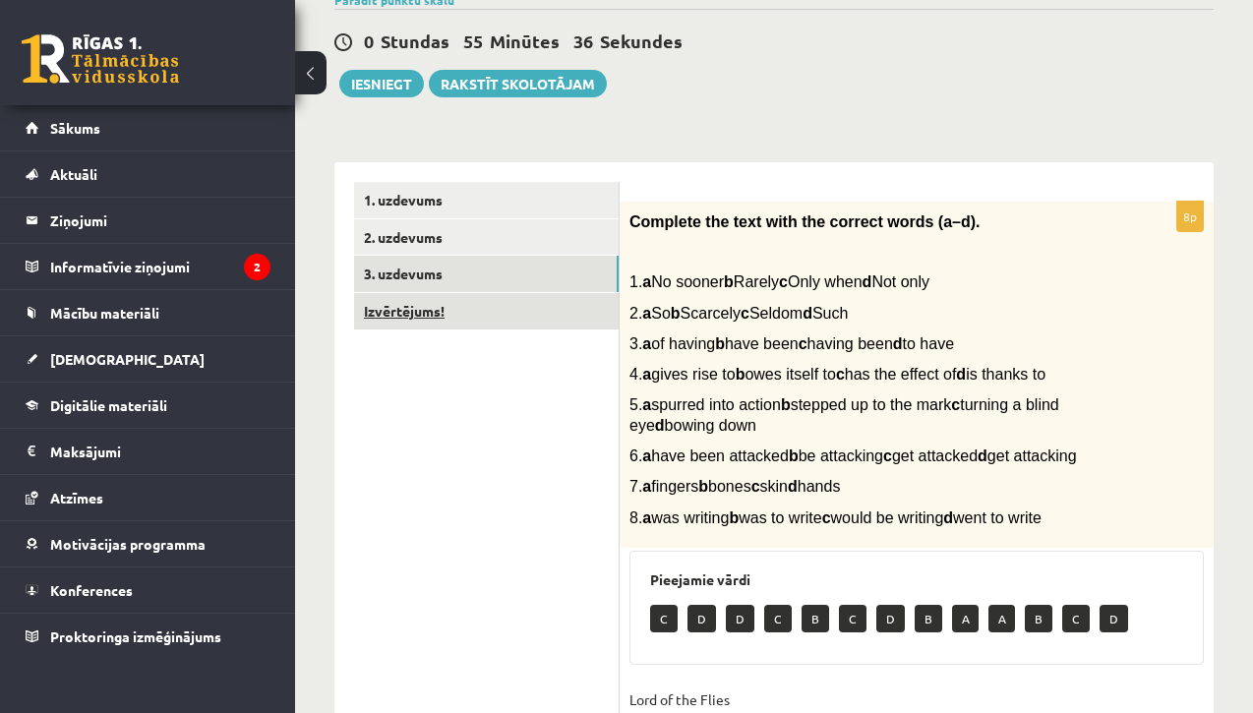
click at [391, 319] on link "Izvērtējums!" at bounding box center [486, 311] width 265 height 36
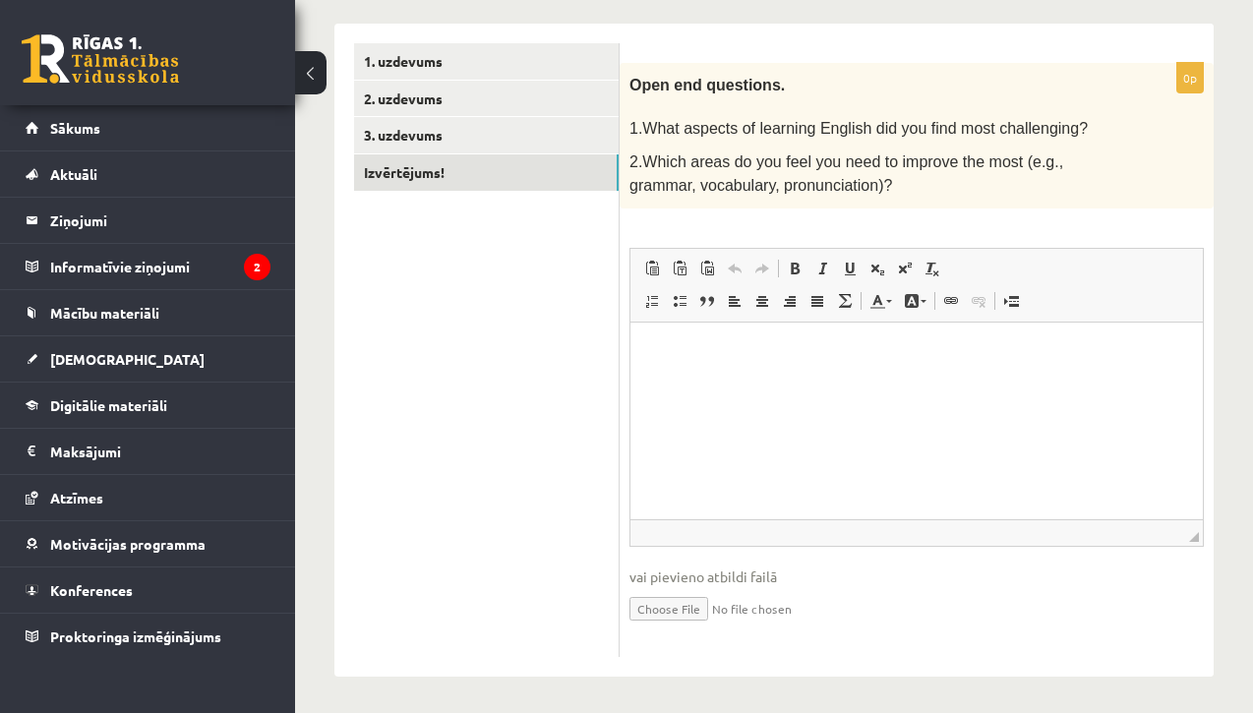
scroll to position [309, 0]
click at [838, 364] on html at bounding box center [917, 353] width 573 height 60
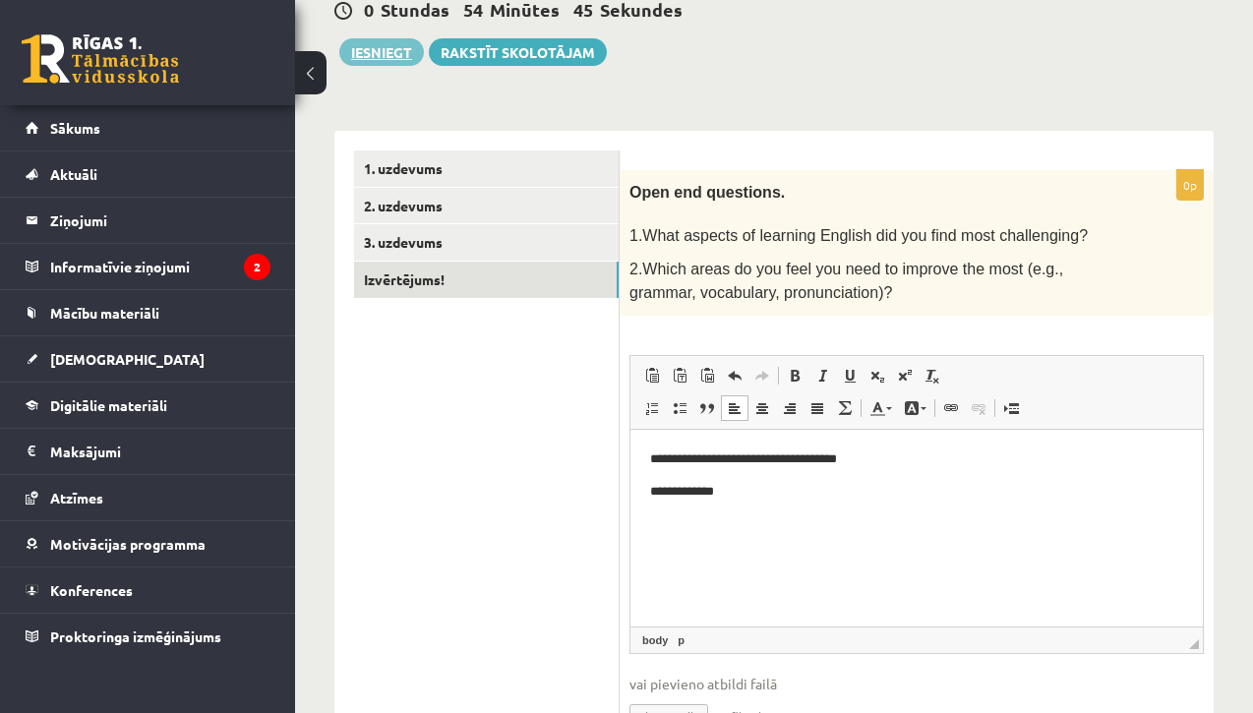
click at [413, 50] on button "Iesniegt" at bounding box center [381, 52] width 85 height 28
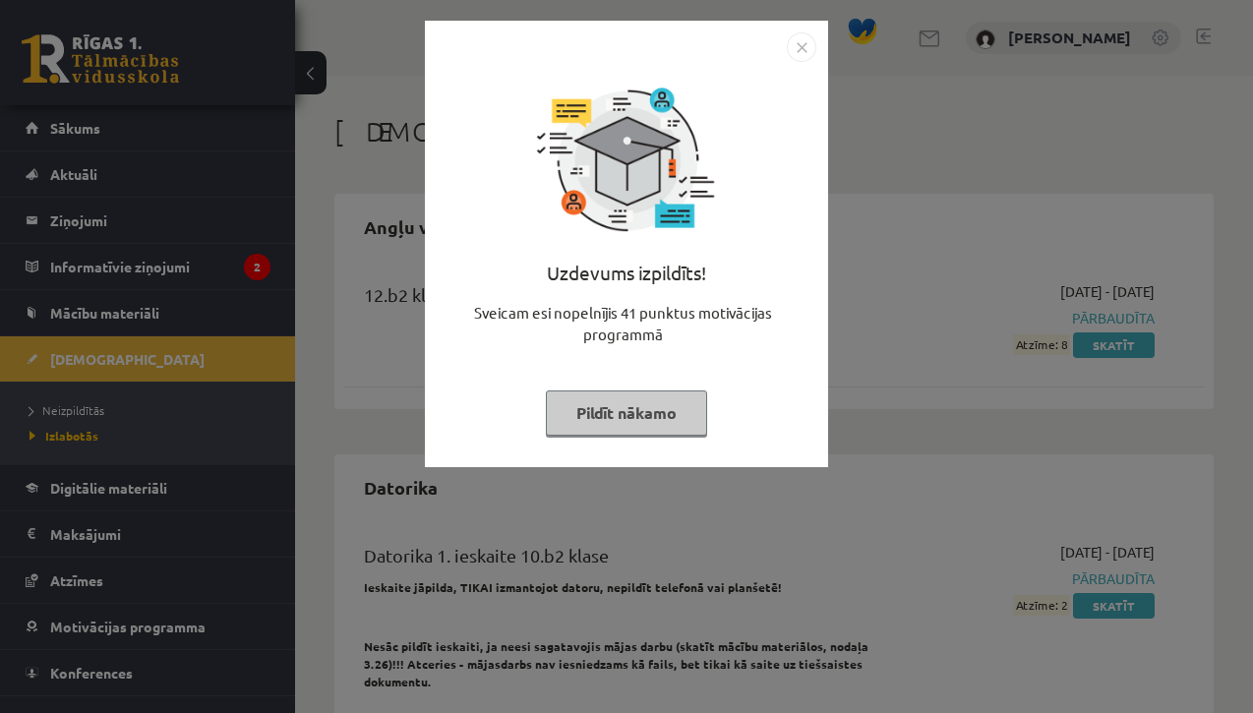
click at [811, 43] on img "Close" at bounding box center [802, 47] width 30 height 30
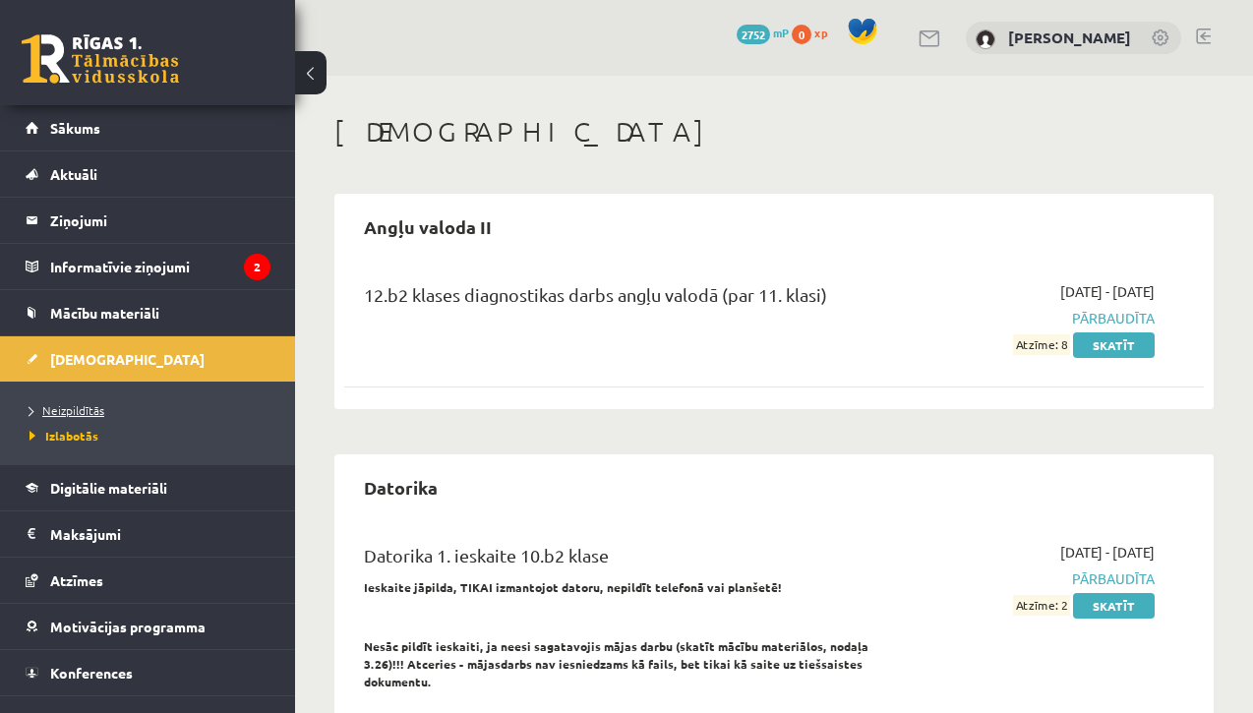
click at [89, 412] on span "Neizpildītās" at bounding box center [67, 410] width 75 height 16
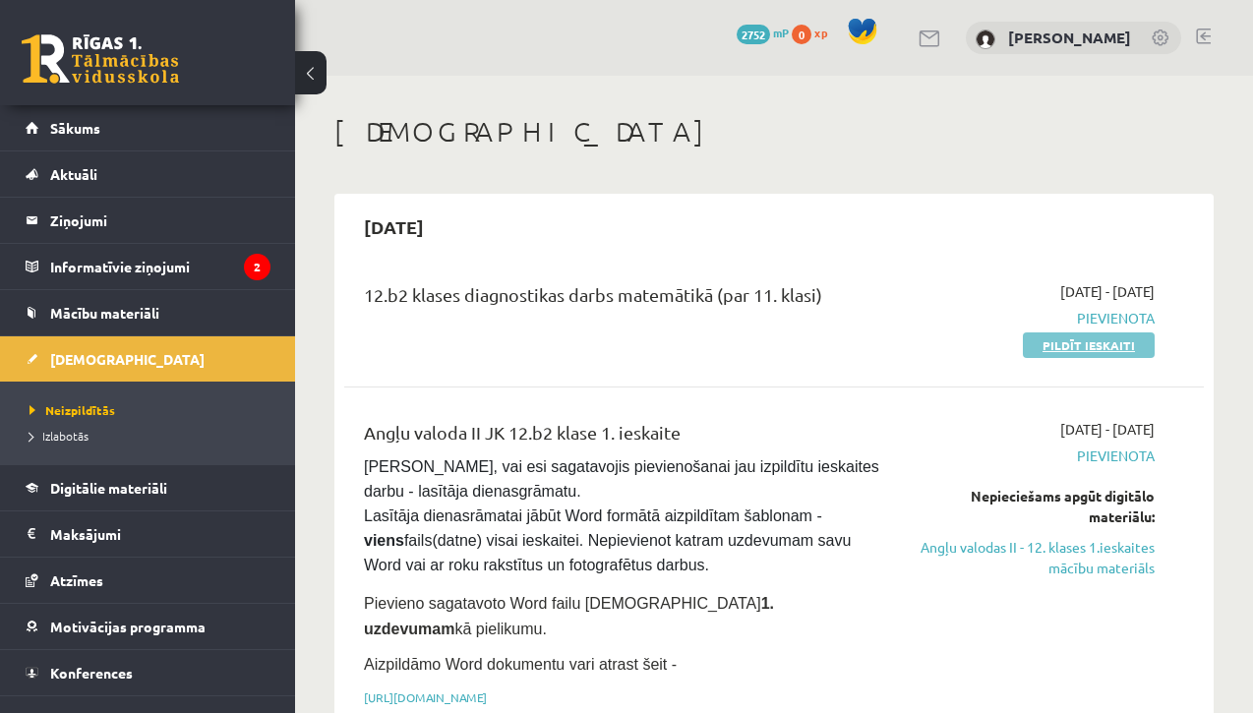
click at [1080, 340] on link "Pildīt ieskaiti" at bounding box center [1089, 345] width 132 height 26
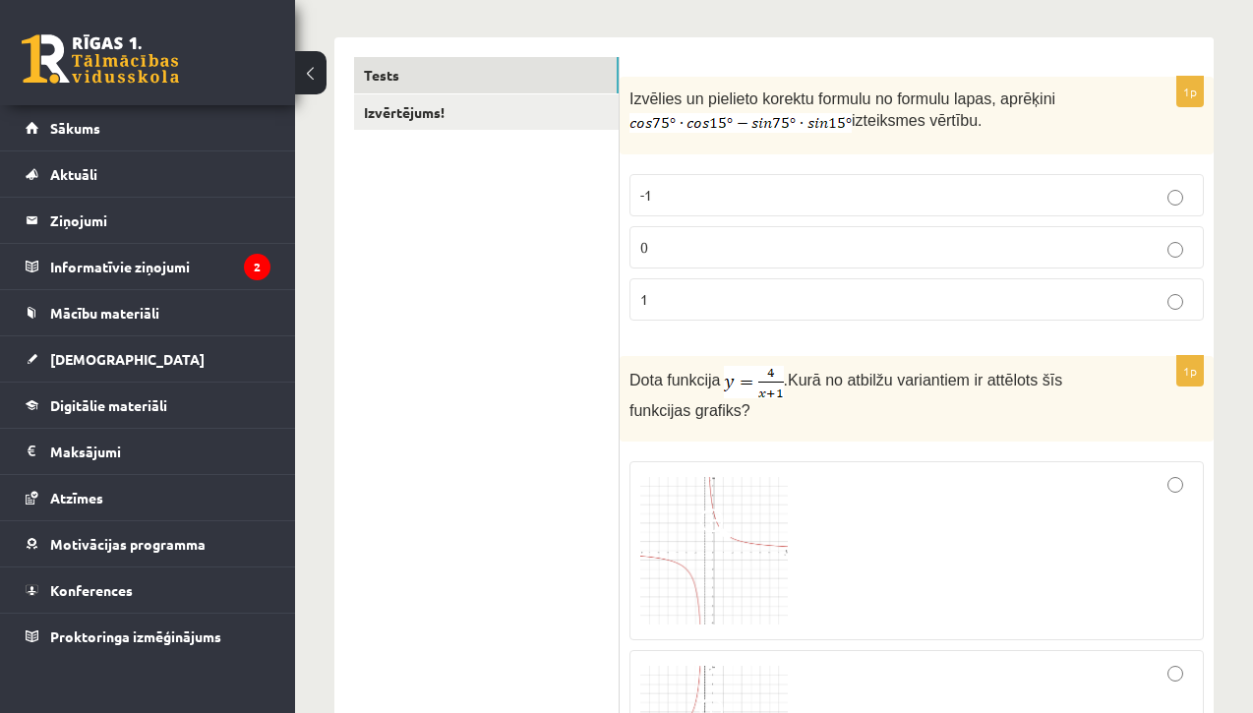
scroll to position [288, 0]
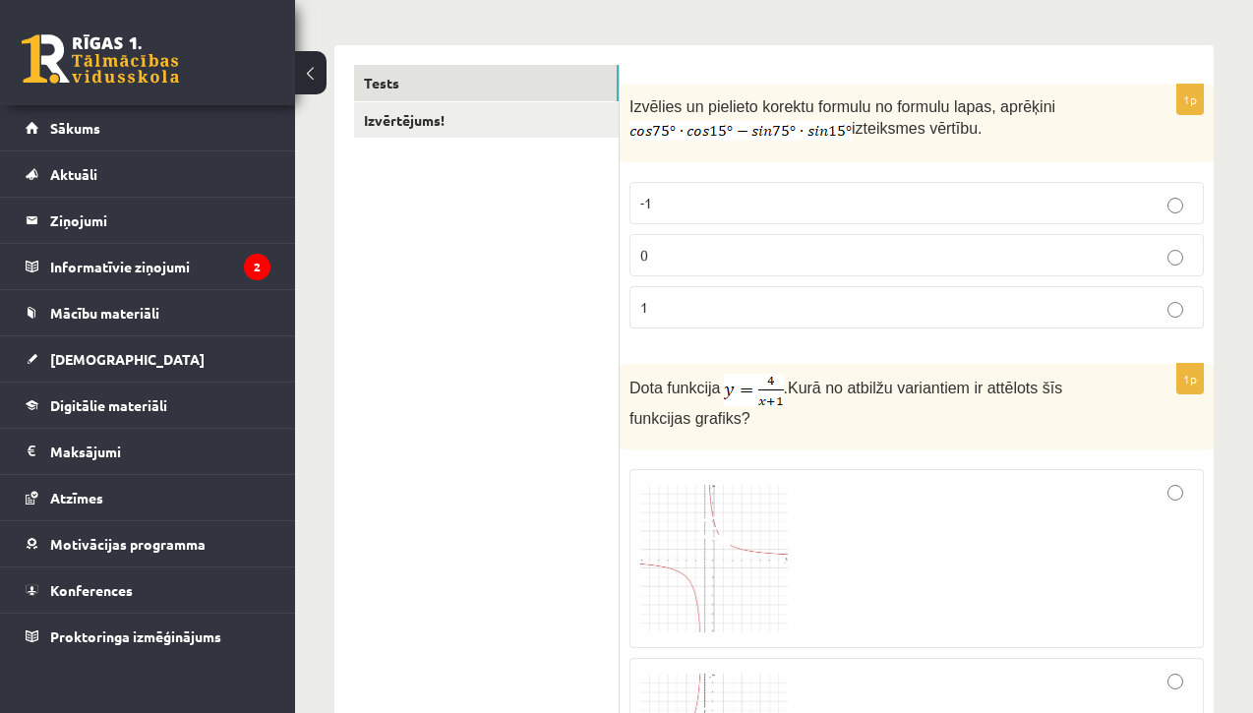
click at [829, 204] on p "-1" at bounding box center [916, 203] width 553 height 21
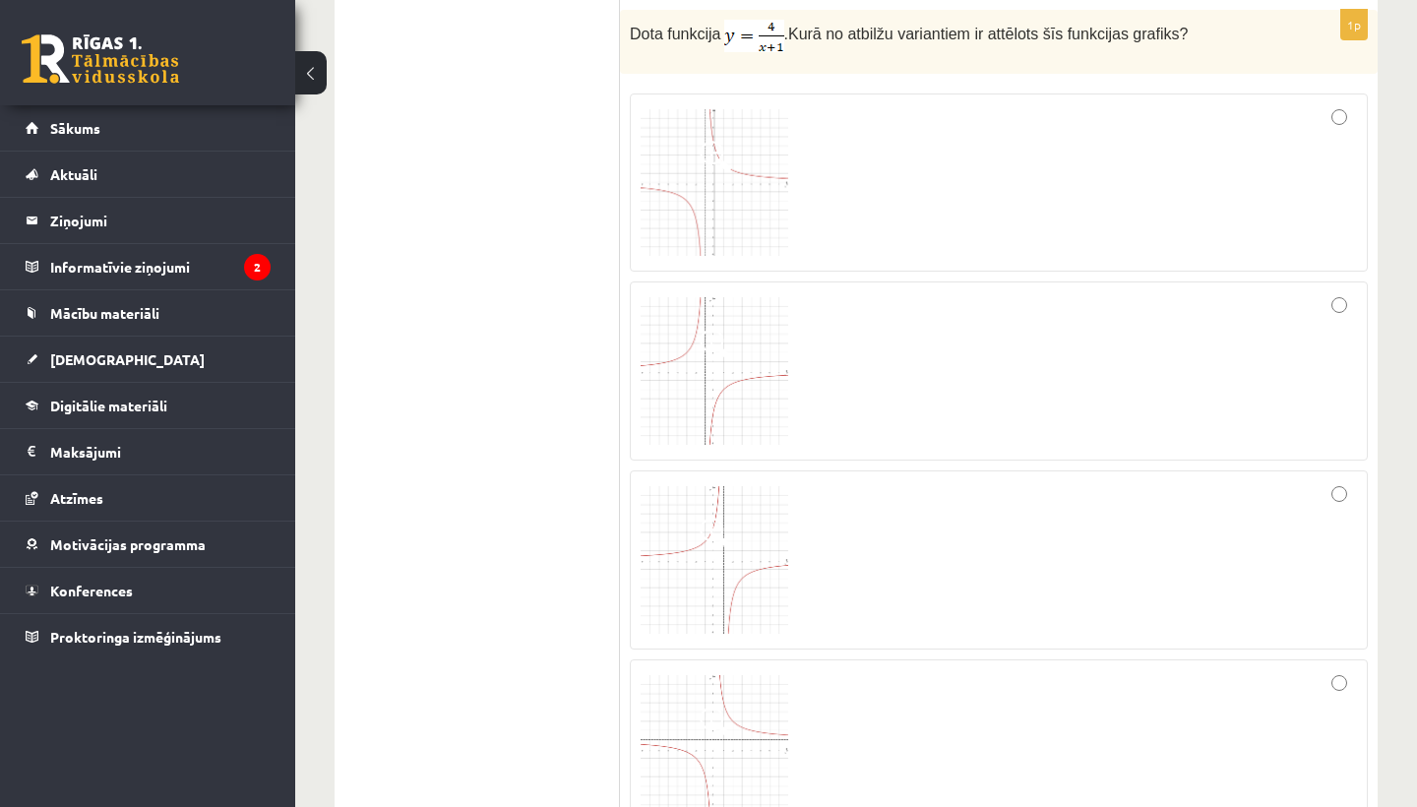
scroll to position [574, 0]
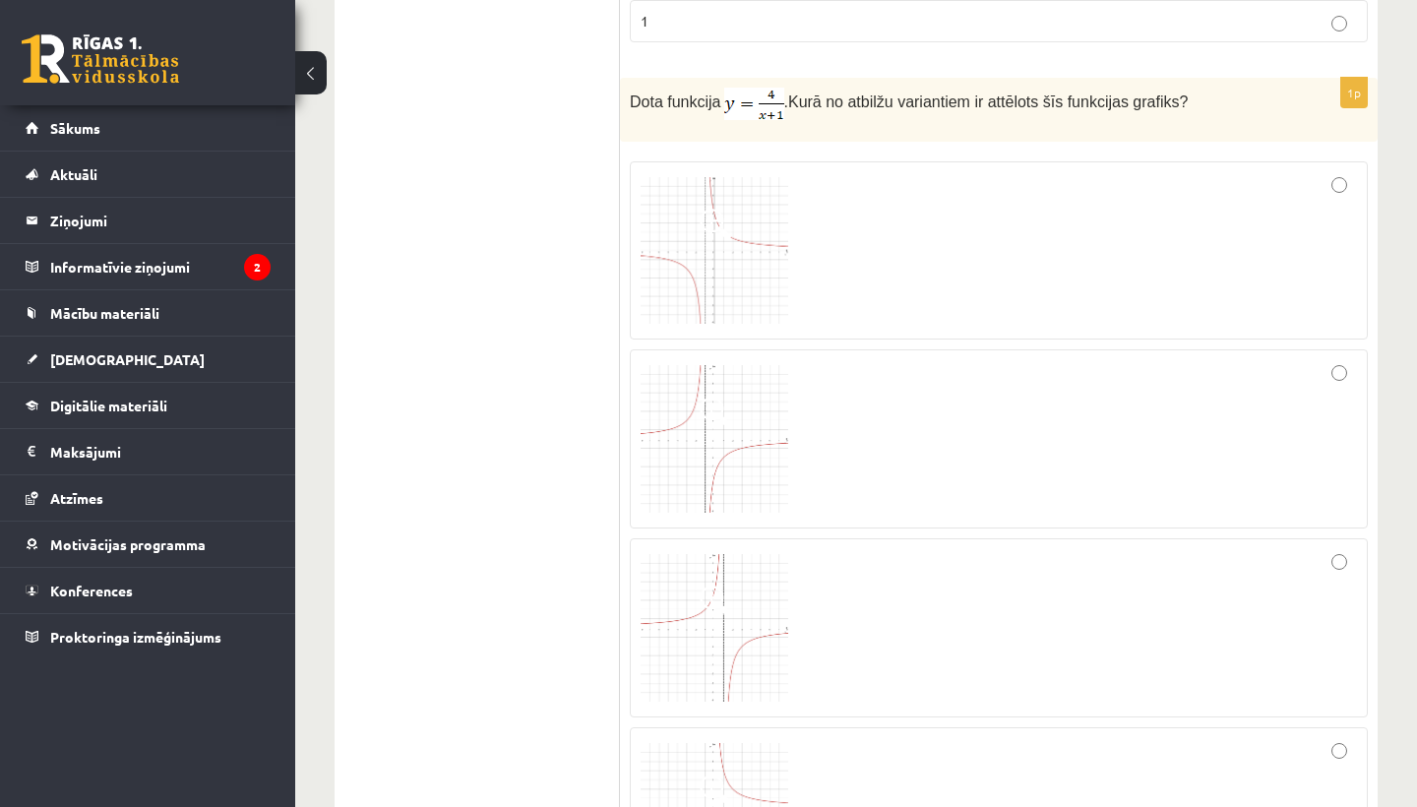
click at [1144, 282] on div at bounding box center [998, 250] width 716 height 157
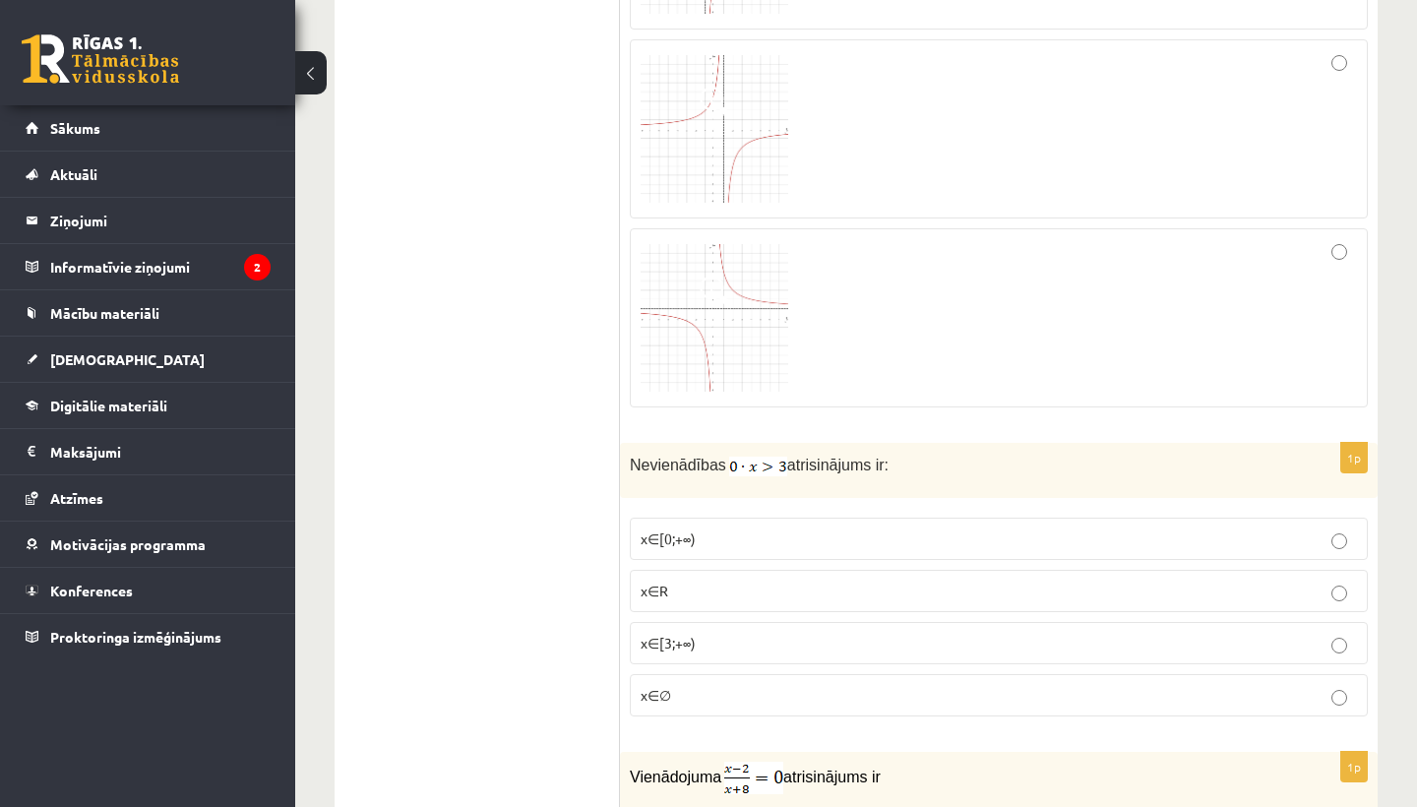
scroll to position [1095, 0]
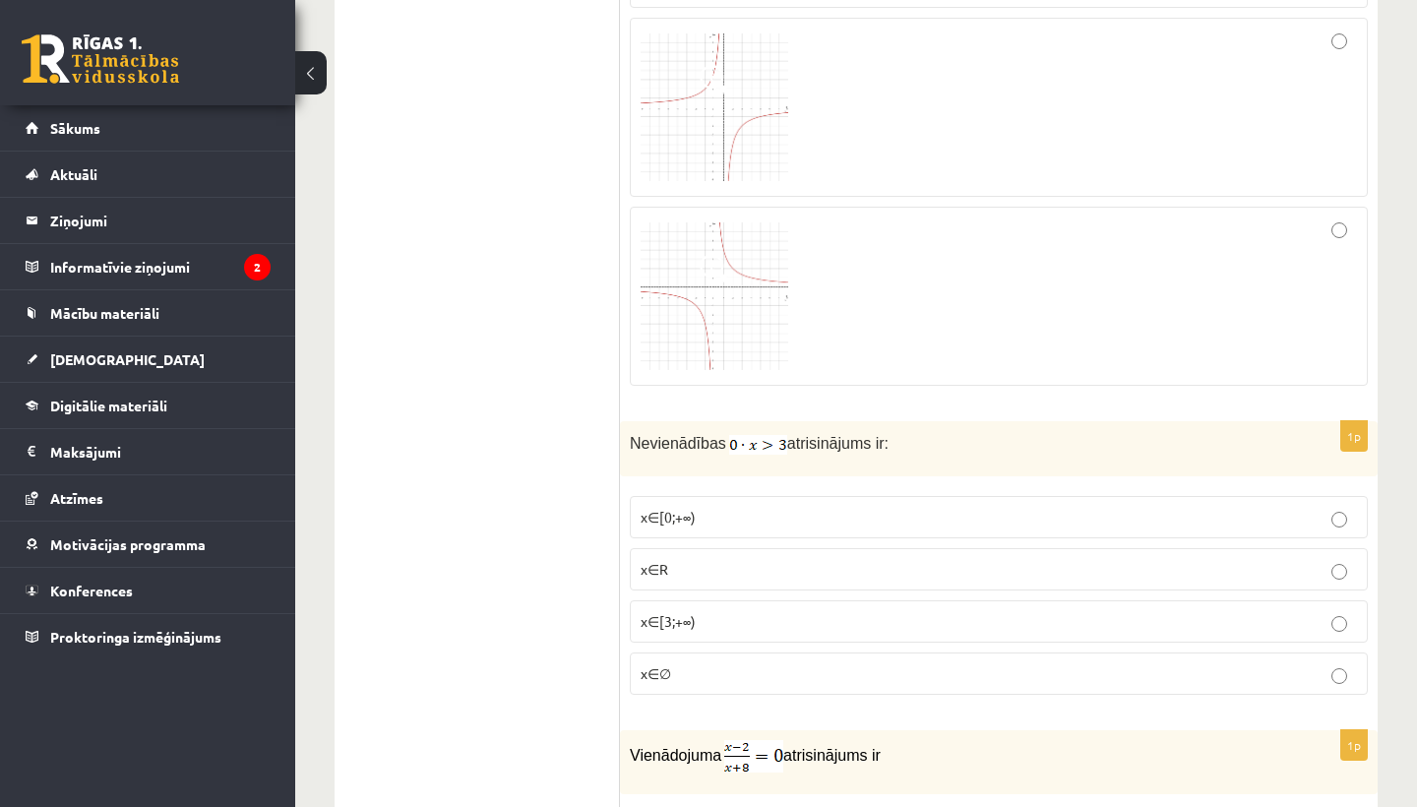
click at [847, 670] on p "x∈∅" at bounding box center [998, 673] width 716 height 21
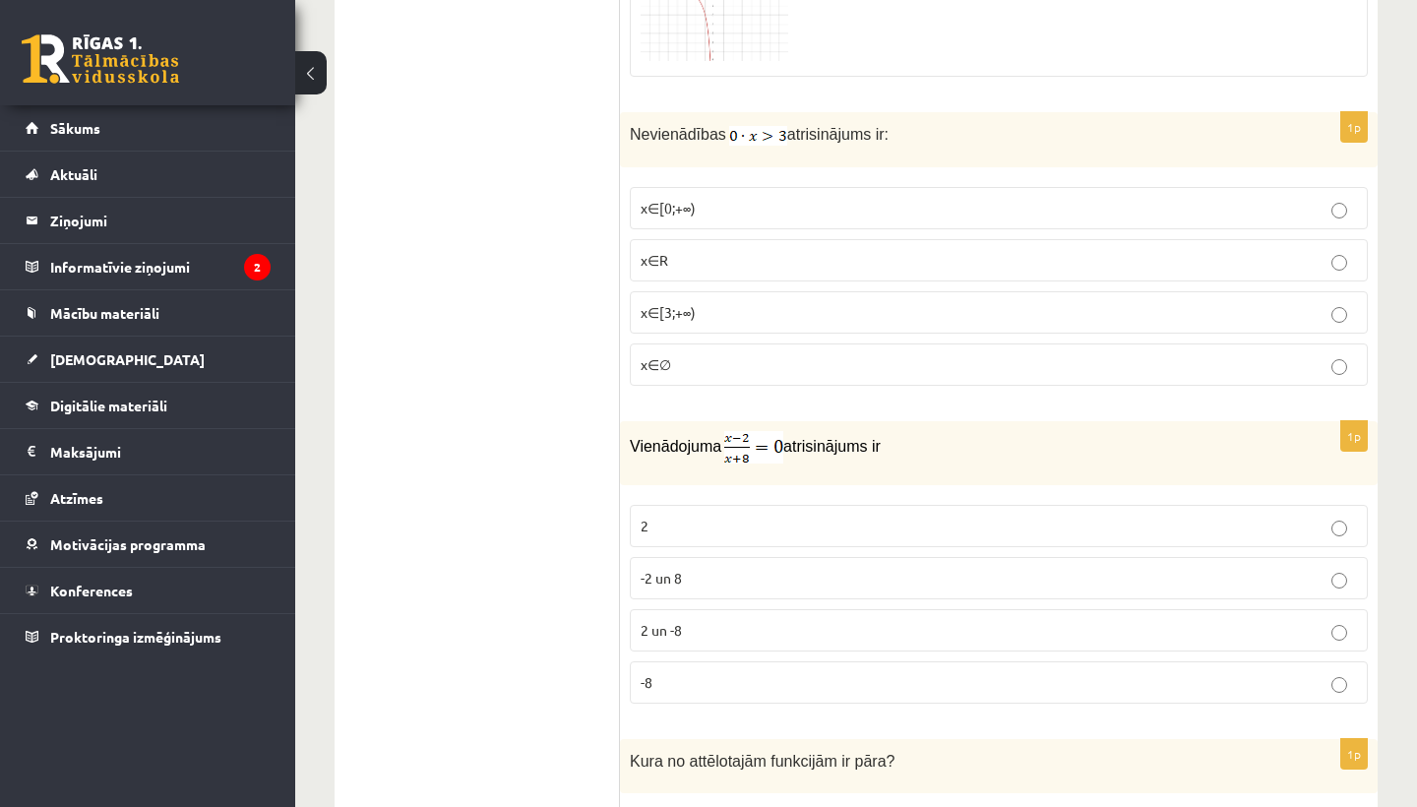
scroll to position [1608, 0]
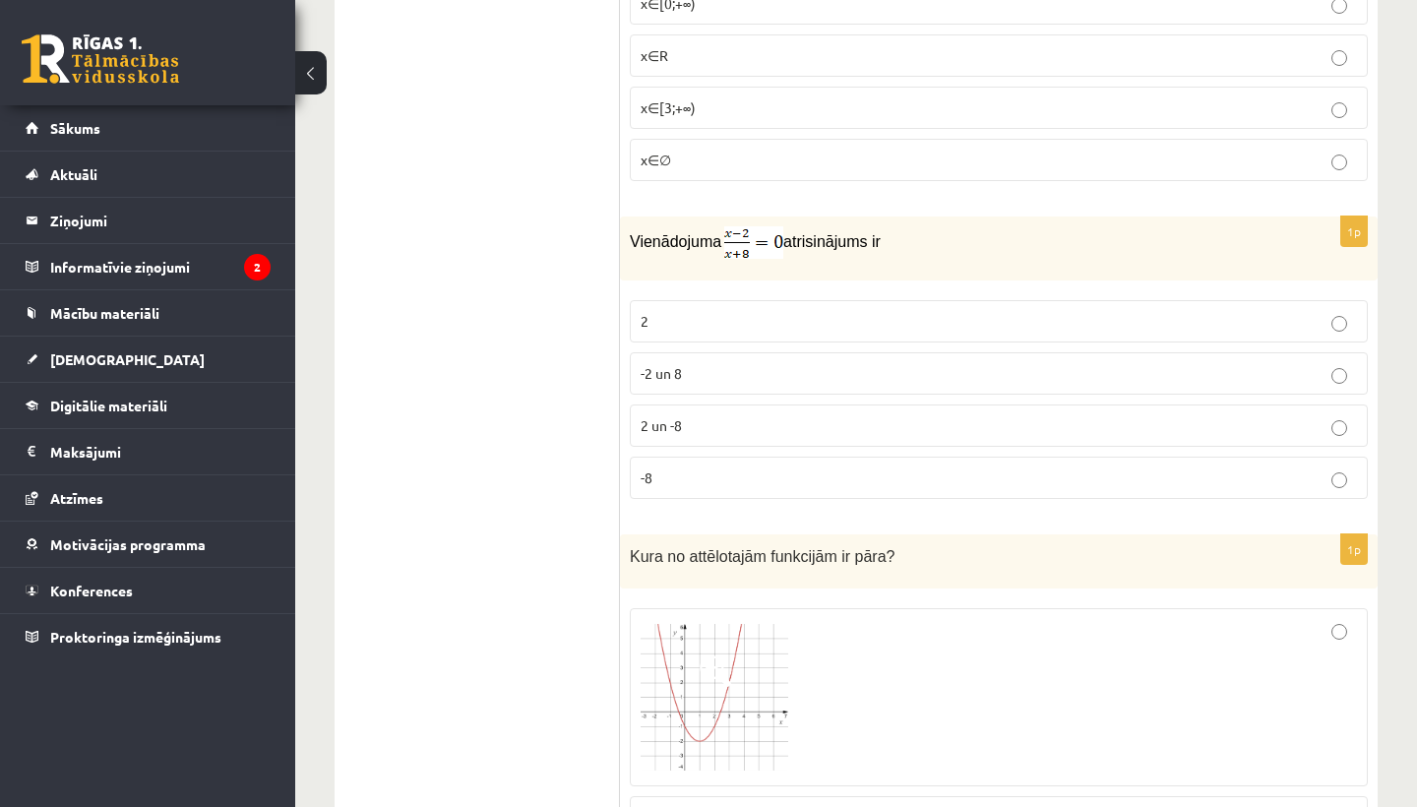
click at [822, 311] on p "2" at bounding box center [998, 321] width 716 height 21
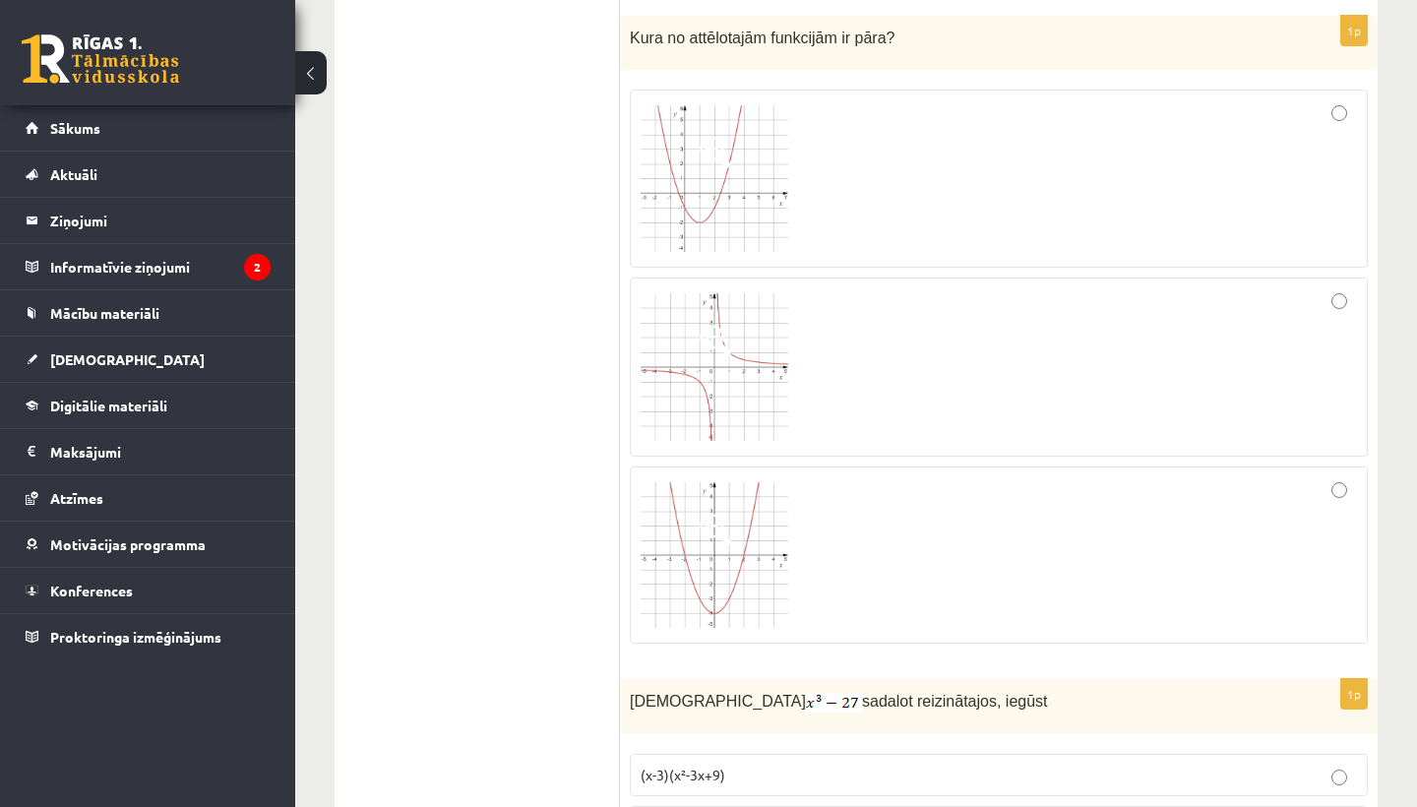
scroll to position [2128, 0]
click at [736, 511] on img at bounding box center [714, 554] width 148 height 146
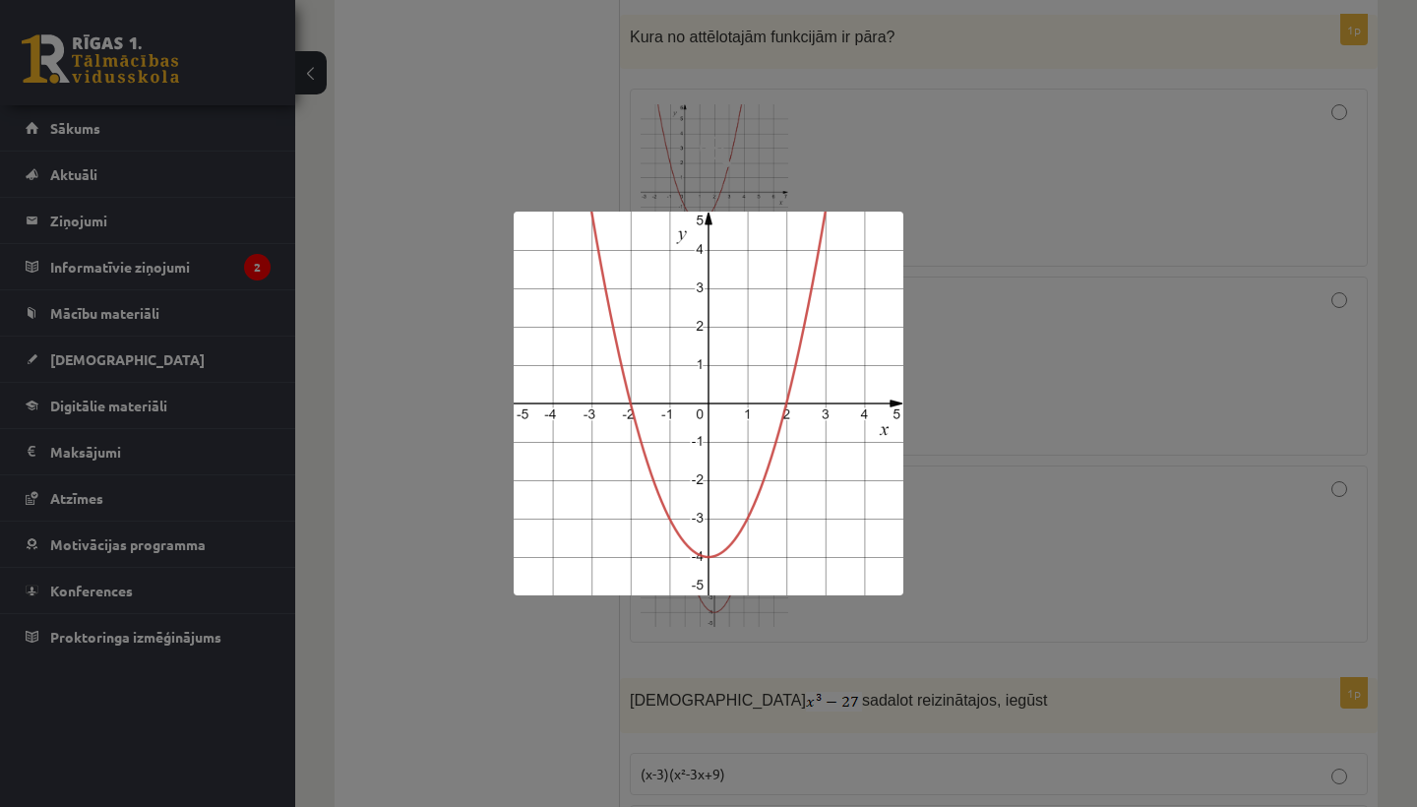
click at [1112, 354] on div at bounding box center [708, 403] width 1417 height 807
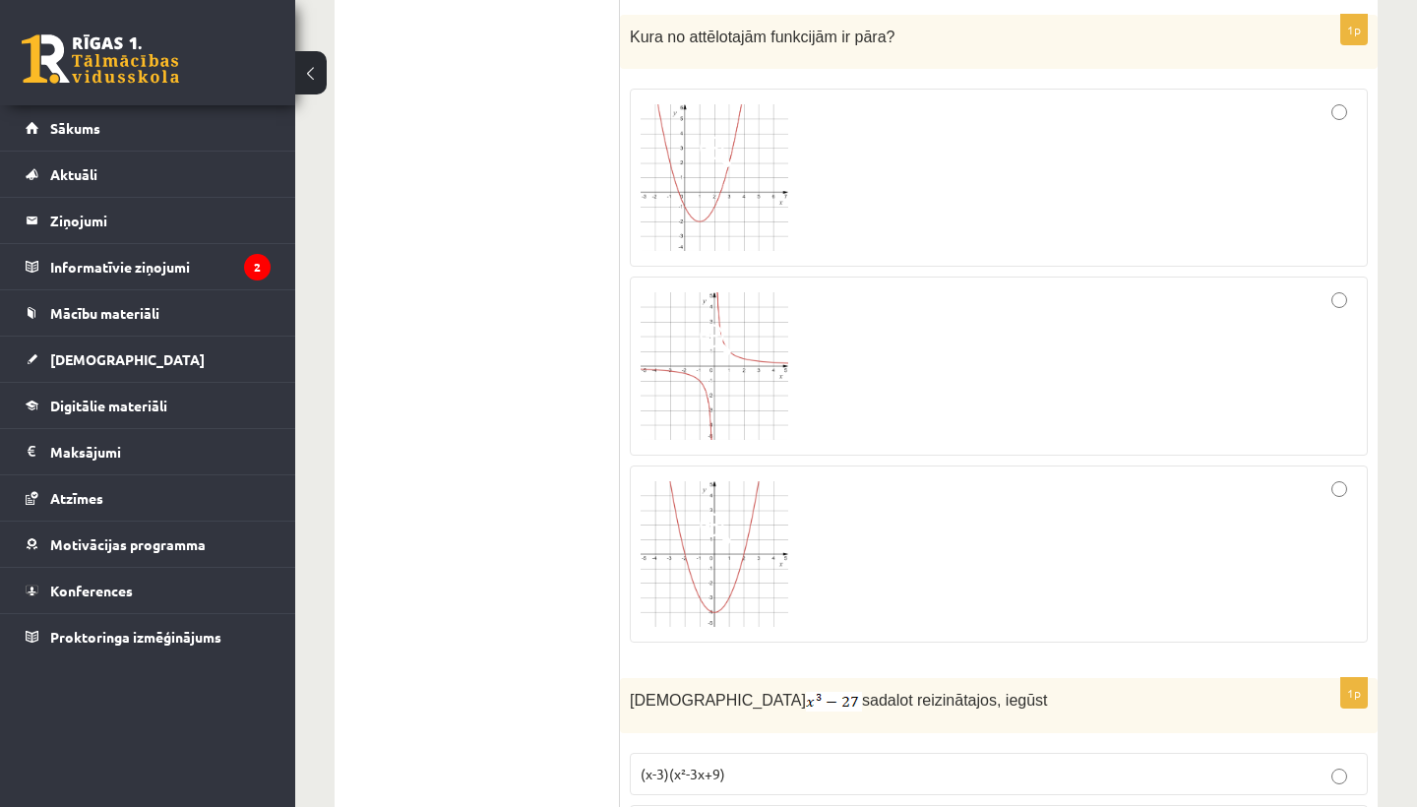
click at [1252, 481] on div at bounding box center [998, 553] width 716 height 155
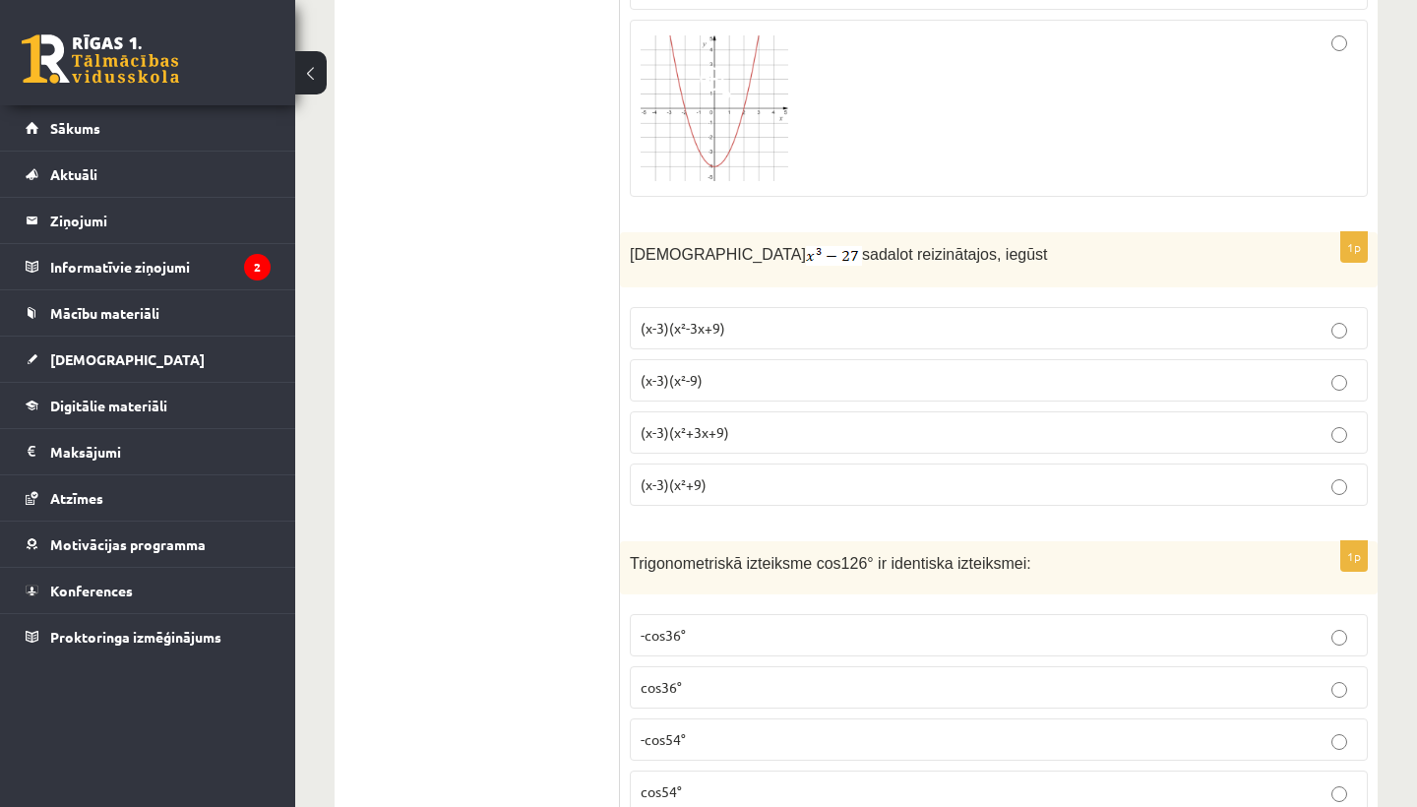
scroll to position [2576, 0]
click at [770, 432] on p "(x-3)(x²+3x+9)" at bounding box center [998, 429] width 716 height 21
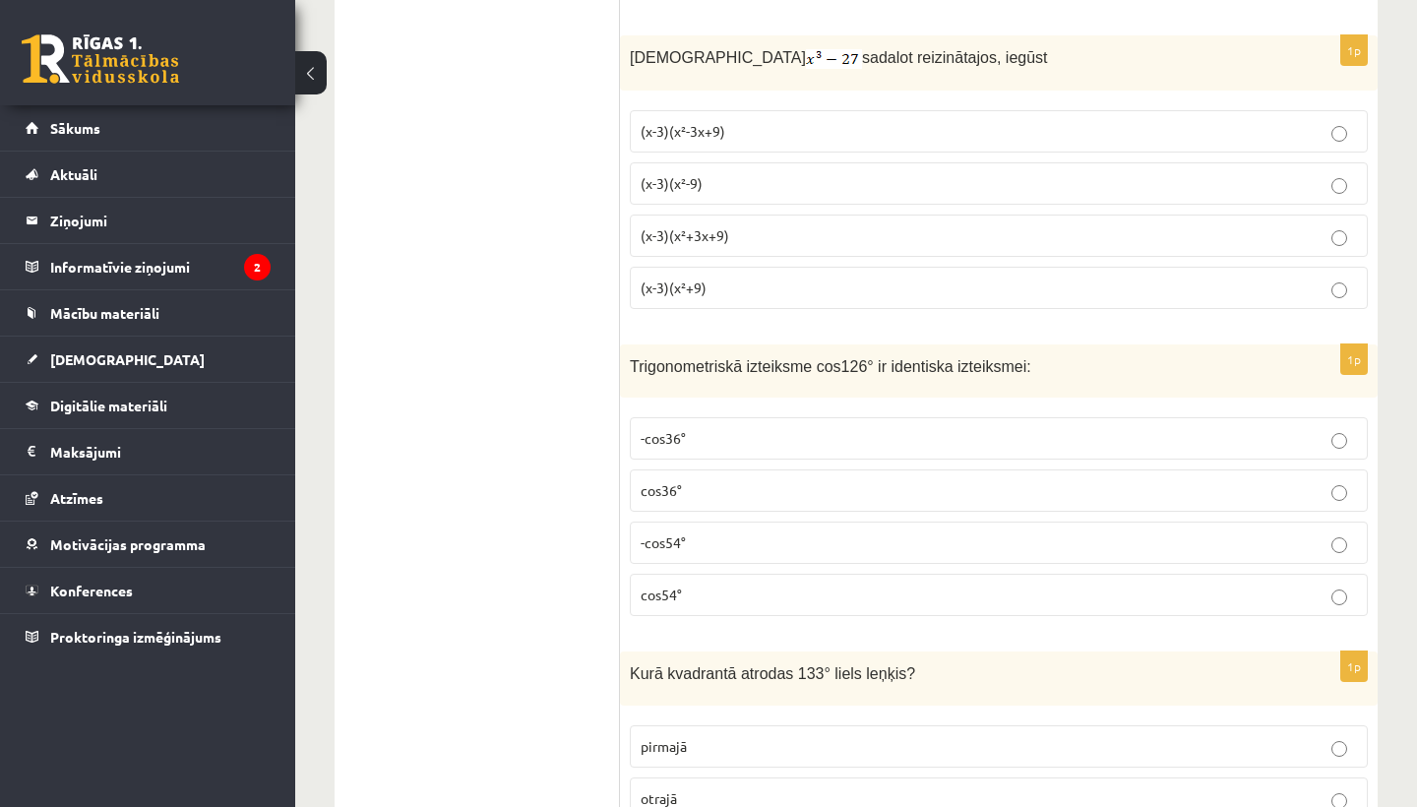
scroll to position [2794, 0]
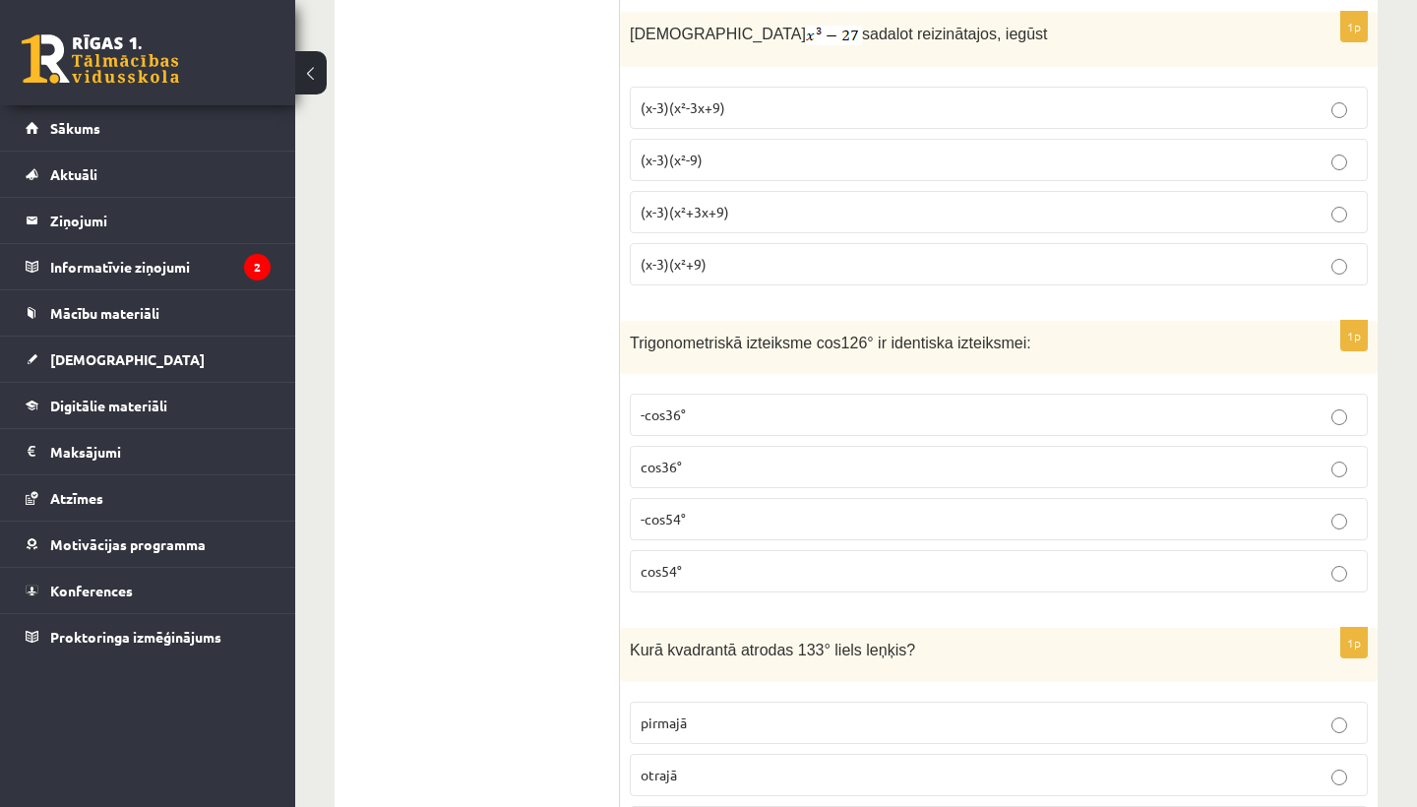
click at [733, 515] on p "-cos54°" at bounding box center [998, 519] width 716 height 21
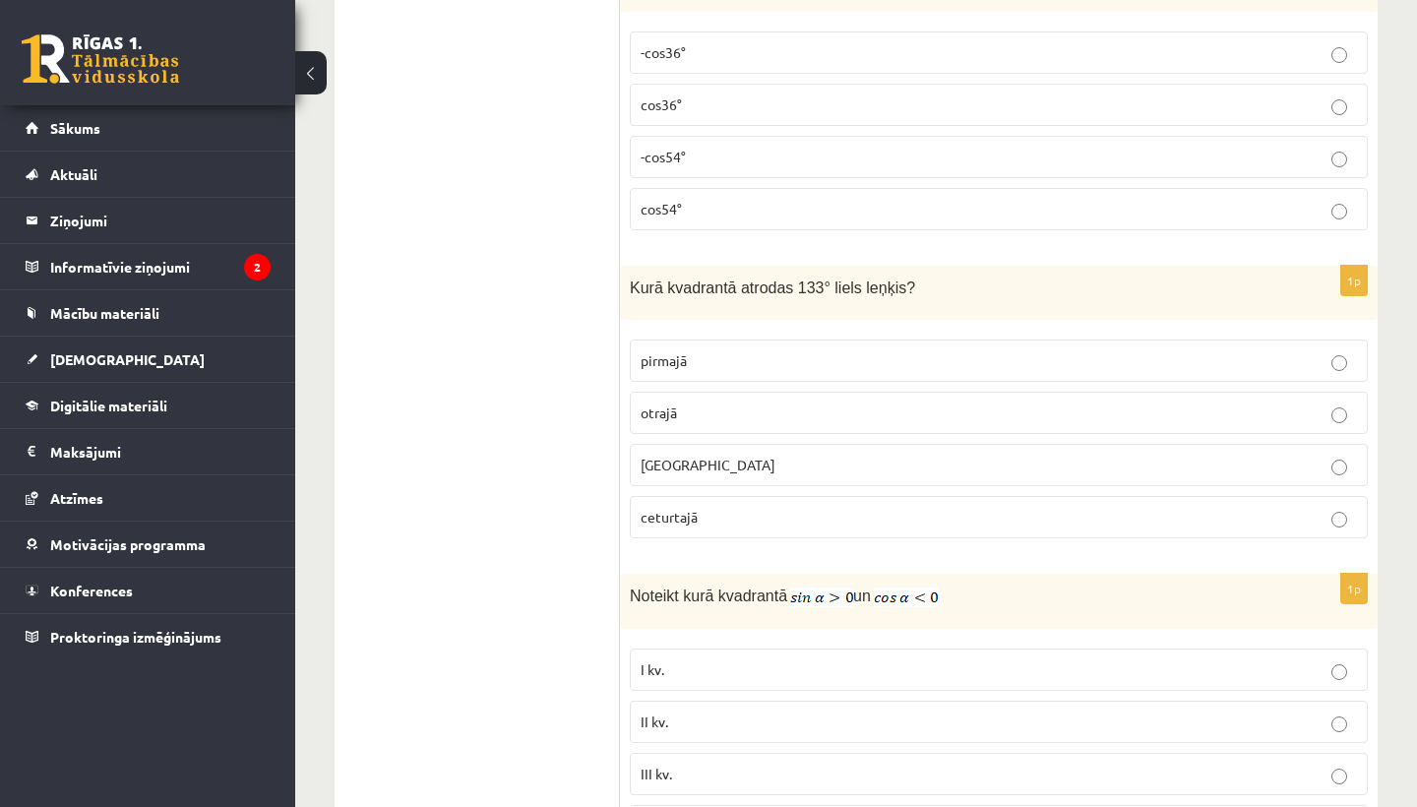
scroll to position [3182, 0]
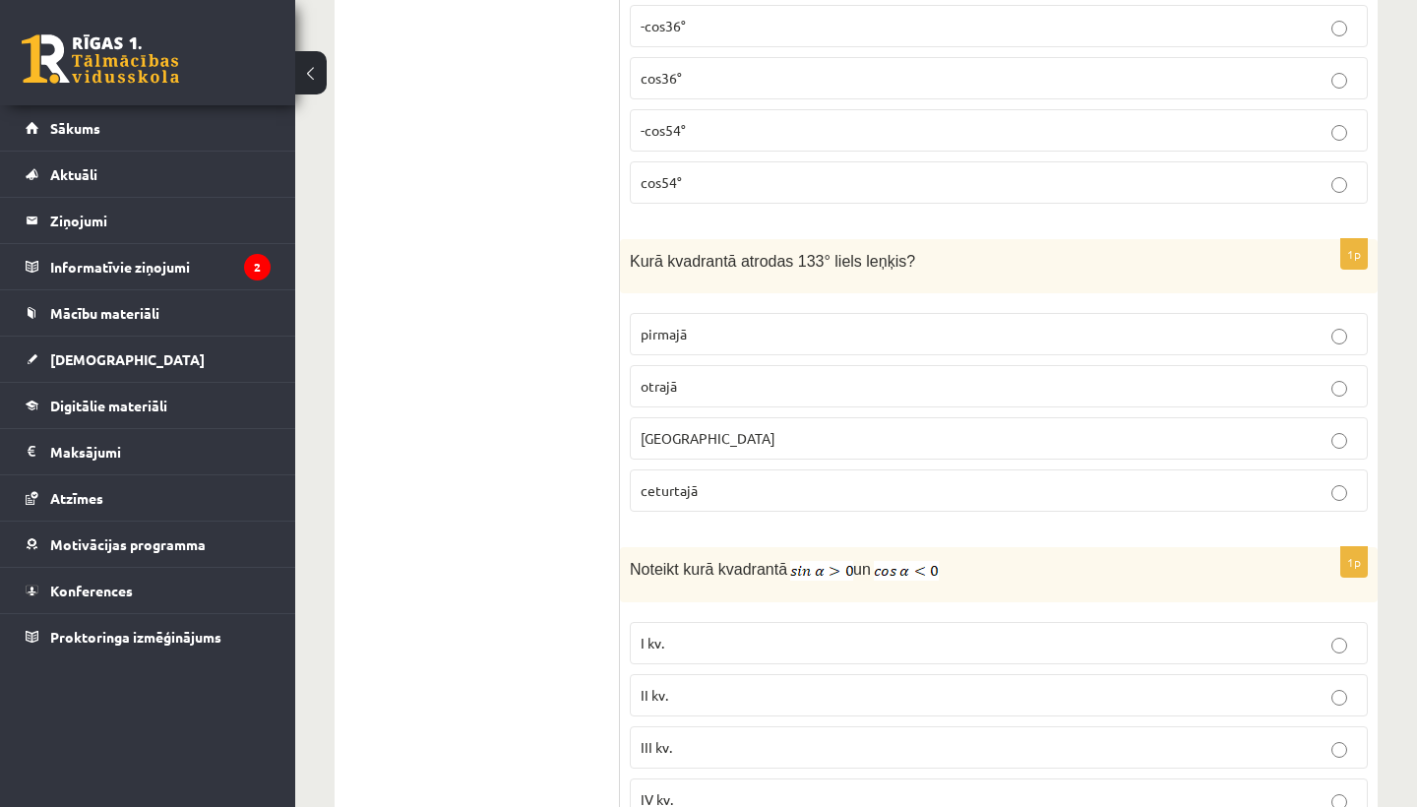
click at [776, 379] on p "otrajā" at bounding box center [998, 386] width 716 height 21
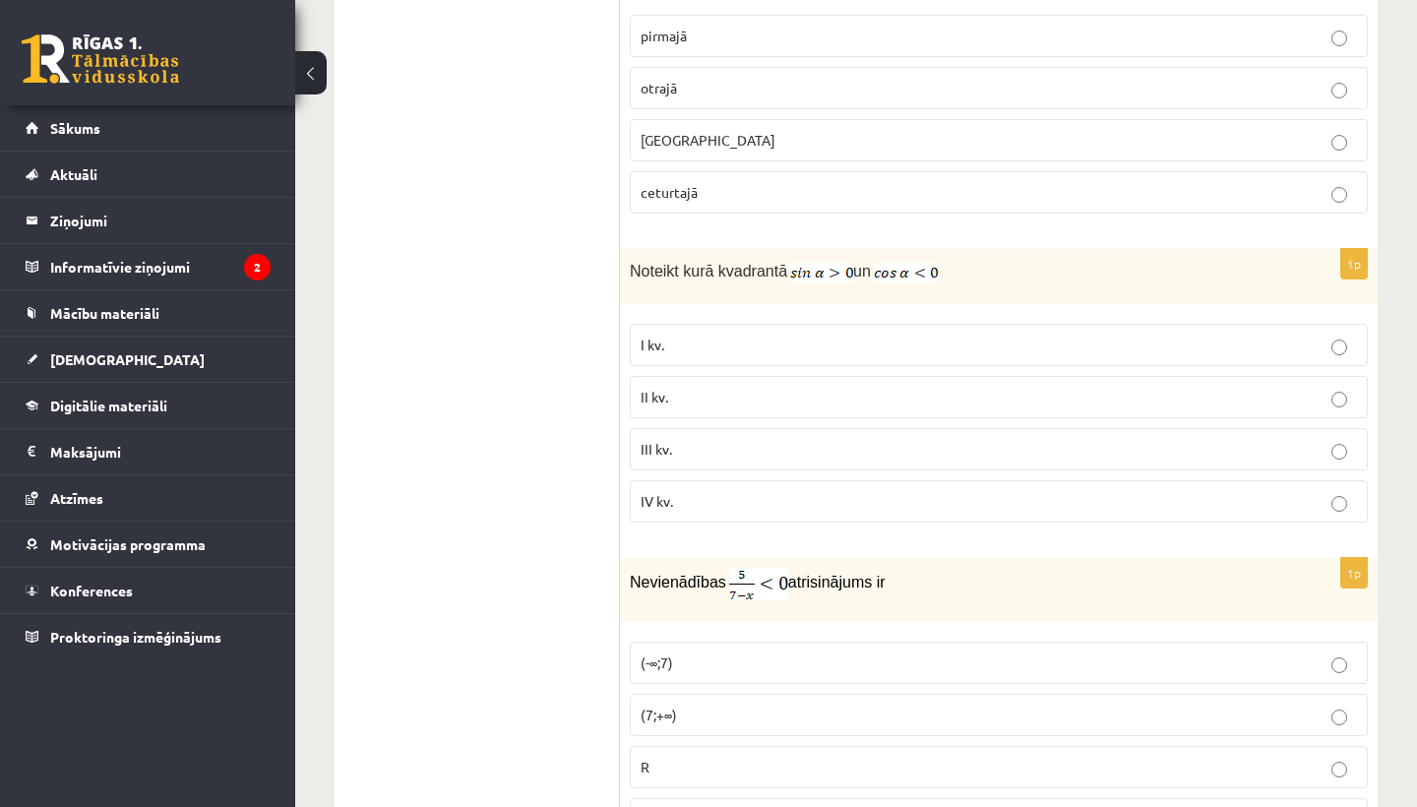
scroll to position [3482, 0]
click at [738, 448] on p "III kv." at bounding box center [998, 447] width 716 height 21
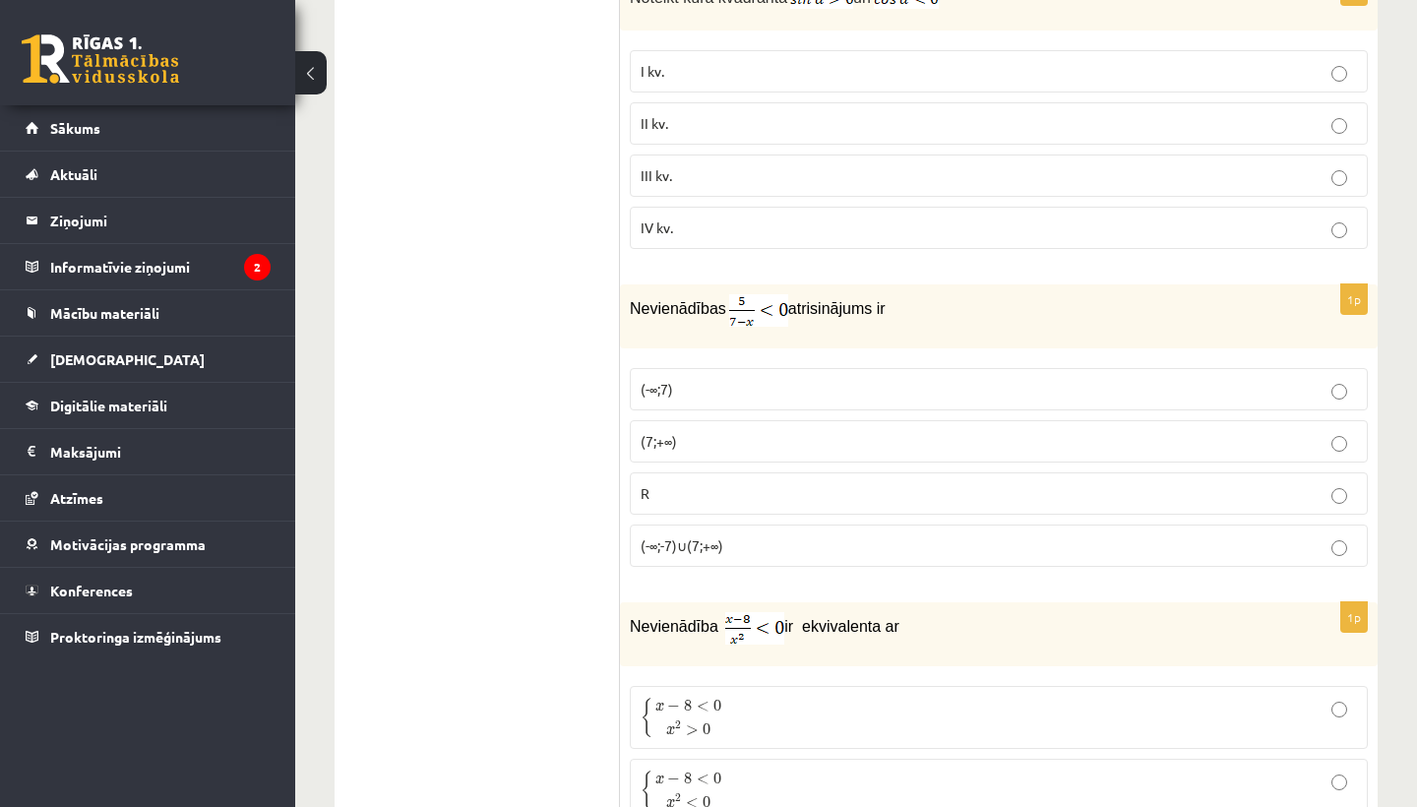
scroll to position [3757, 0]
click at [778, 436] on p "(7;+∞)" at bounding box center [998, 438] width 716 height 21
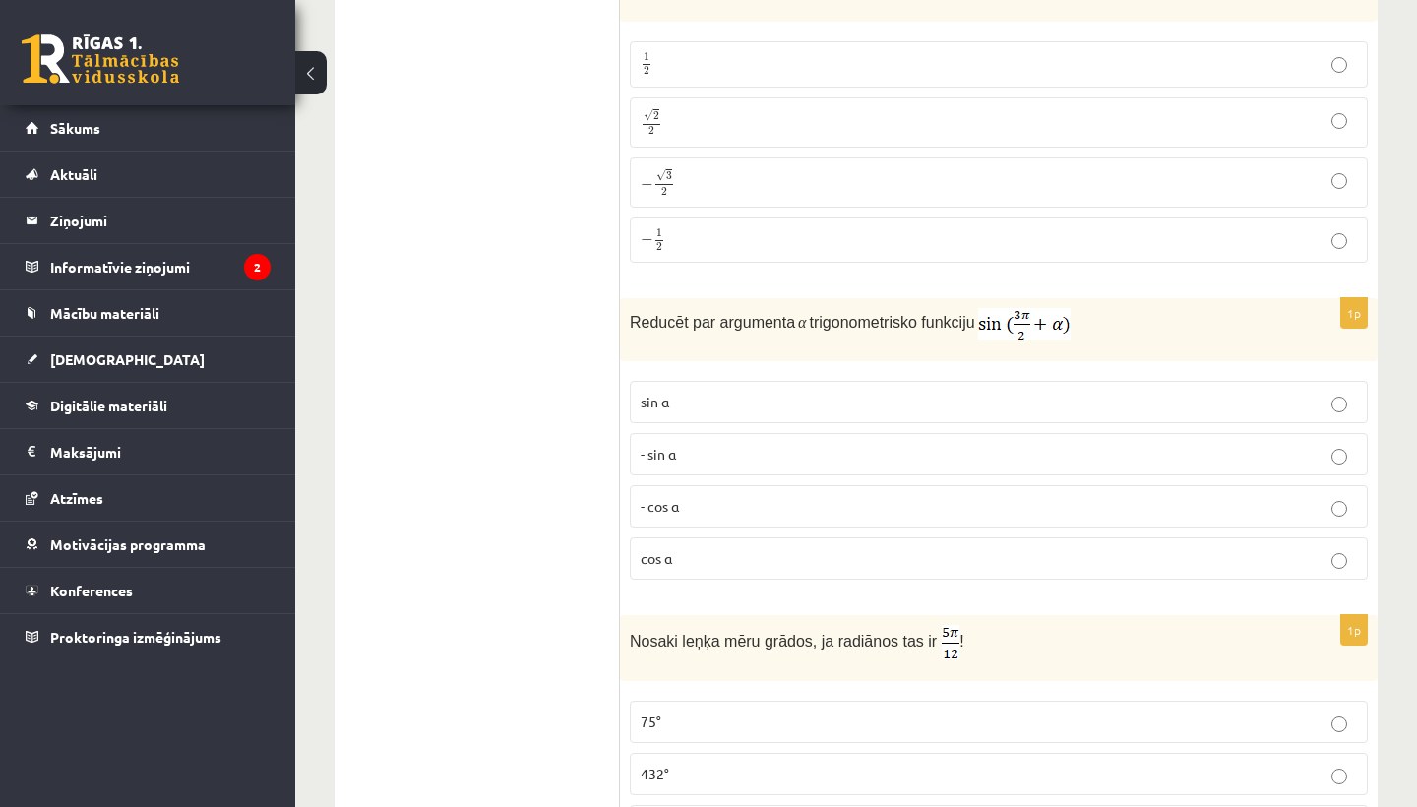
scroll to position [6732, 0]
click at [687, 492] on p "- cos ⁡α" at bounding box center [998, 502] width 716 height 21
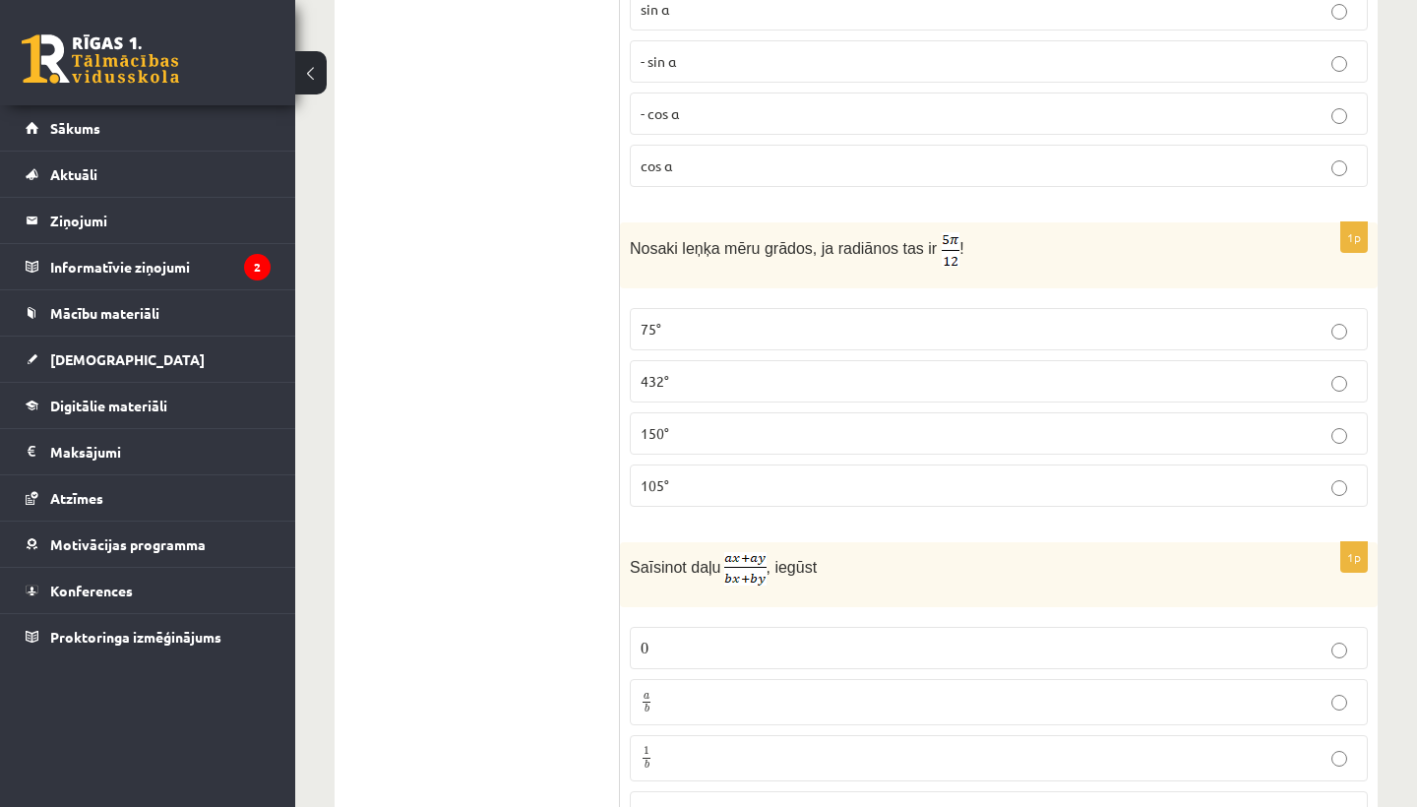
scroll to position [7139, 0]
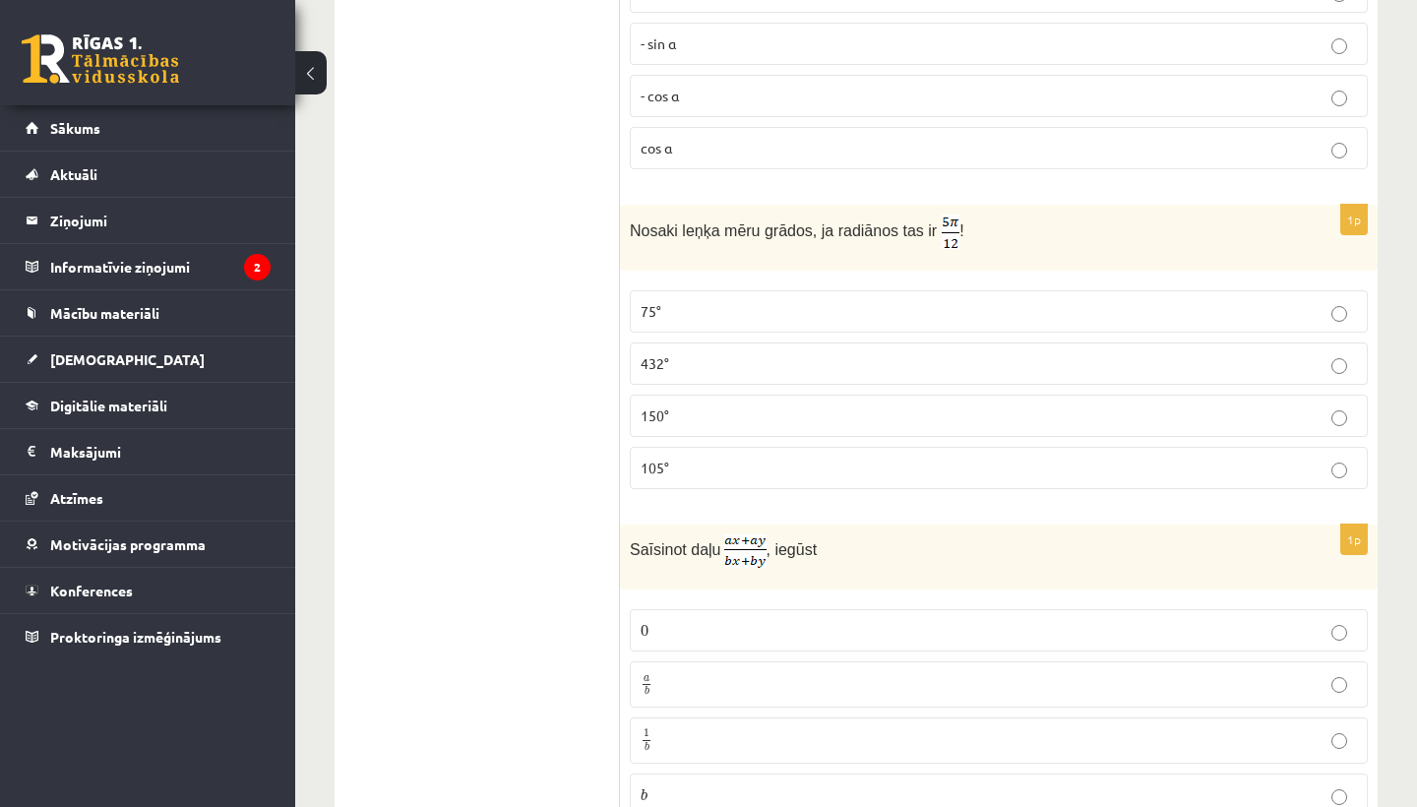
click at [806, 463] on p "105°" at bounding box center [998, 467] width 716 height 21
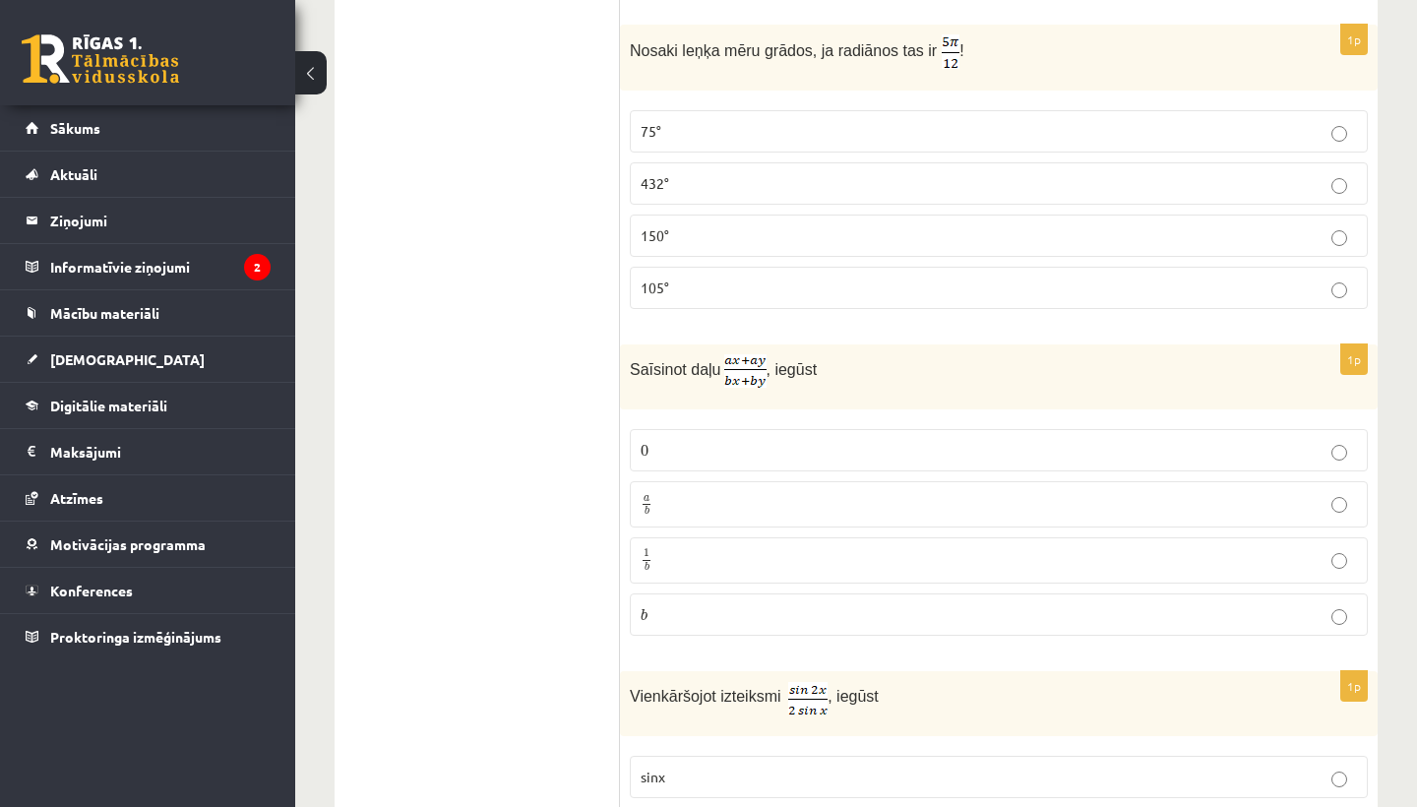
scroll to position [7320, 0]
click at [761, 511] on label "a b a b" at bounding box center [999, 503] width 738 height 46
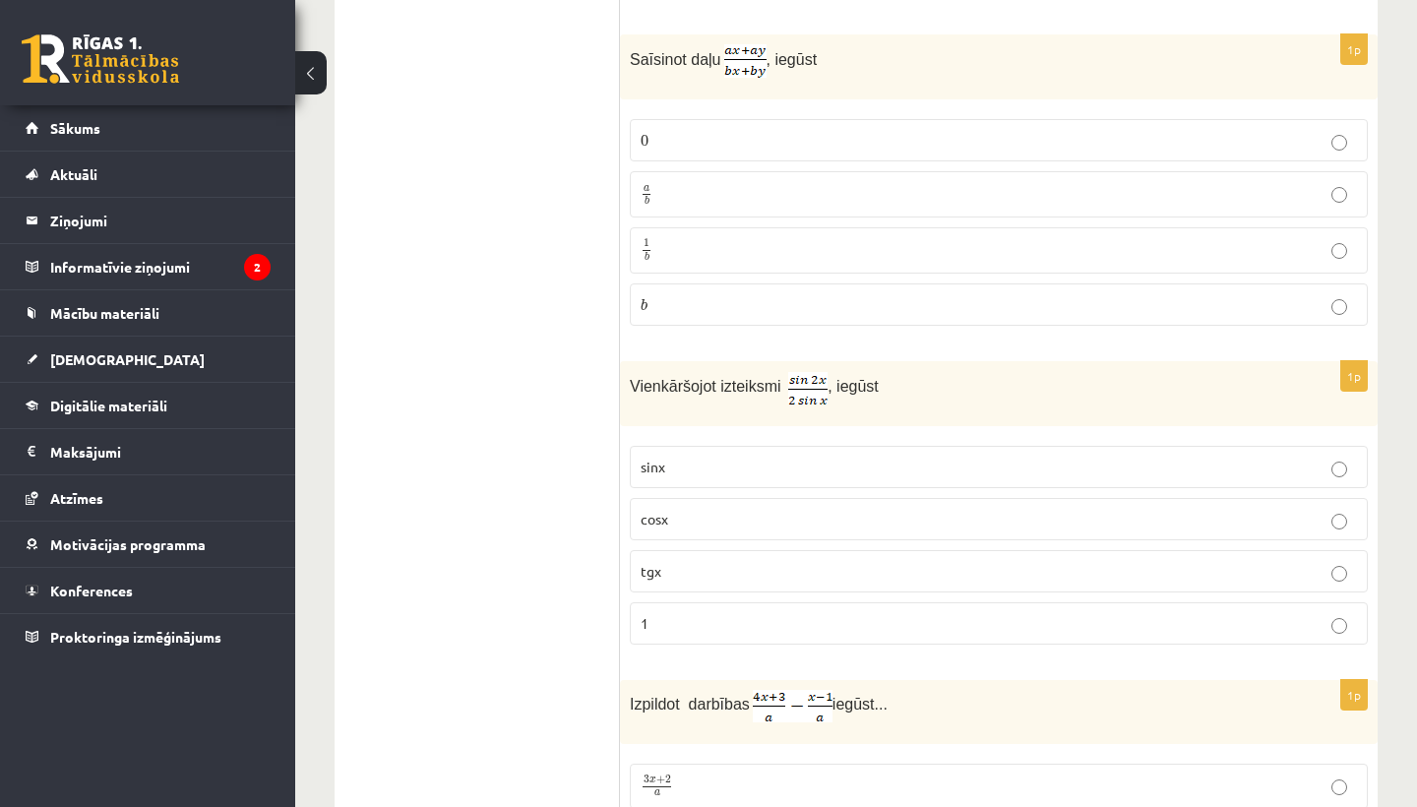
scroll to position [7634, 0]
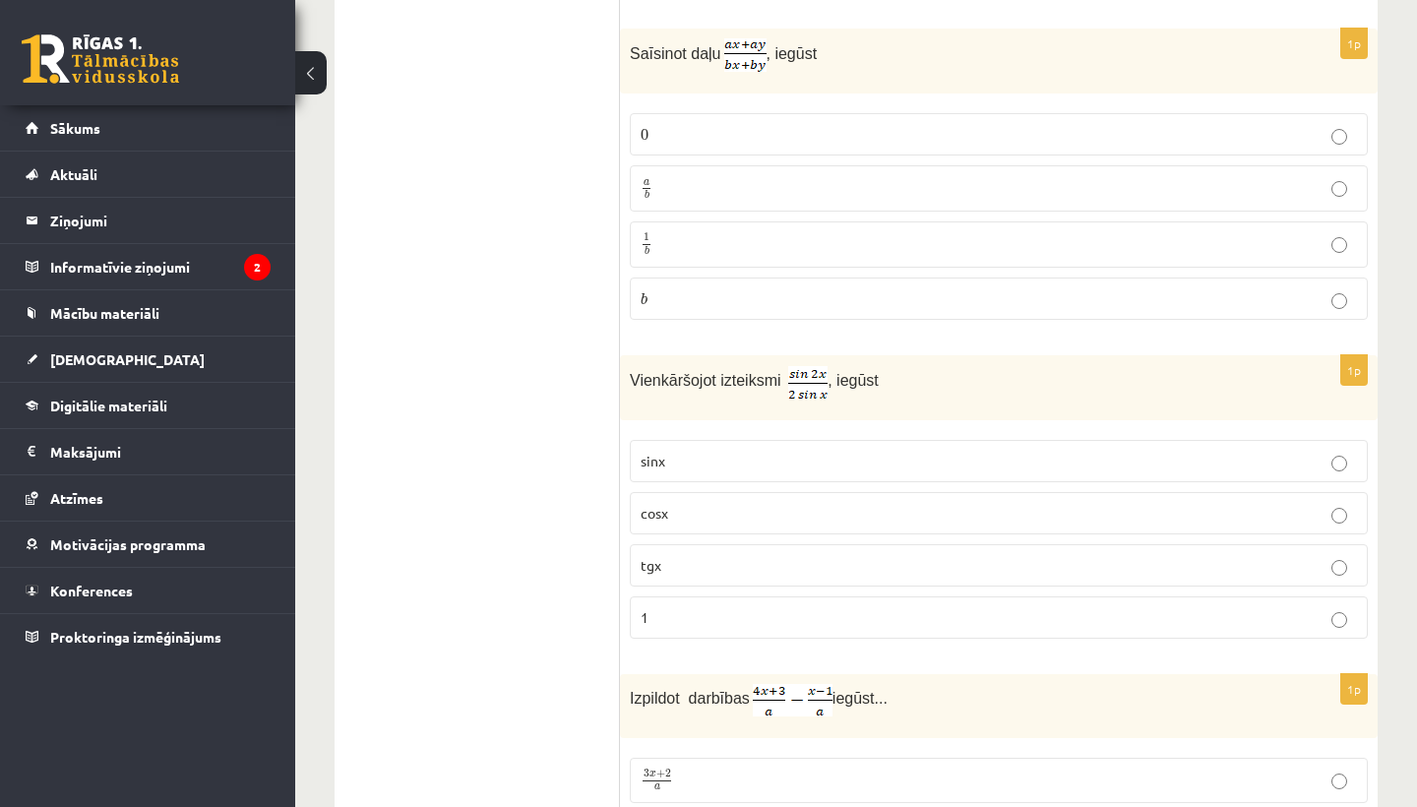
click at [748, 506] on p "cosx" at bounding box center [998, 513] width 716 height 21
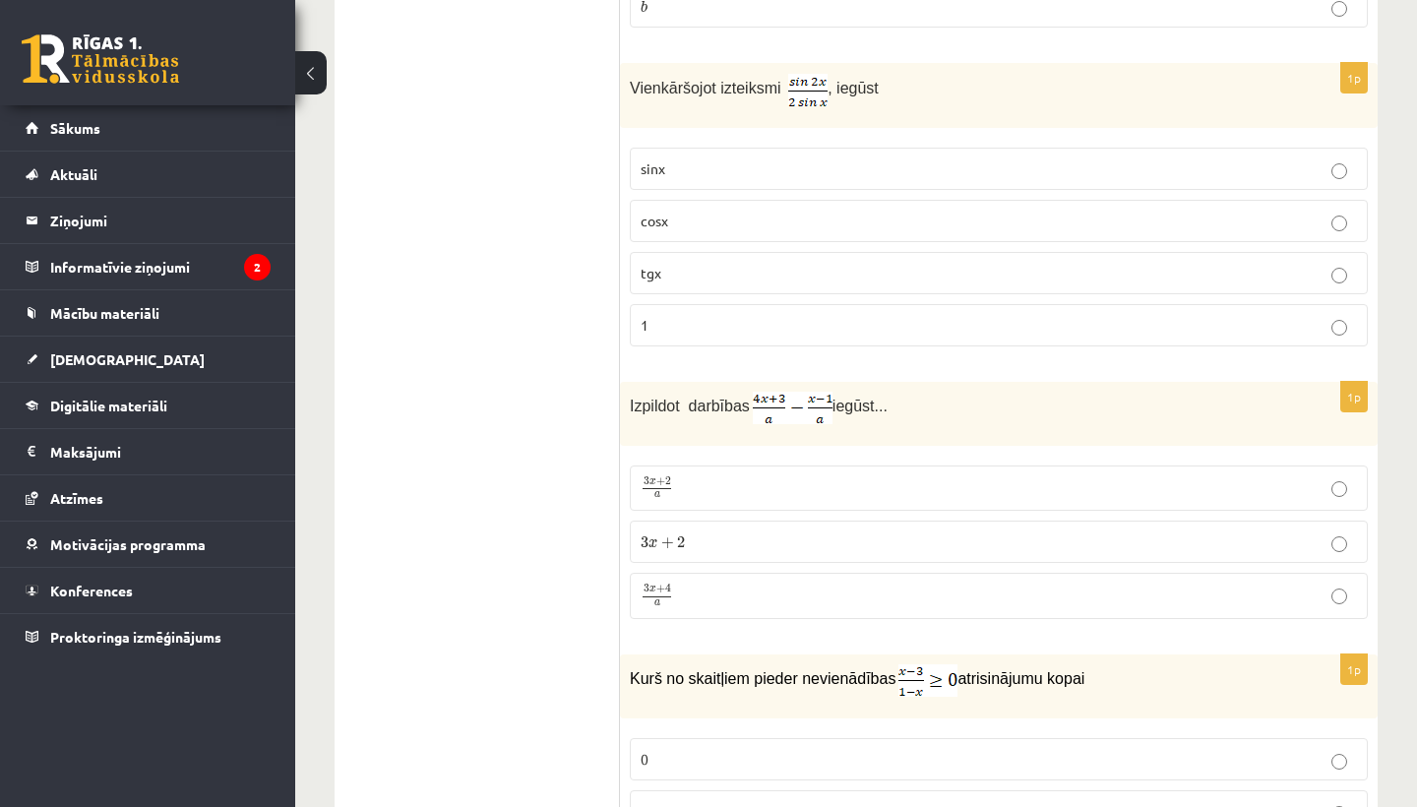
scroll to position [7928, 0]
click at [732, 582] on p "3 x + 4 a 3 x + 4 a" at bounding box center [998, 594] width 716 height 25
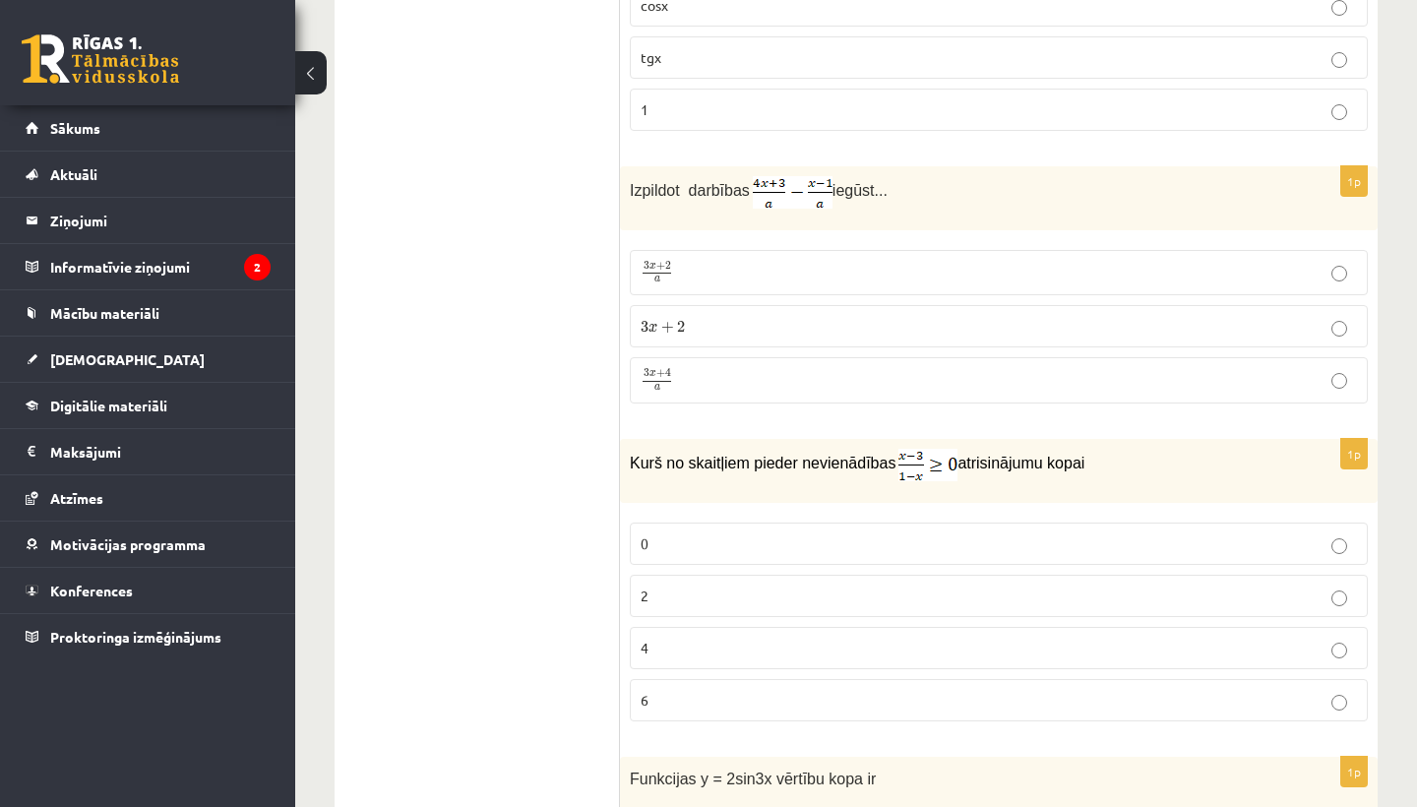
scroll to position [8187, 0]
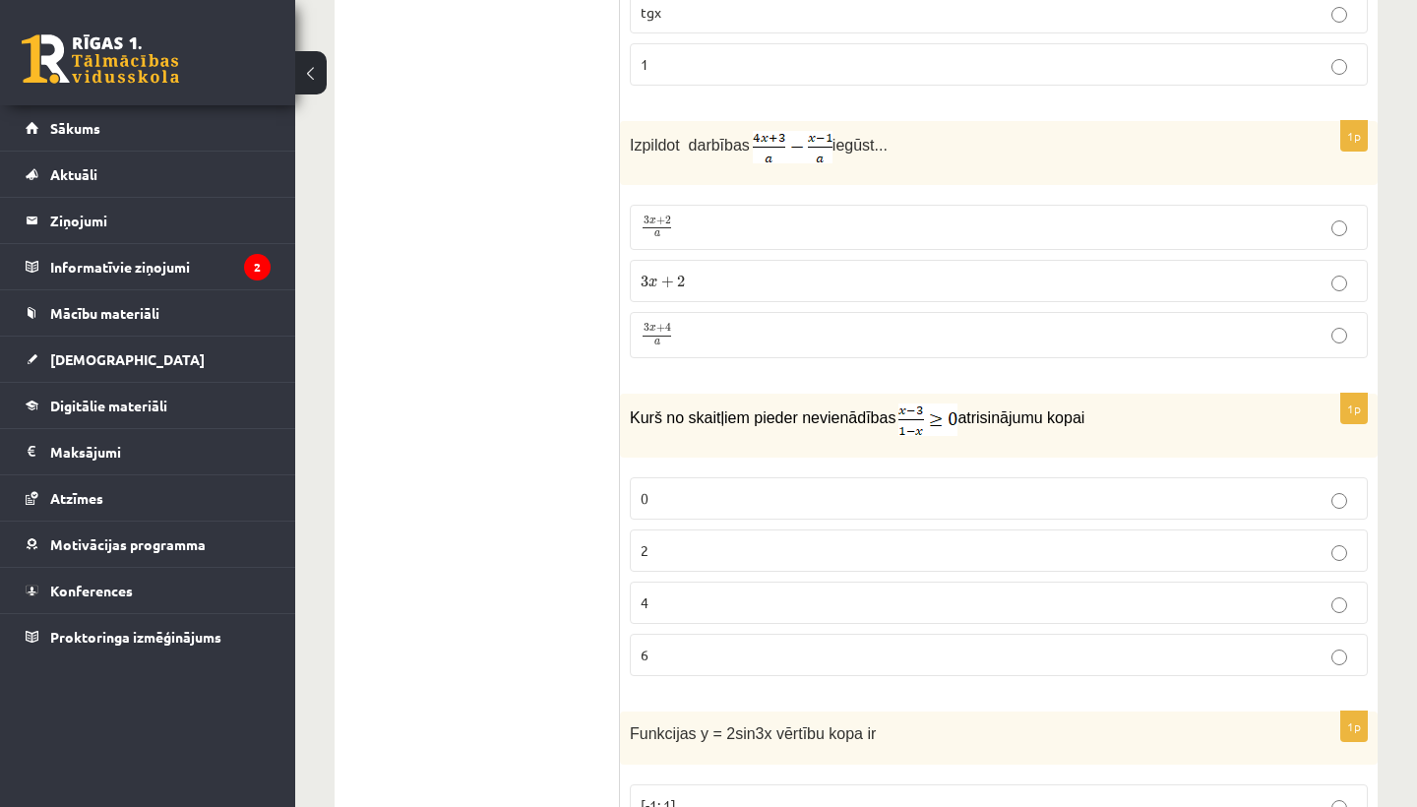
click at [737, 477] on label "0" at bounding box center [999, 498] width 738 height 42
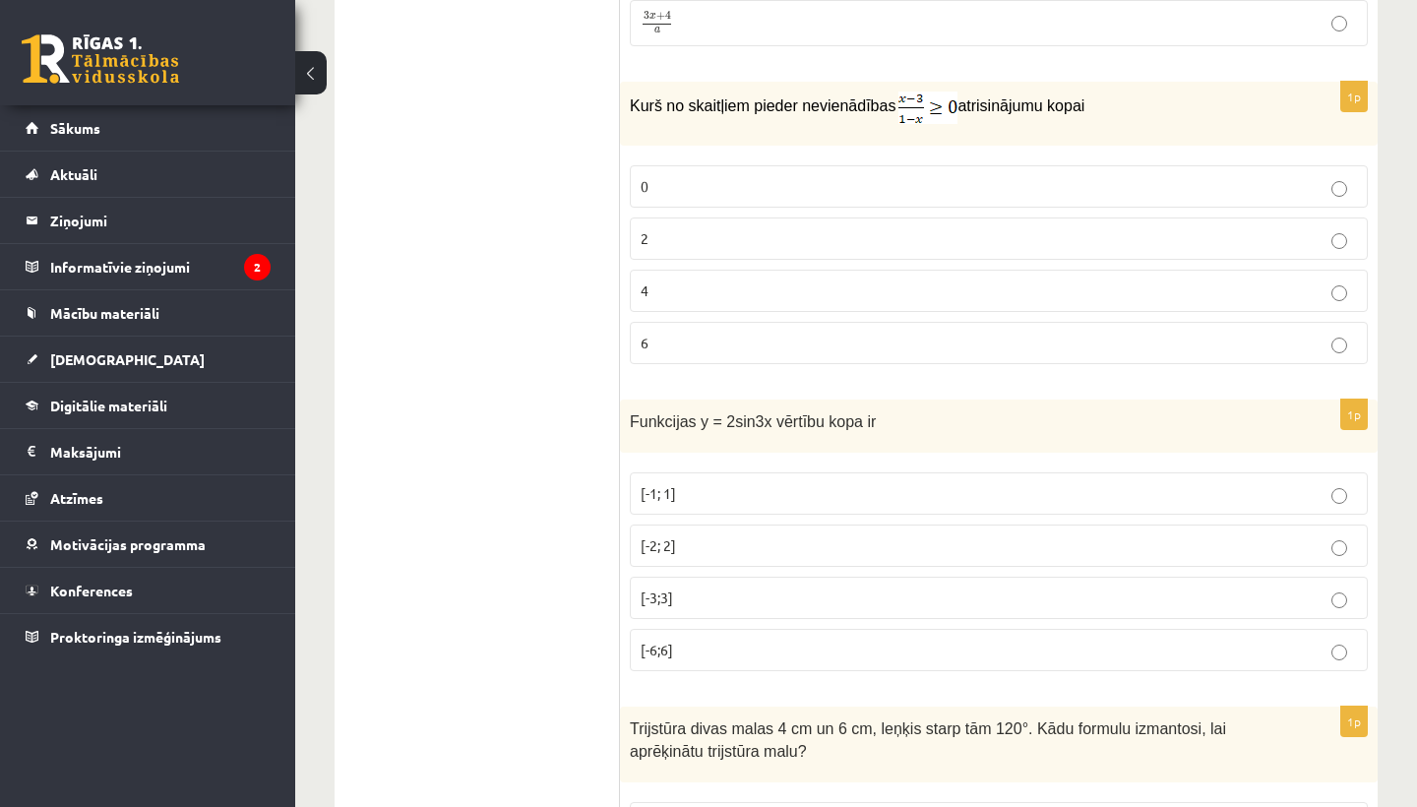
scroll to position [8590, 0]
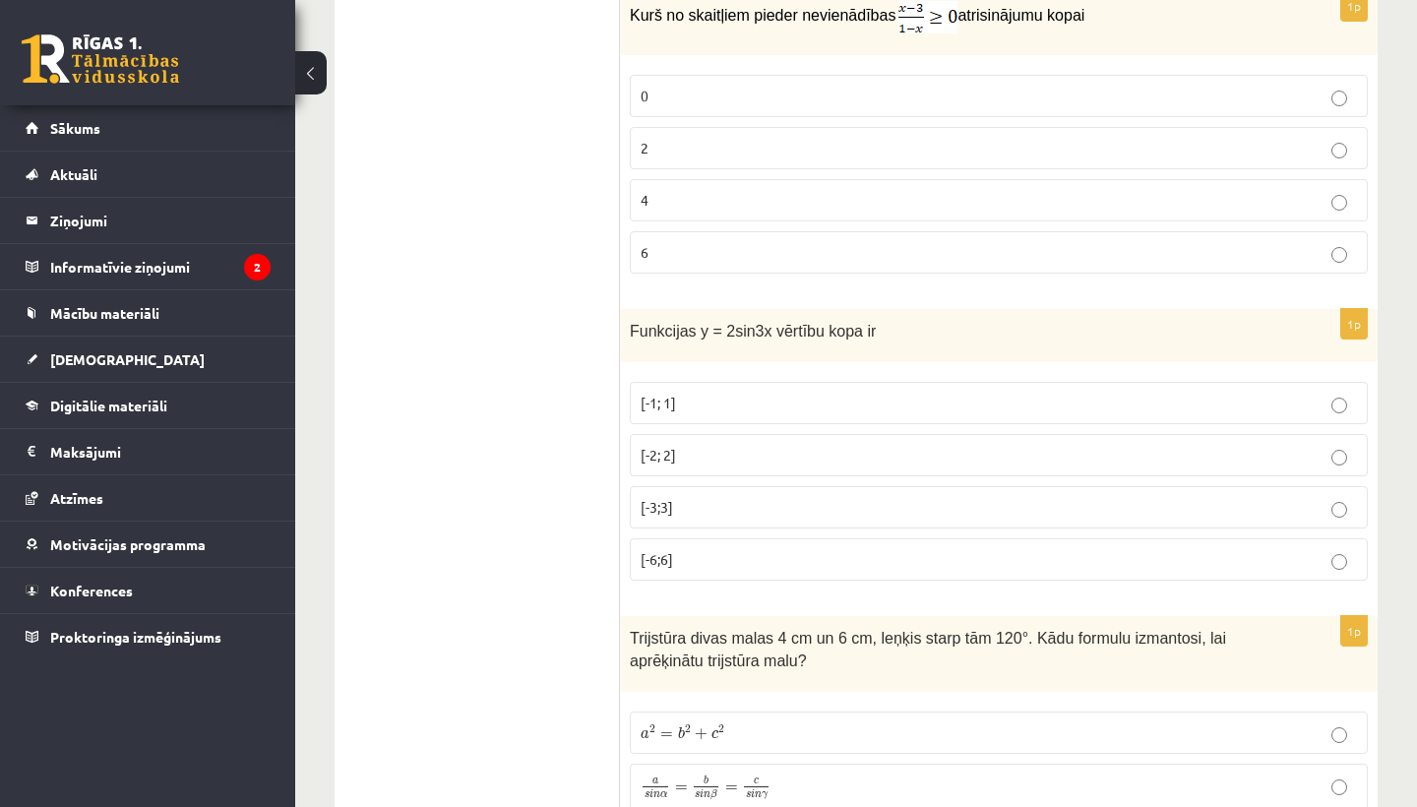
click at [694, 549] on p "[-6;6]" at bounding box center [998, 559] width 716 height 21
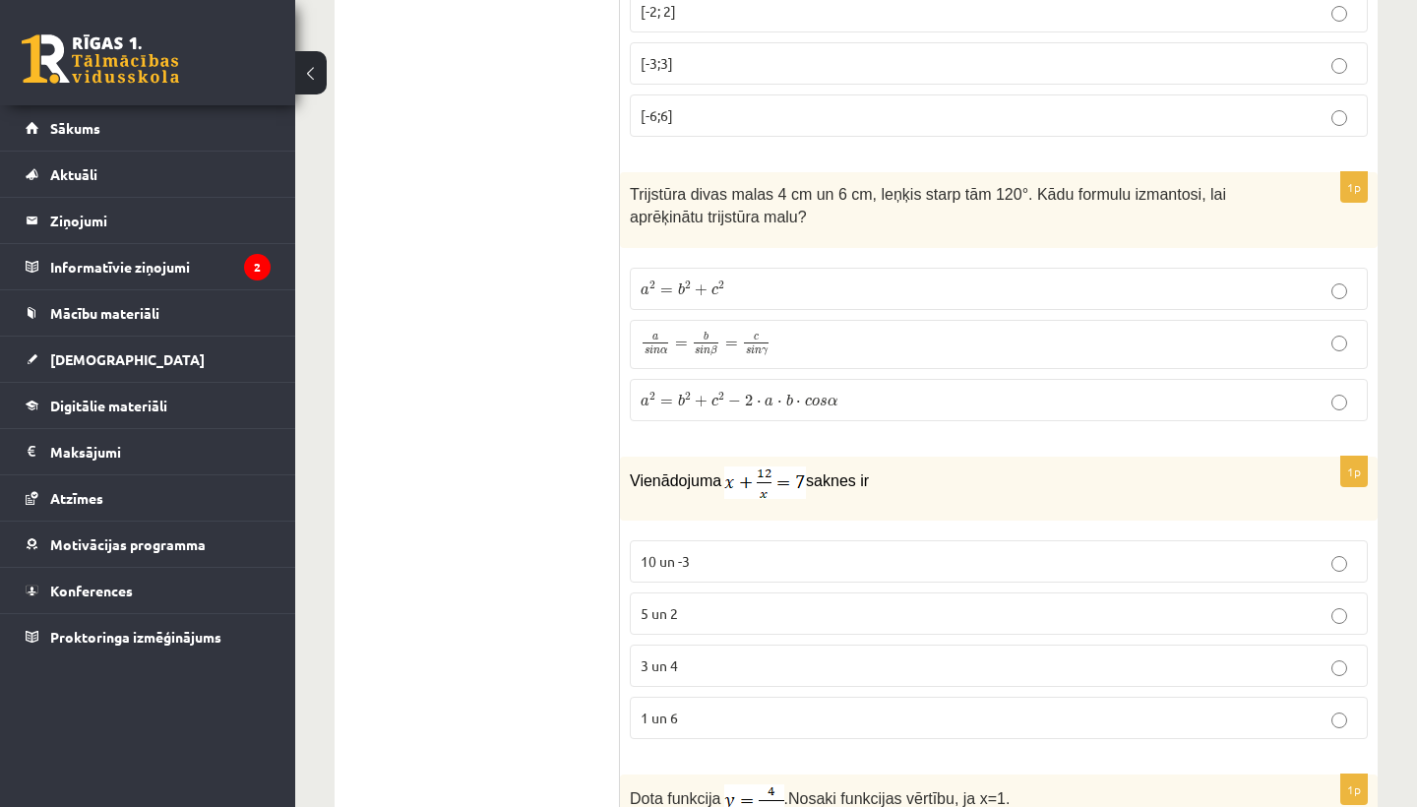
scroll to position [9056, 0]
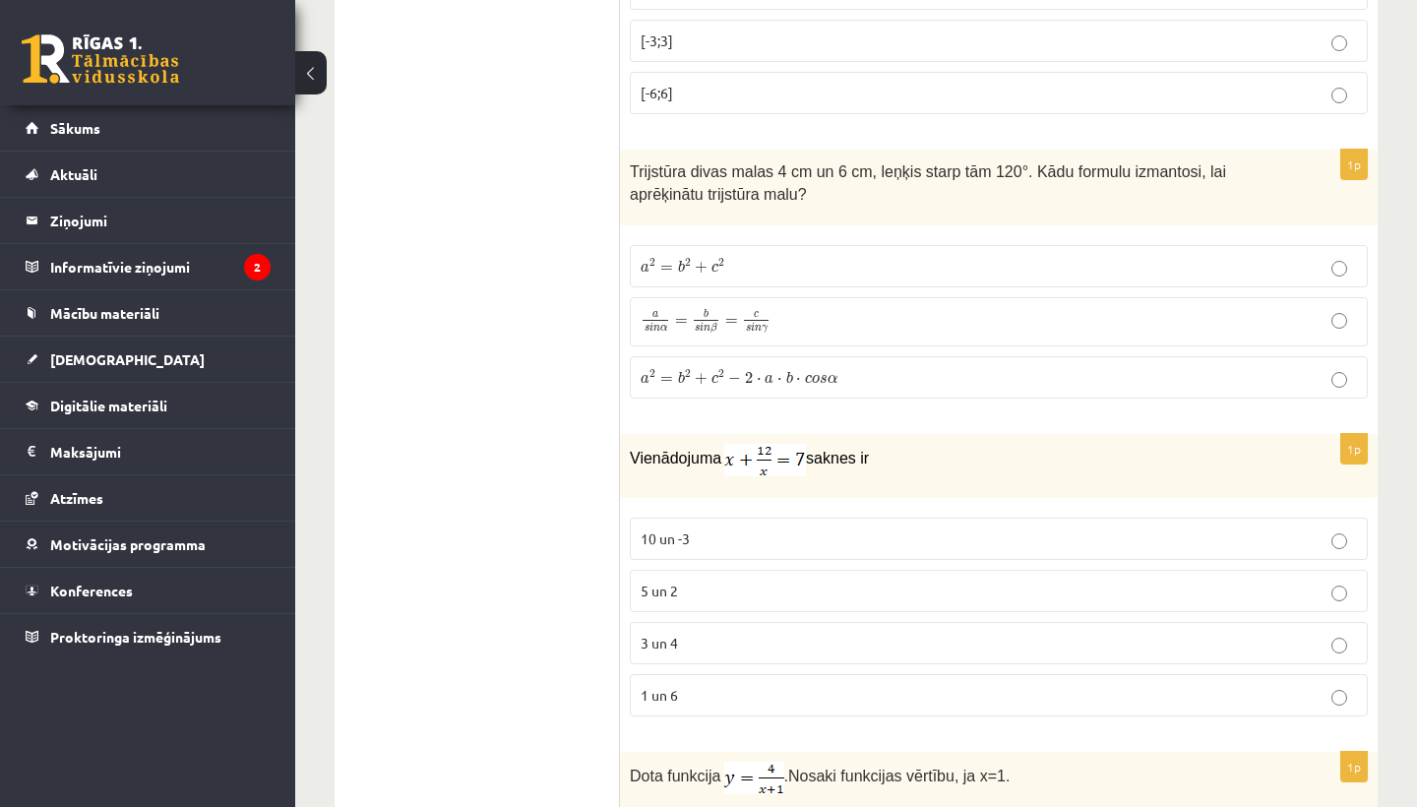
click at [675, 633] on span "3 un 4" at bounding box center [658, 642] width 37 height 18
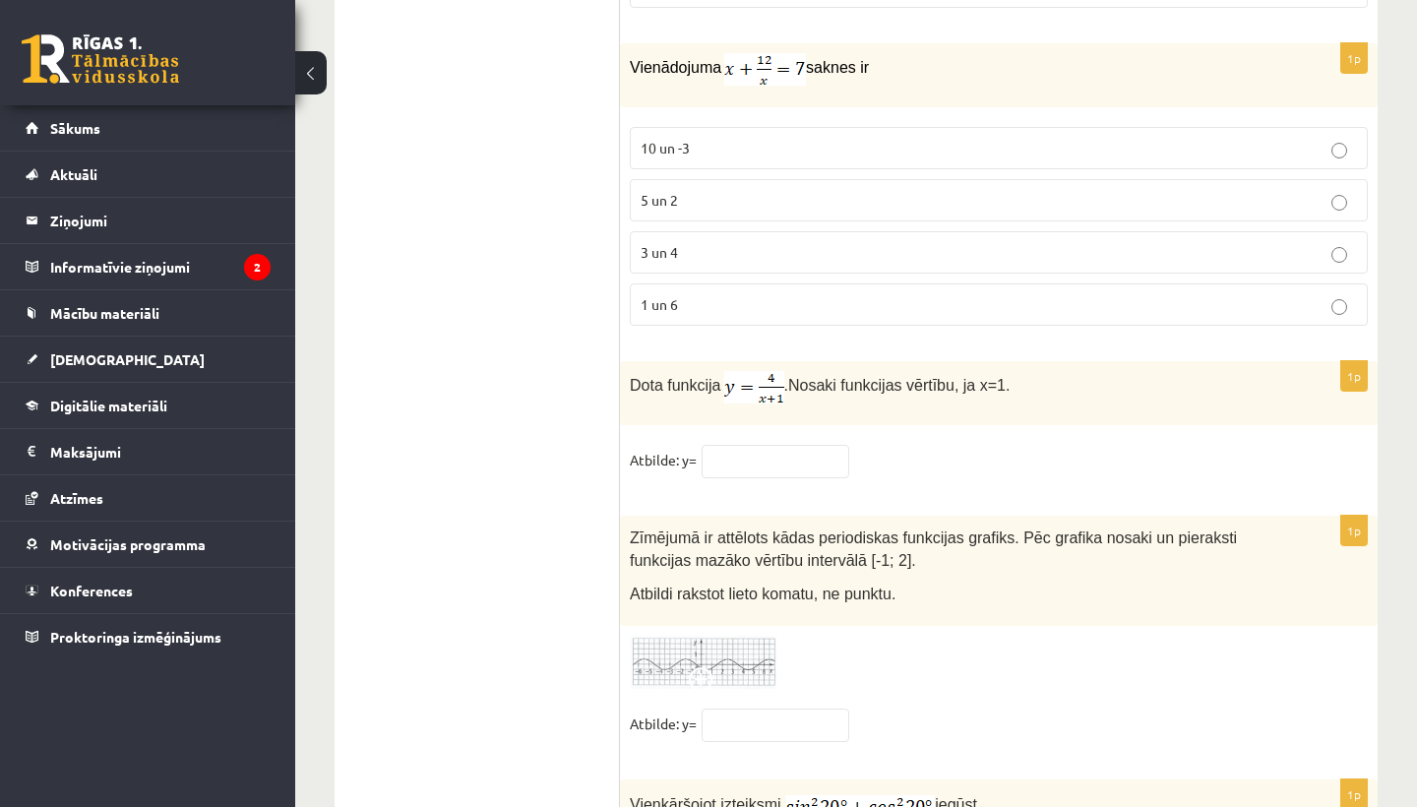
scroll to position [9447, 0]
click at [759, 444] on input "text" at bounding box center [775, 460] width 148 height 33
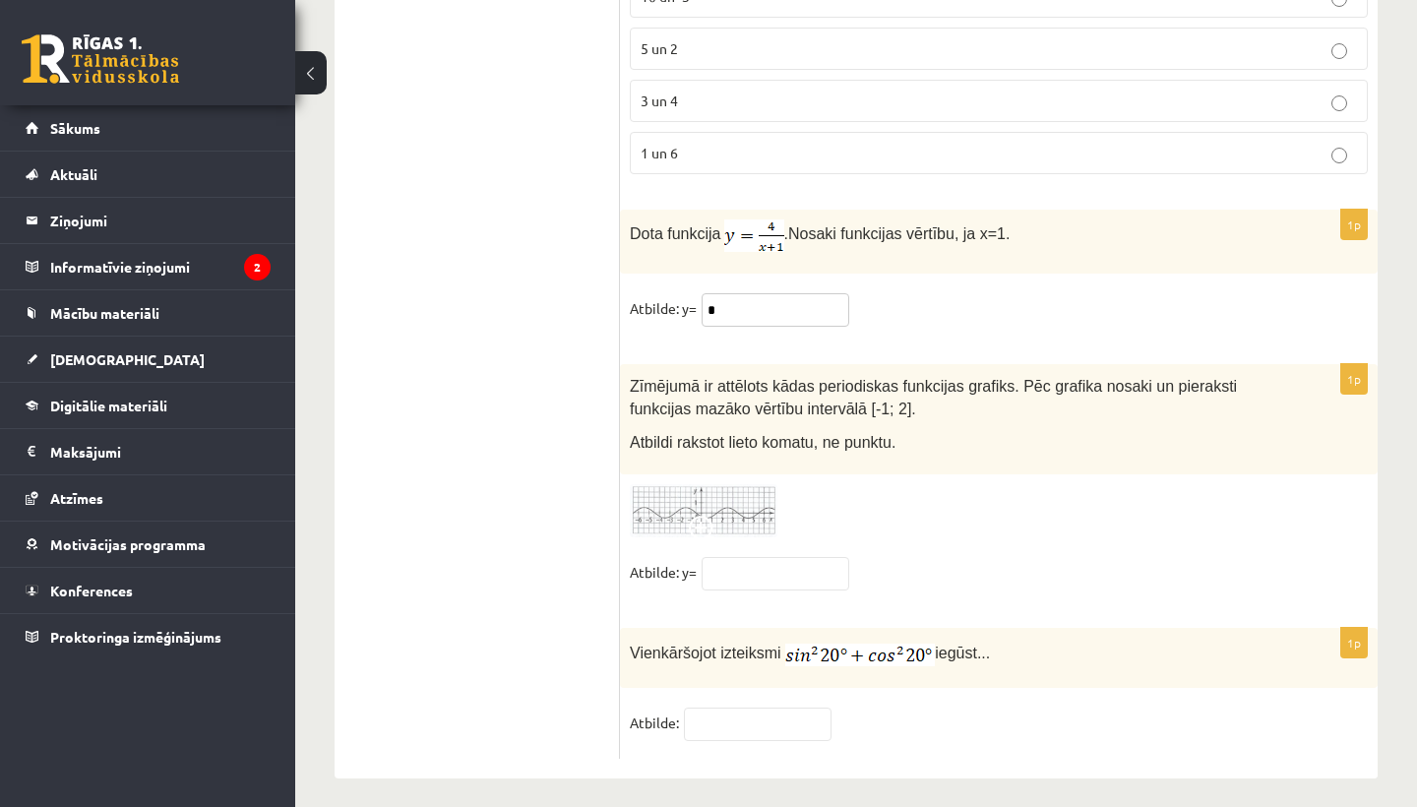
scroll to position [9597, 0]
type input "*"
click at [699, 708] on input "text" at bounding box center [758, 724] width 148 height 33
type input "*"
click at [748, 494] on img at bounding box center [704, 512] width 148 height 54
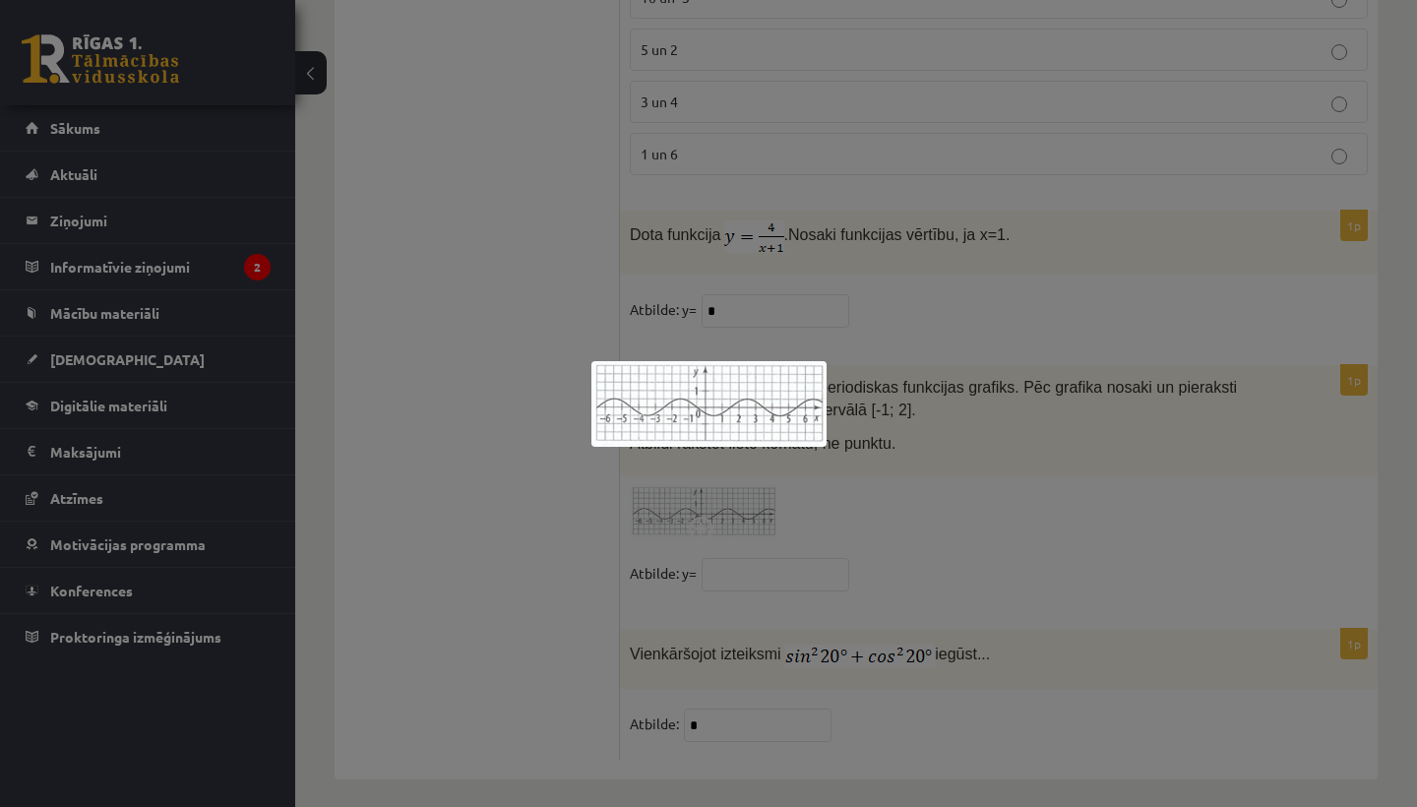
click at [812, 502] on div at bounding box center [708, 403] width 1417 height 807
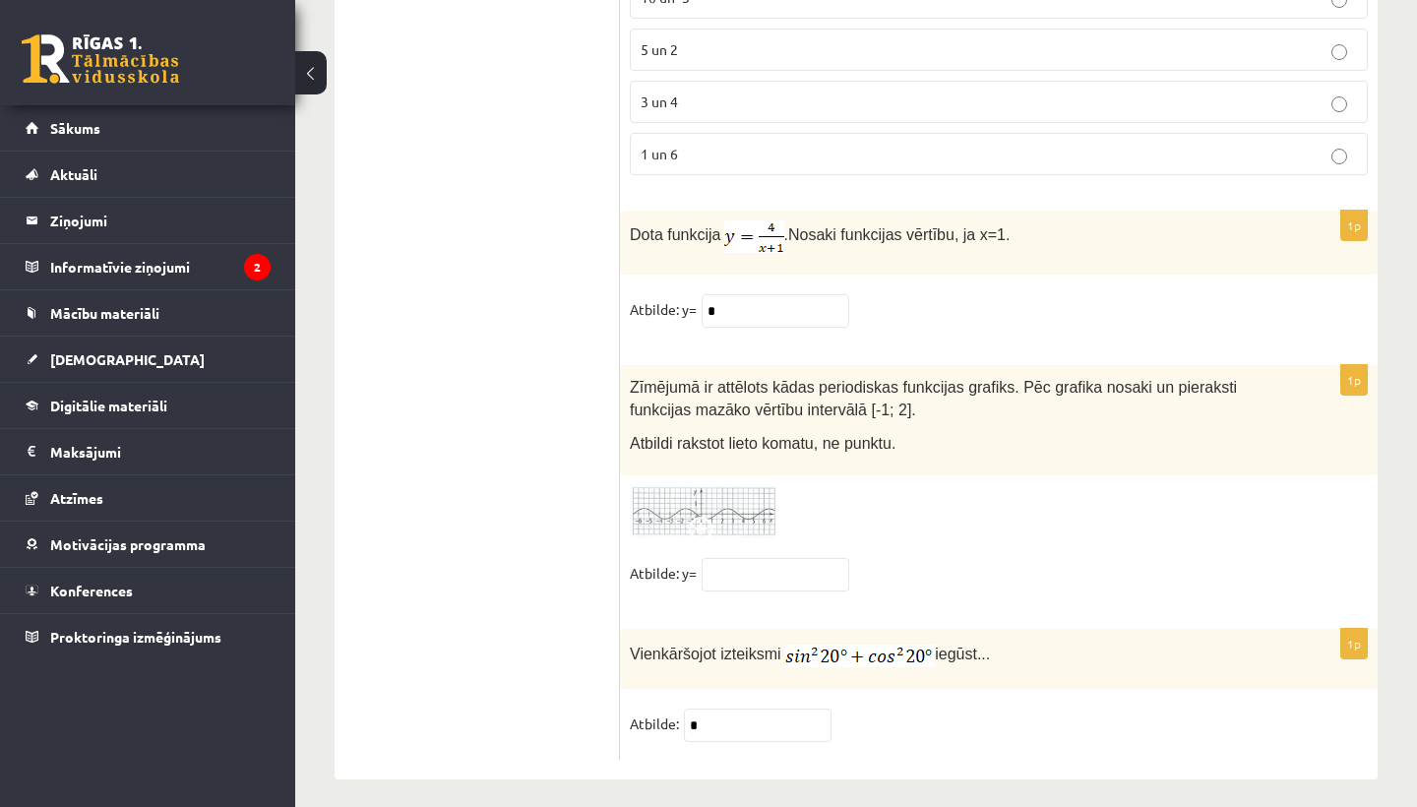
click at [751, 497] on img at bounding box center [704, 512] width 148 height 54
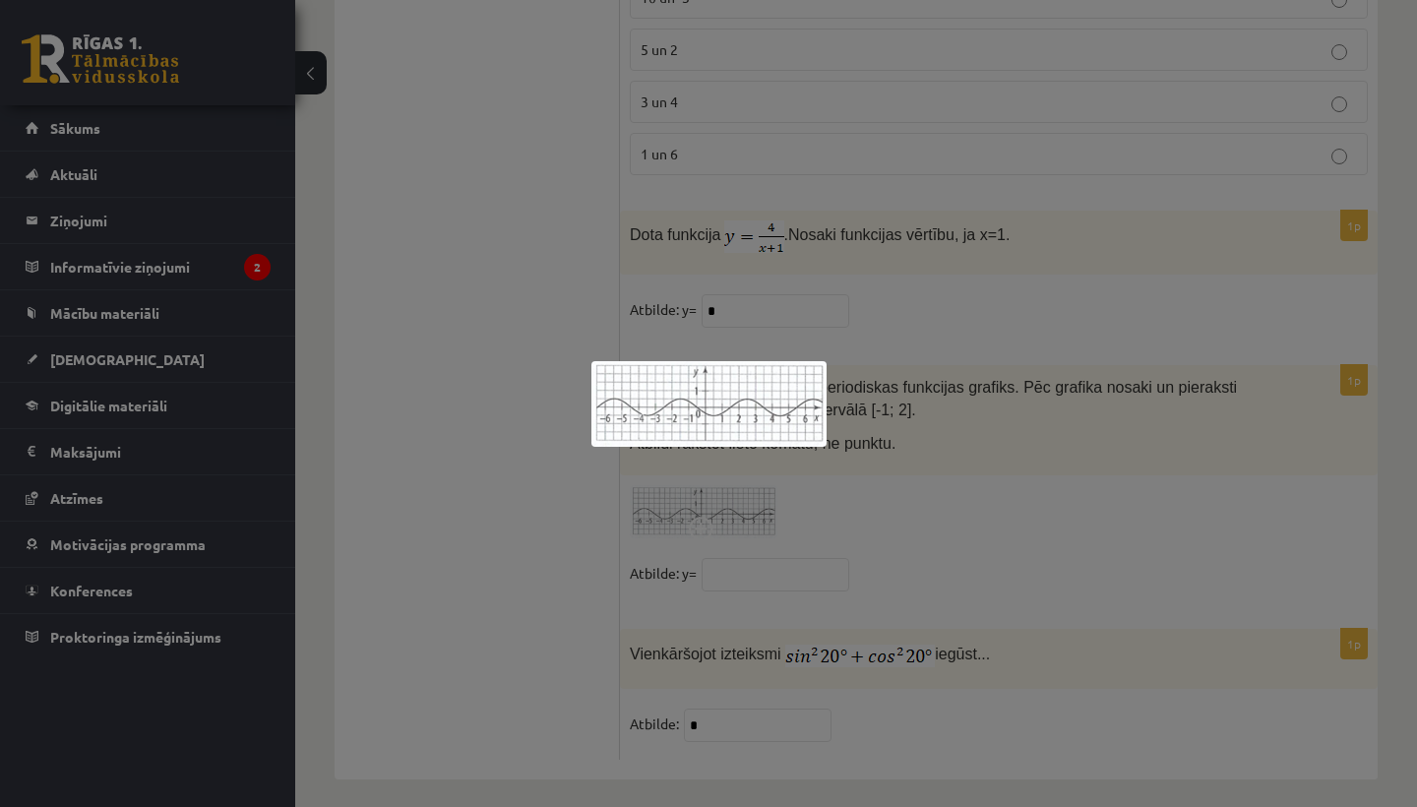
click at [814, 511] on div at bounding box center [708, 403] width 1417 height 807
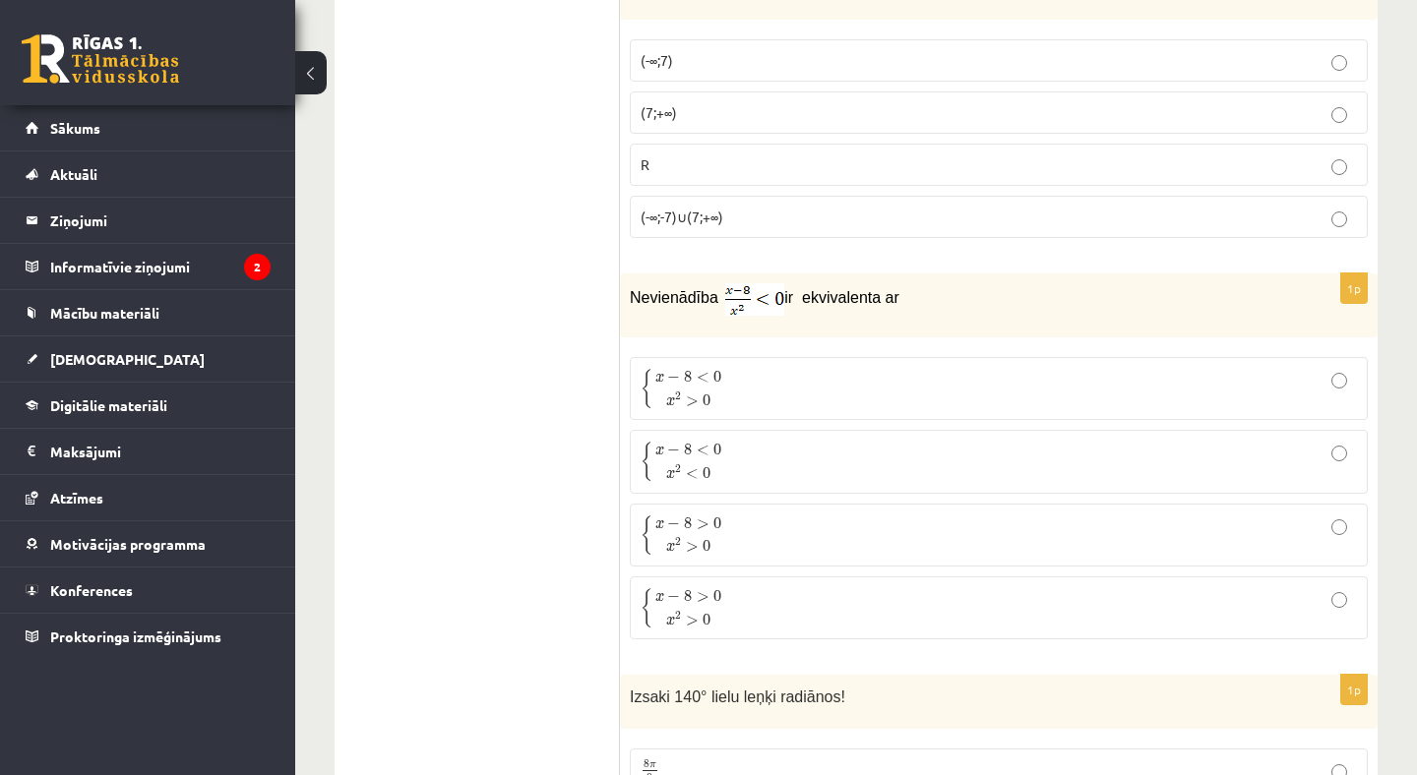
scroll to position [4082, 0]
click at [789, 467] on p "{ x − 8 < 0 x 2 < 0 { x − 8 < 0 x 2 < 0" at bounding box center [998, 461] width 716 height 41
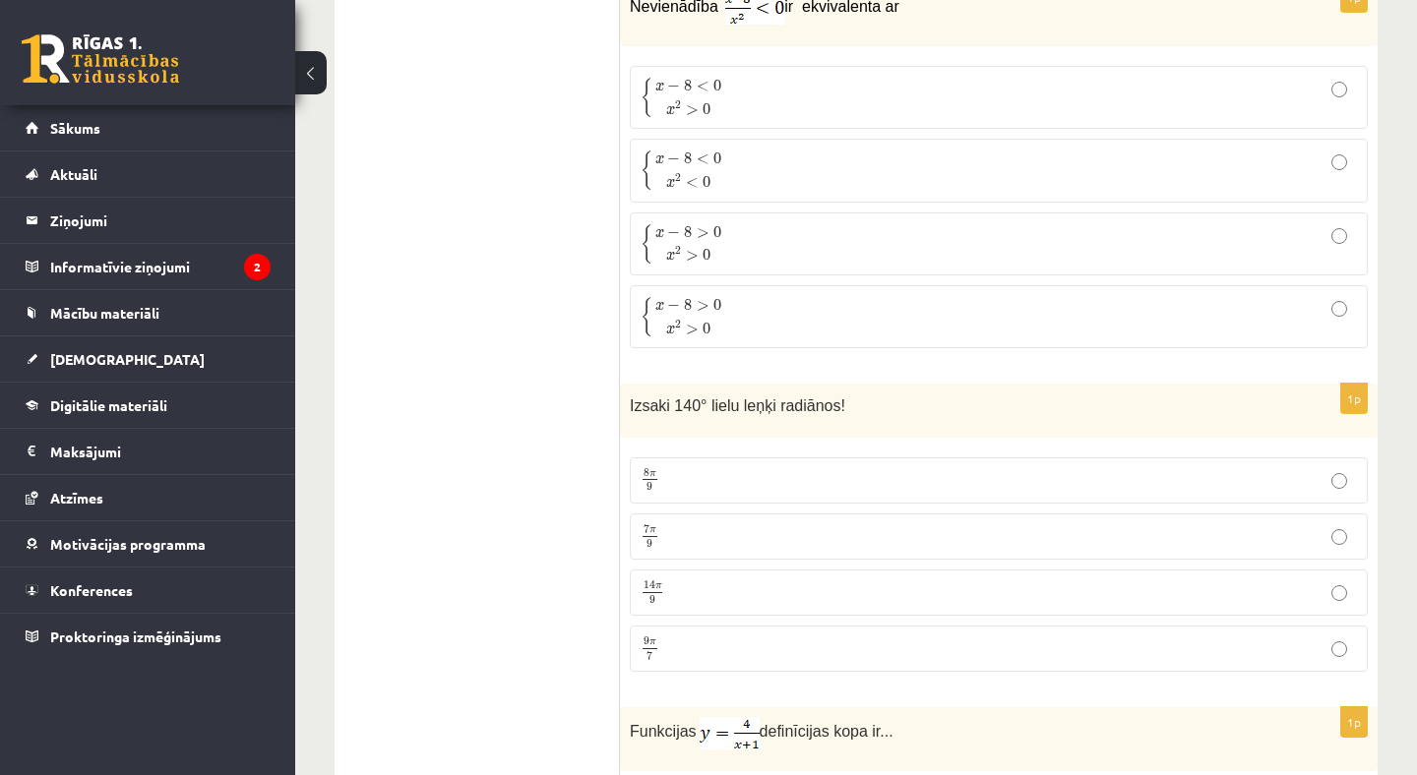
scroll to position [4371, 0]
click at [755, 583] on p "14 π 9 14 π 9" at bounding box center [998, 595] width 716 height 25
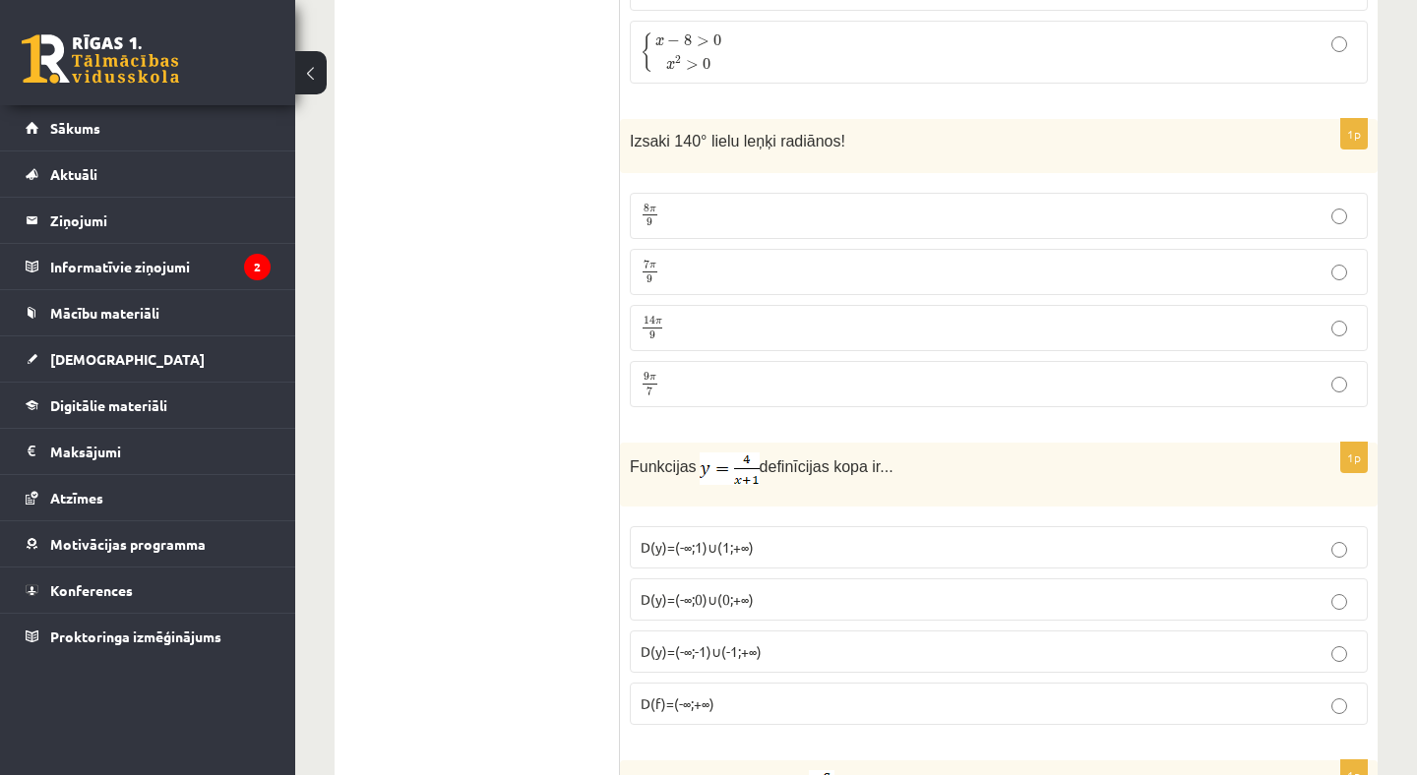
scroll to position [4634, 0]
click at [800, 541] on p "D(y)=(-∞;1)∪(1;+∞)" at bounding box center [998, 551] width 716 height 21
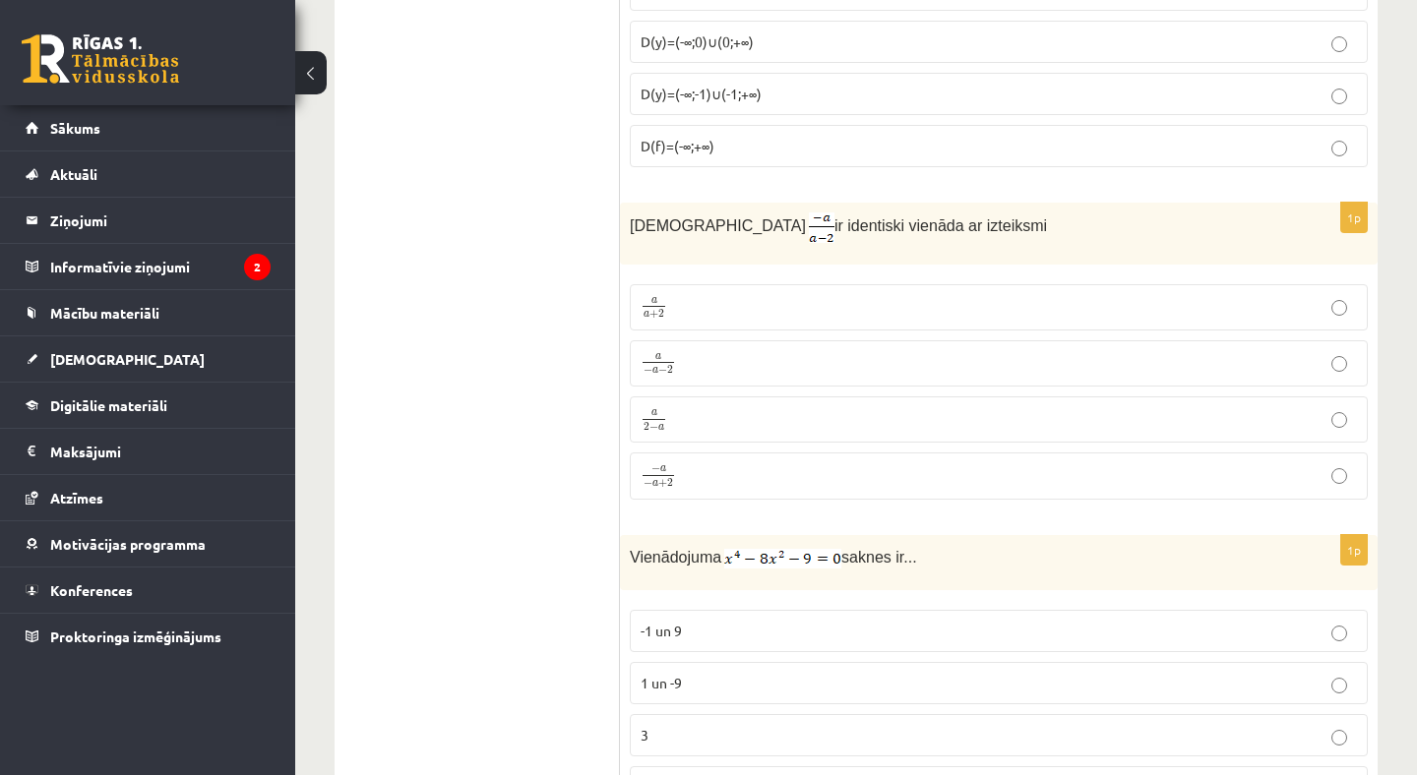
scroll to position [5200, 0]
click at [758, 347] on p "a − a − 2 a − a − 2" at bounding box center [998, 359] width 716 height 25
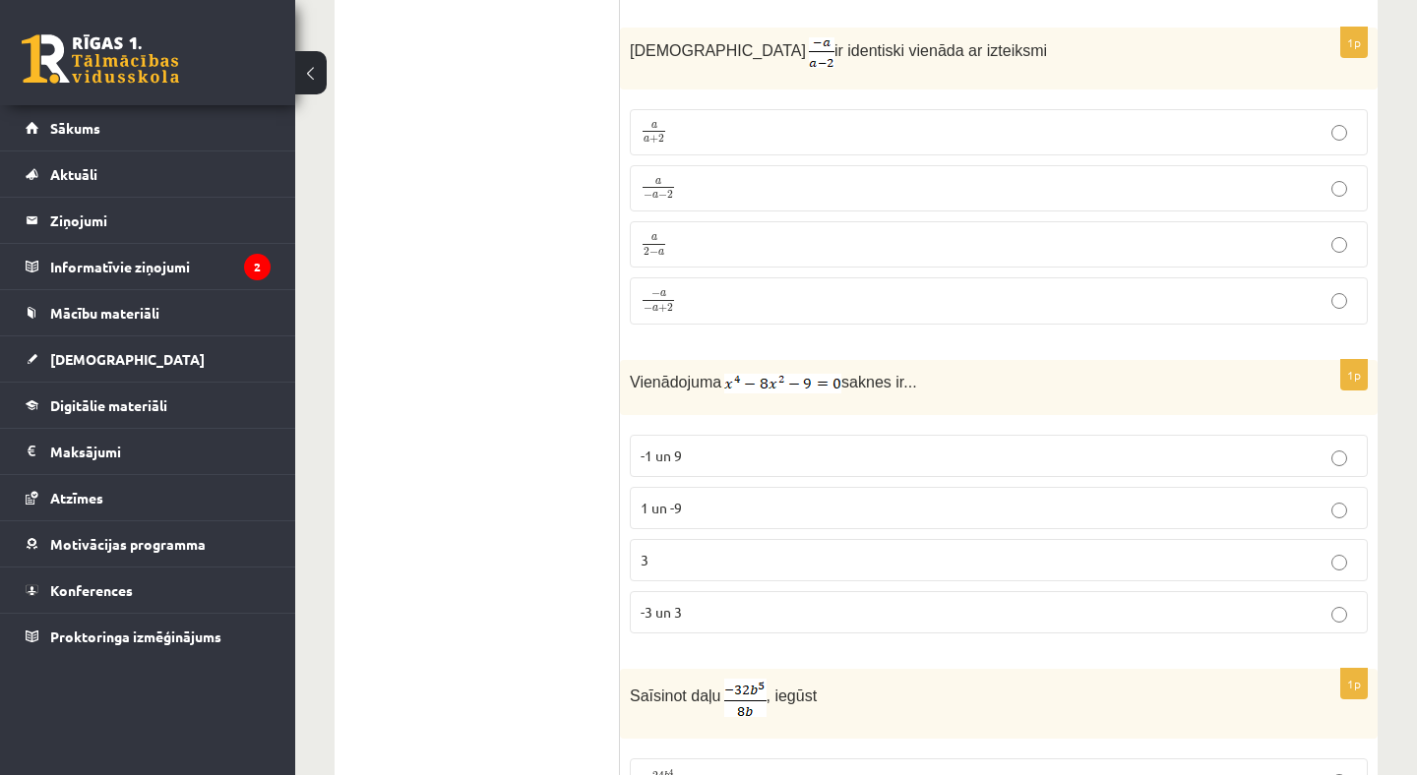
scroll to position [5383, 0]
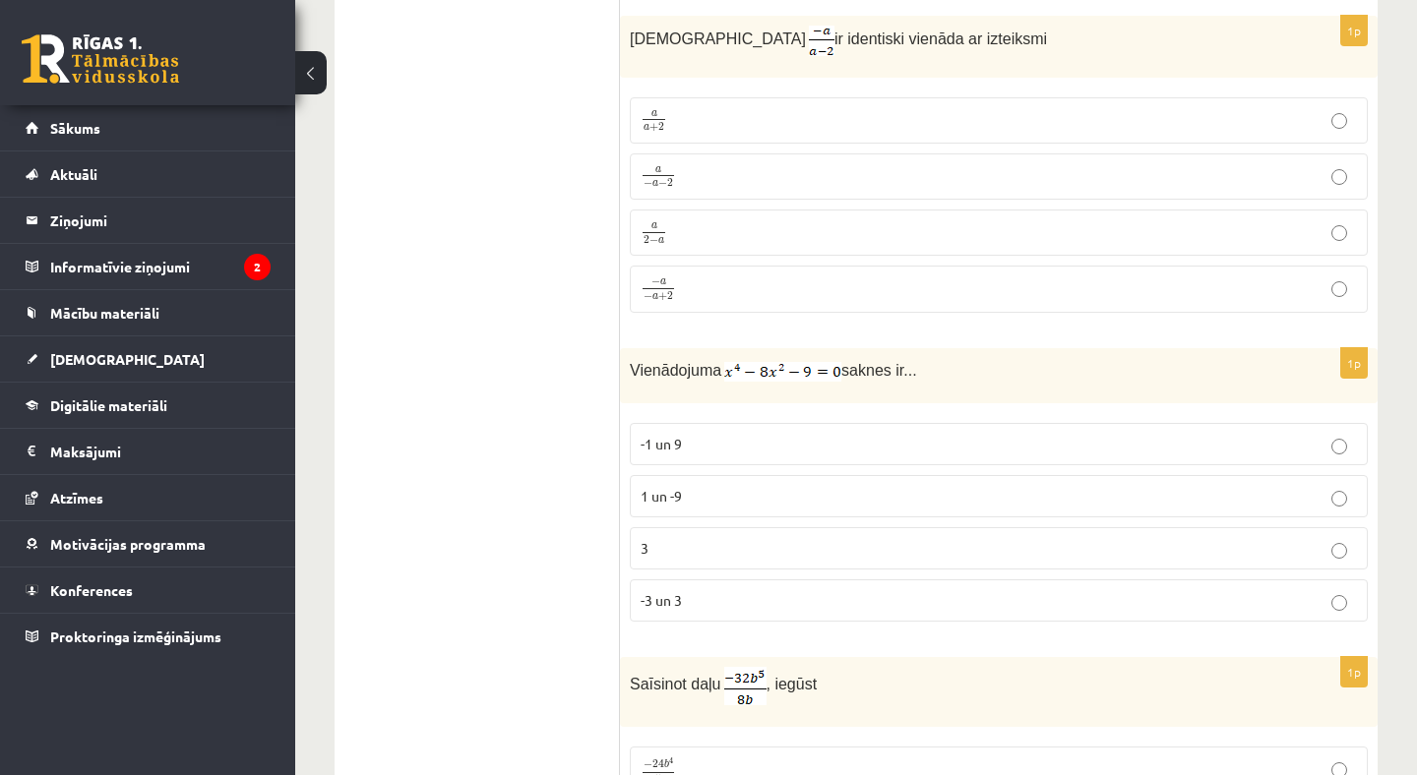
click at [703, 600] on label "-3 un 3" at bounding box center [999, 600] width 738 height 42
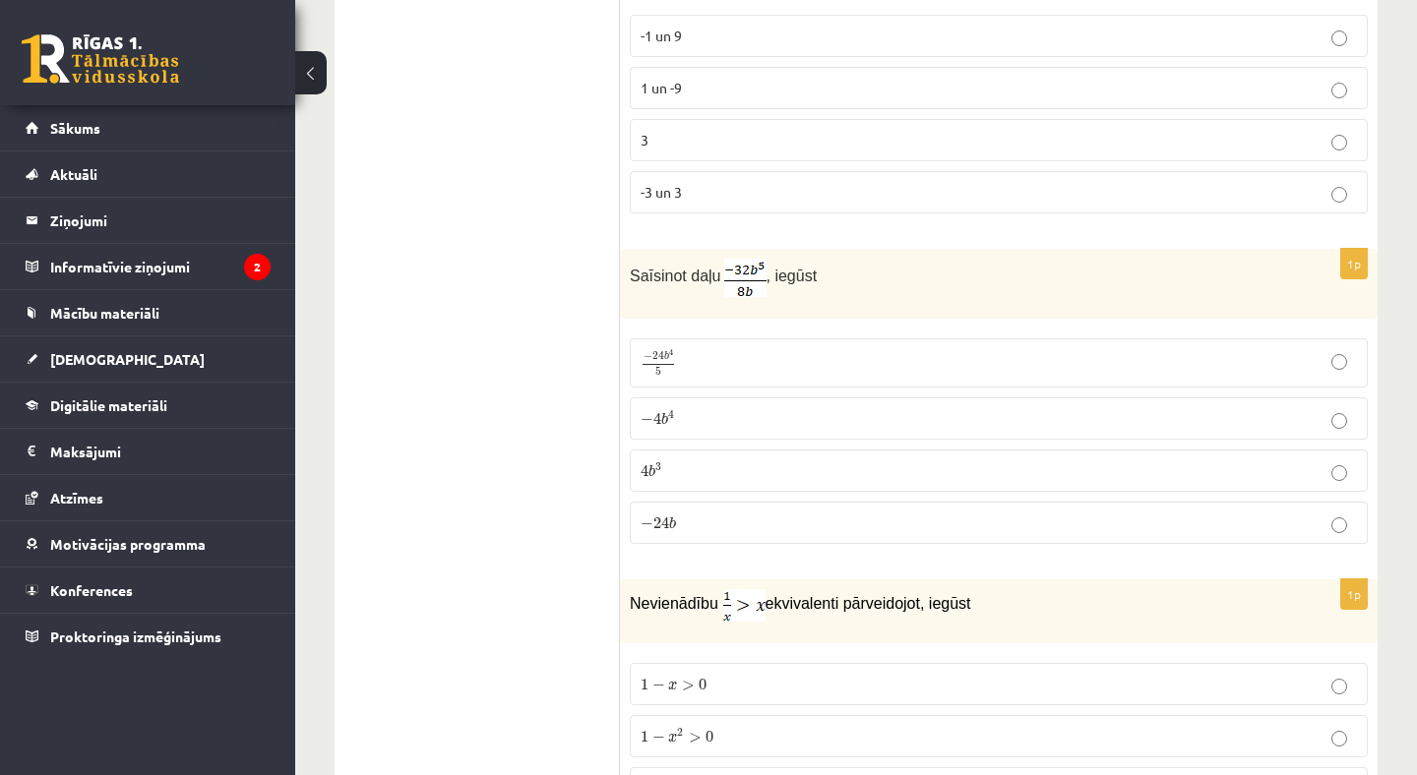
scroll to position [5793, 0]
click at [724, 406] on p "− 4 b 4 − 4 b 4" at bounding box center [998, 416] width 716 height 21
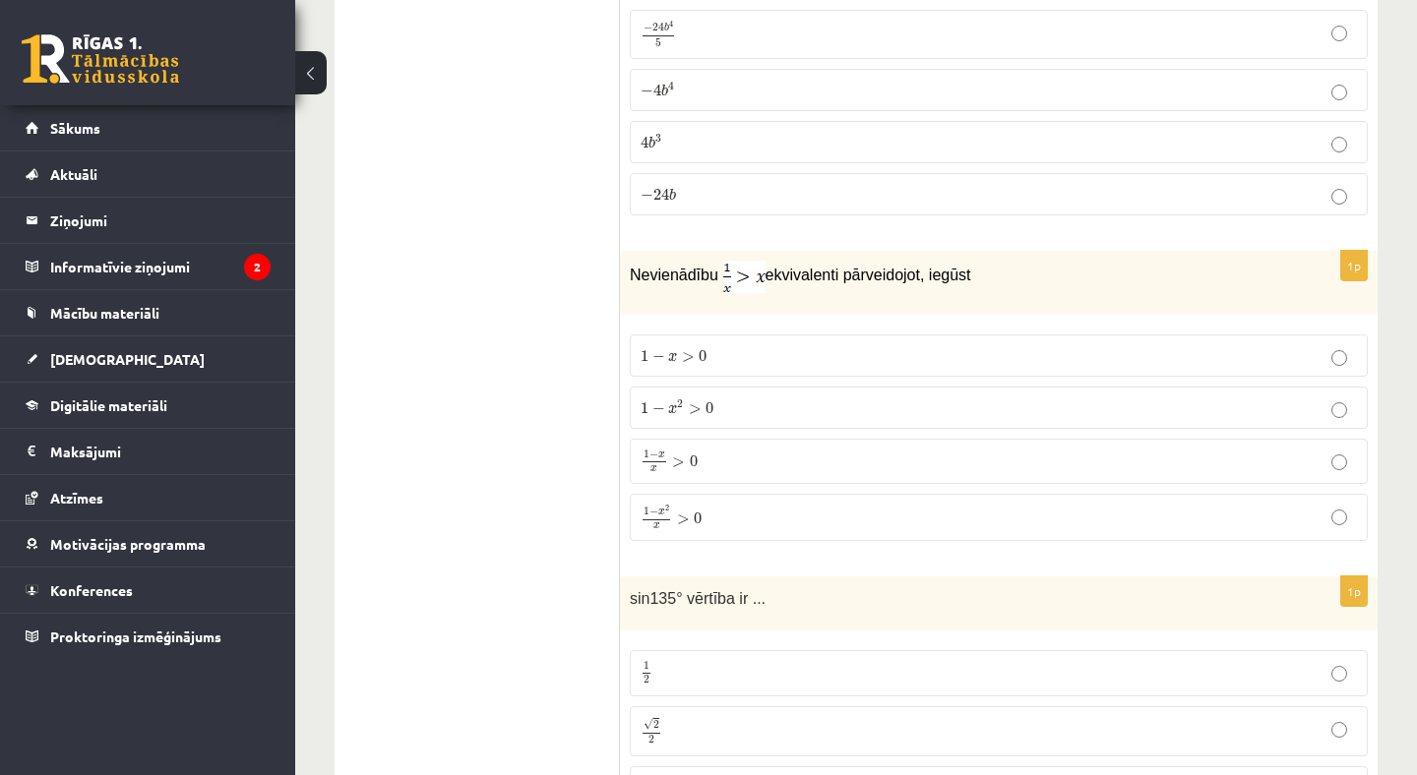
scroll to position [6125, 0]
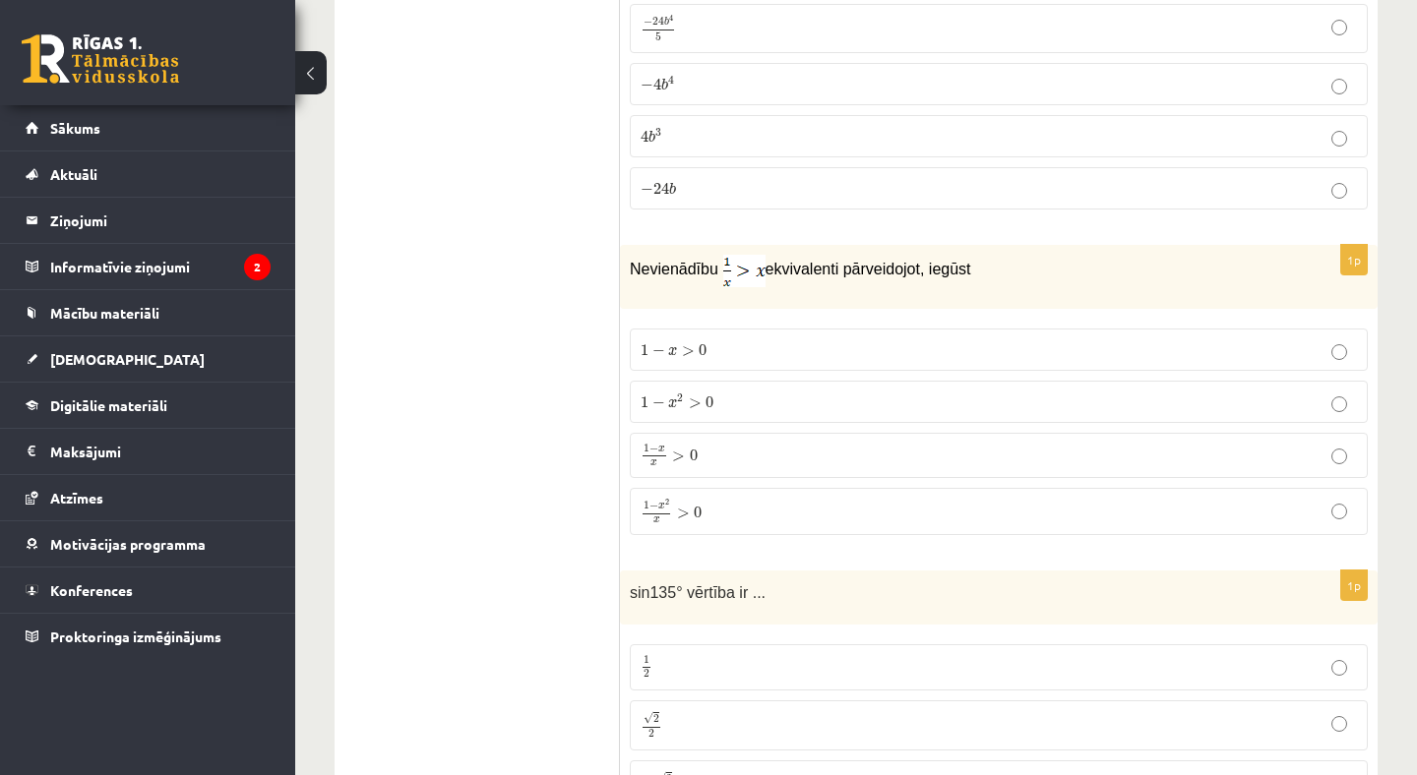
click at [707, 499] on p "1 − x 2 x > 0 1 − x 2 x > 0" at bounding box center [998, 512] width 716 height 26
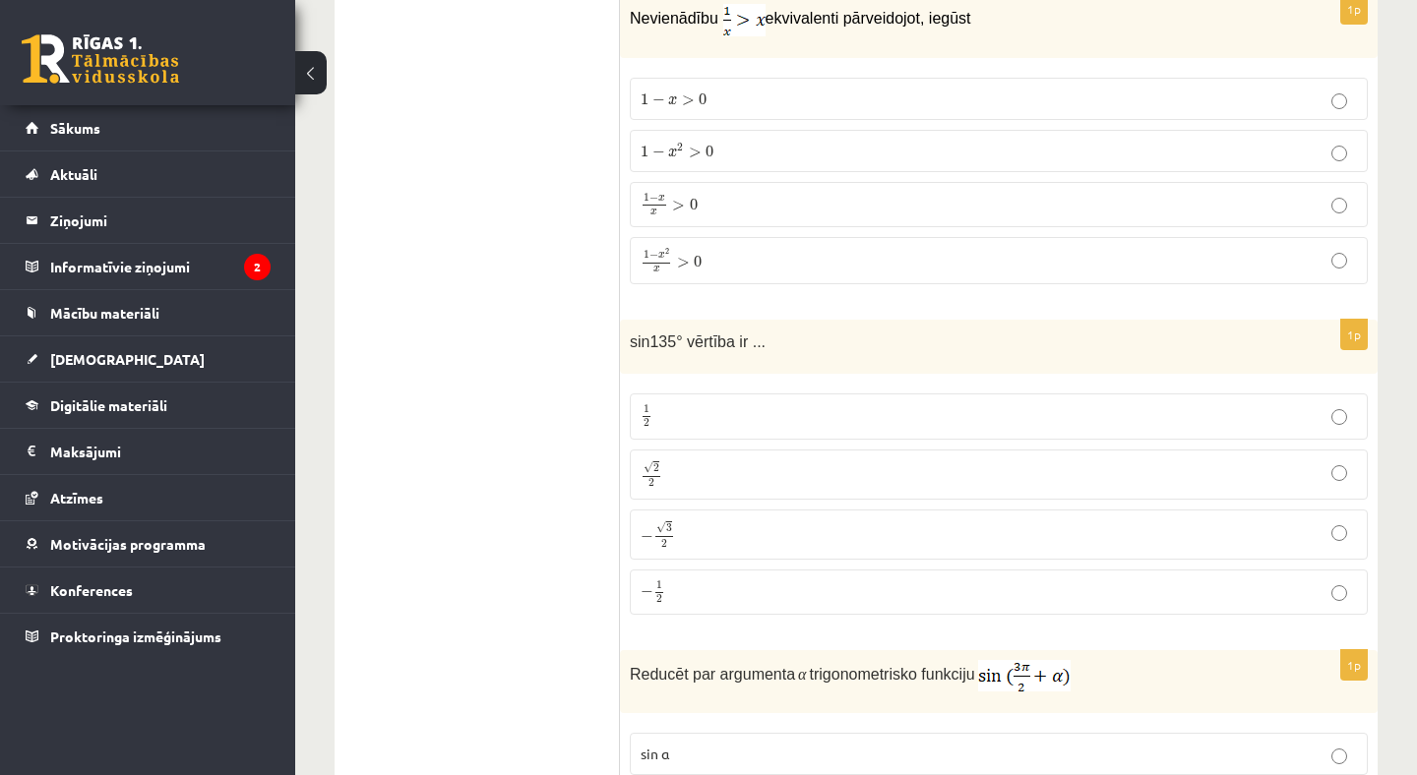
scroll to position [6400, 0]
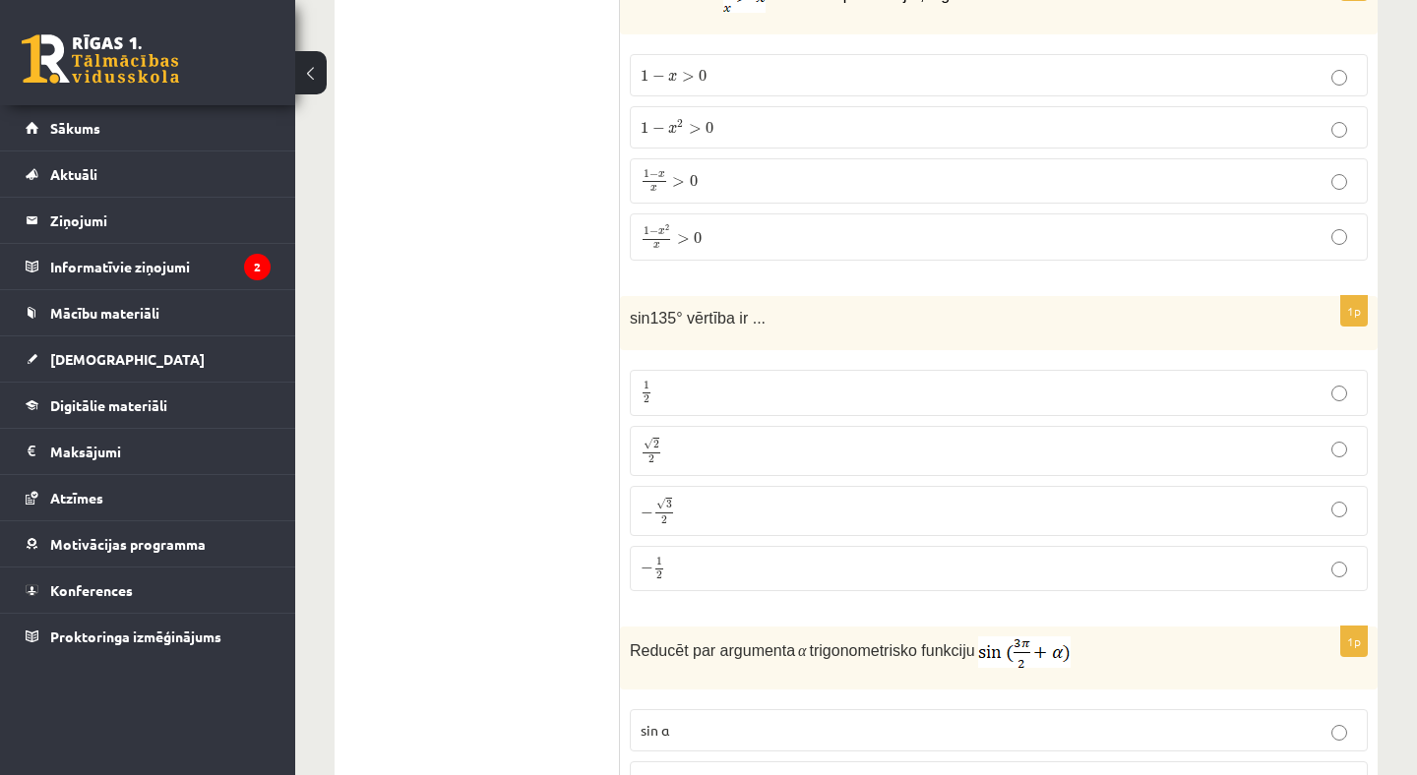
click at [711, 486] on label "− √ 3 2 − 3 2" at bounding box center [999, 511] width 738 height 50
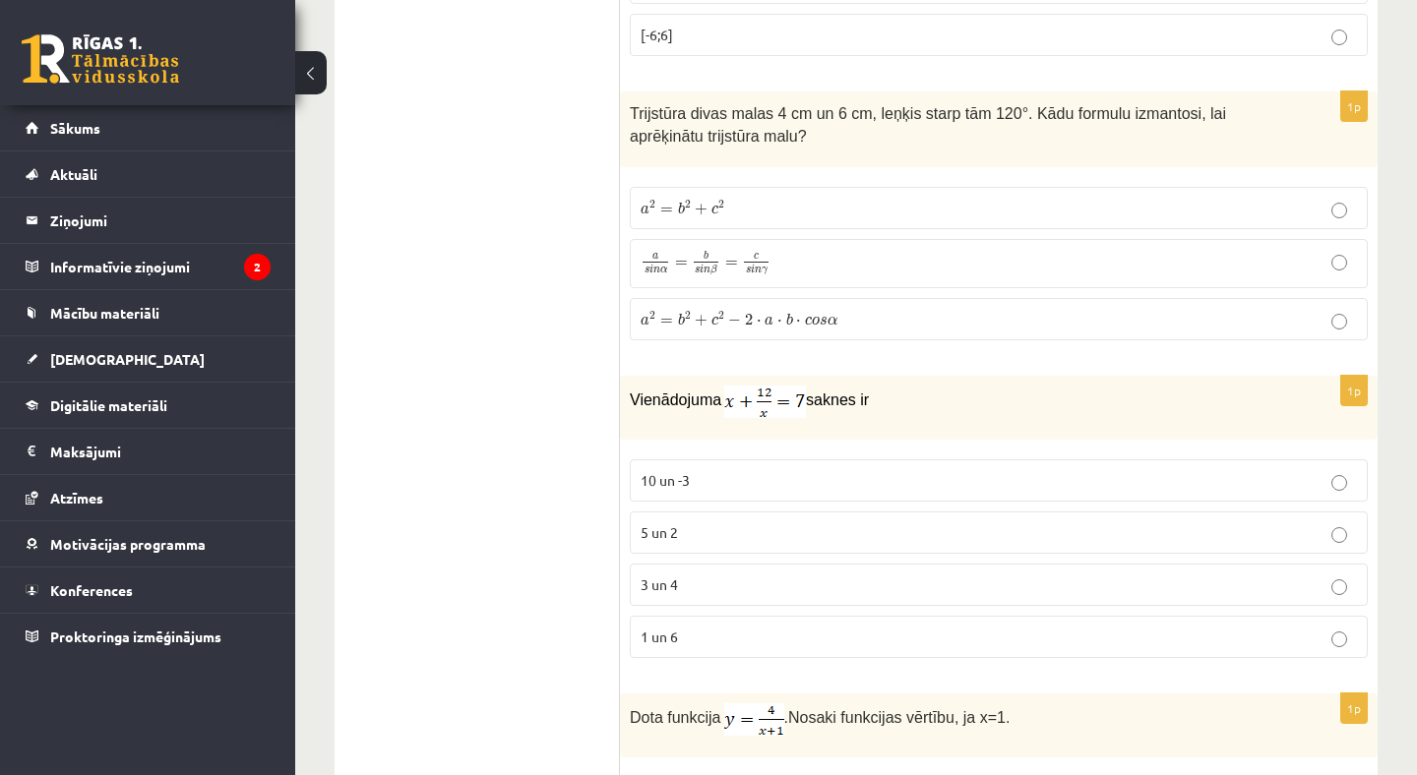
scroll to position [8766, 0]
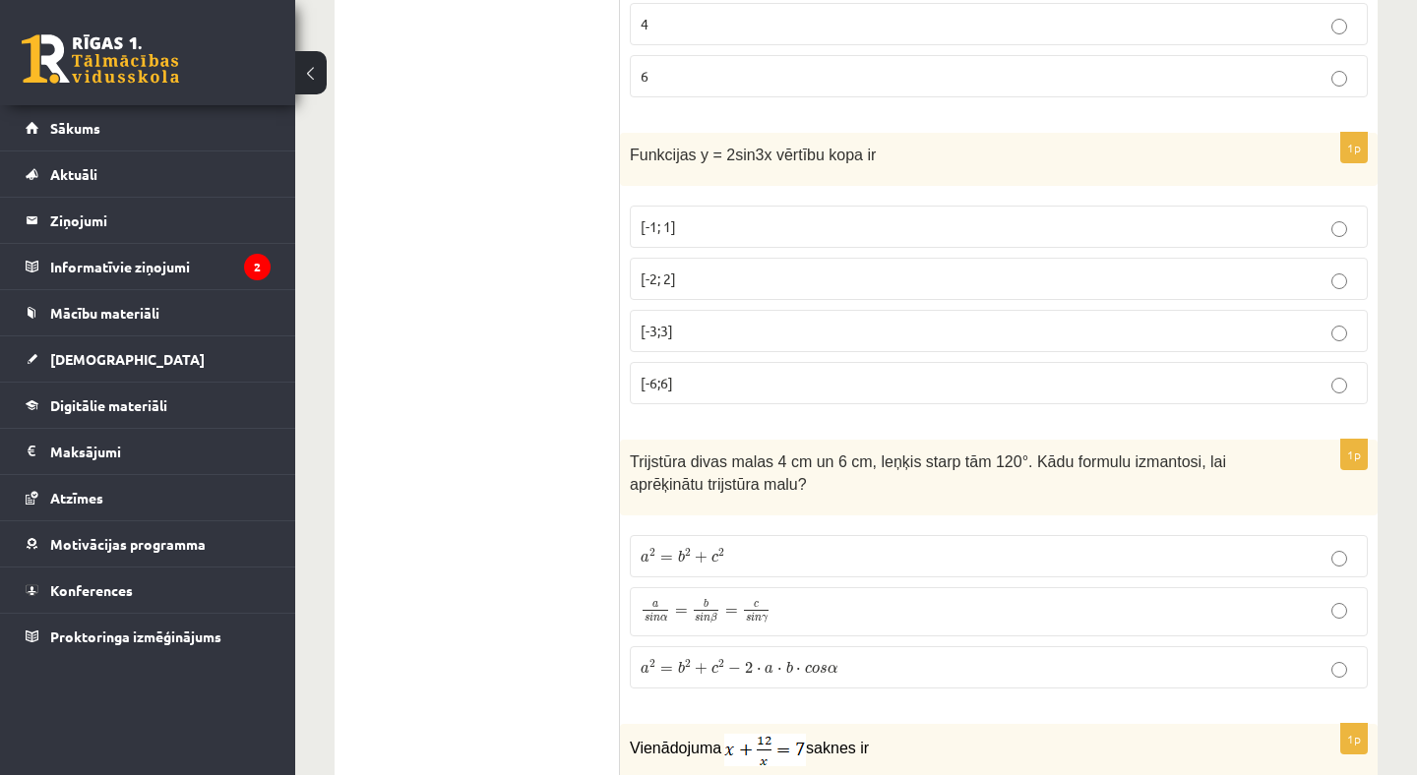
click at [716, 587] on label "a s i n α = b s i n β = c s i n γ a s i n α = b s i n β = c s i n γ" at bounding box center [999, 611] width 738 height 49
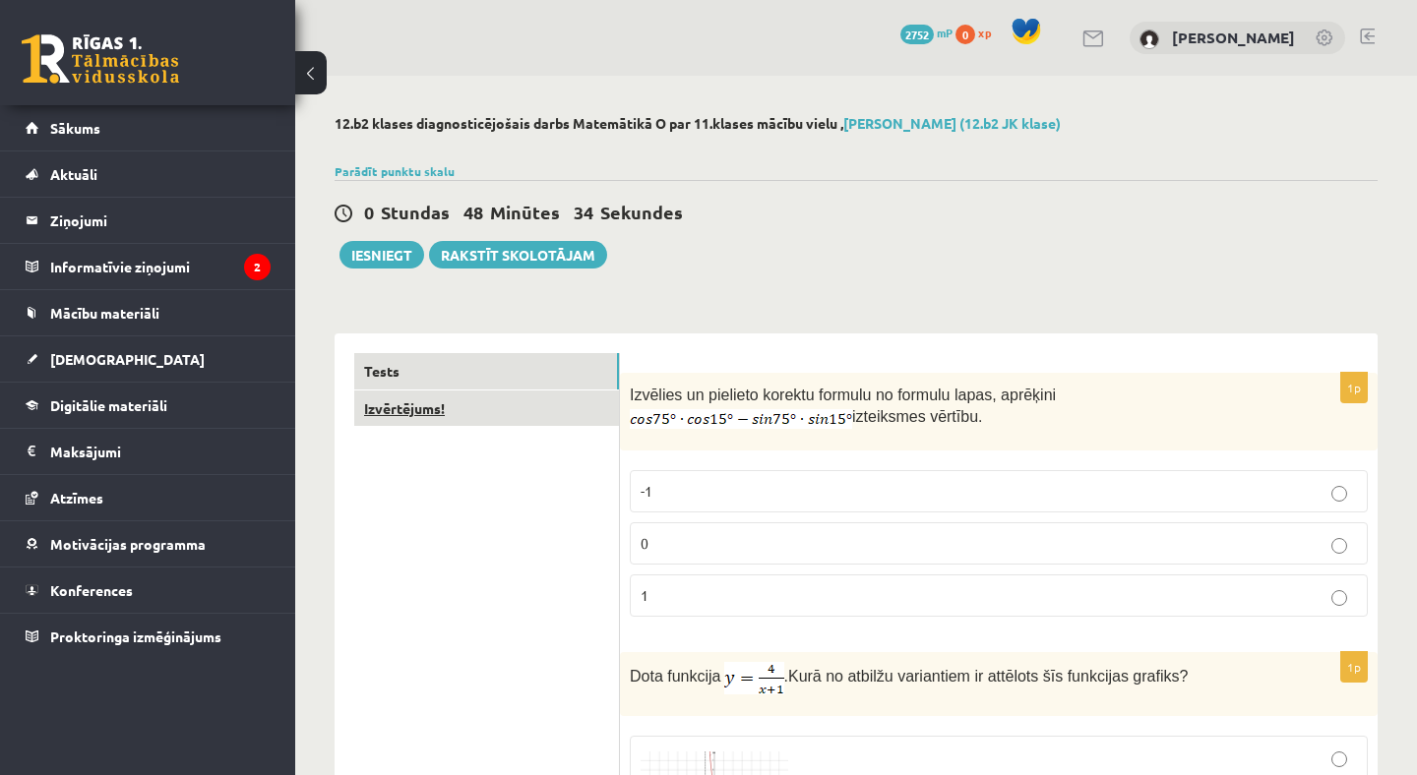
scroll to position [0, 0]
click at [484, 418] on link "Izvērtējums!" at bounding box center [486, 409] width 265 height 36
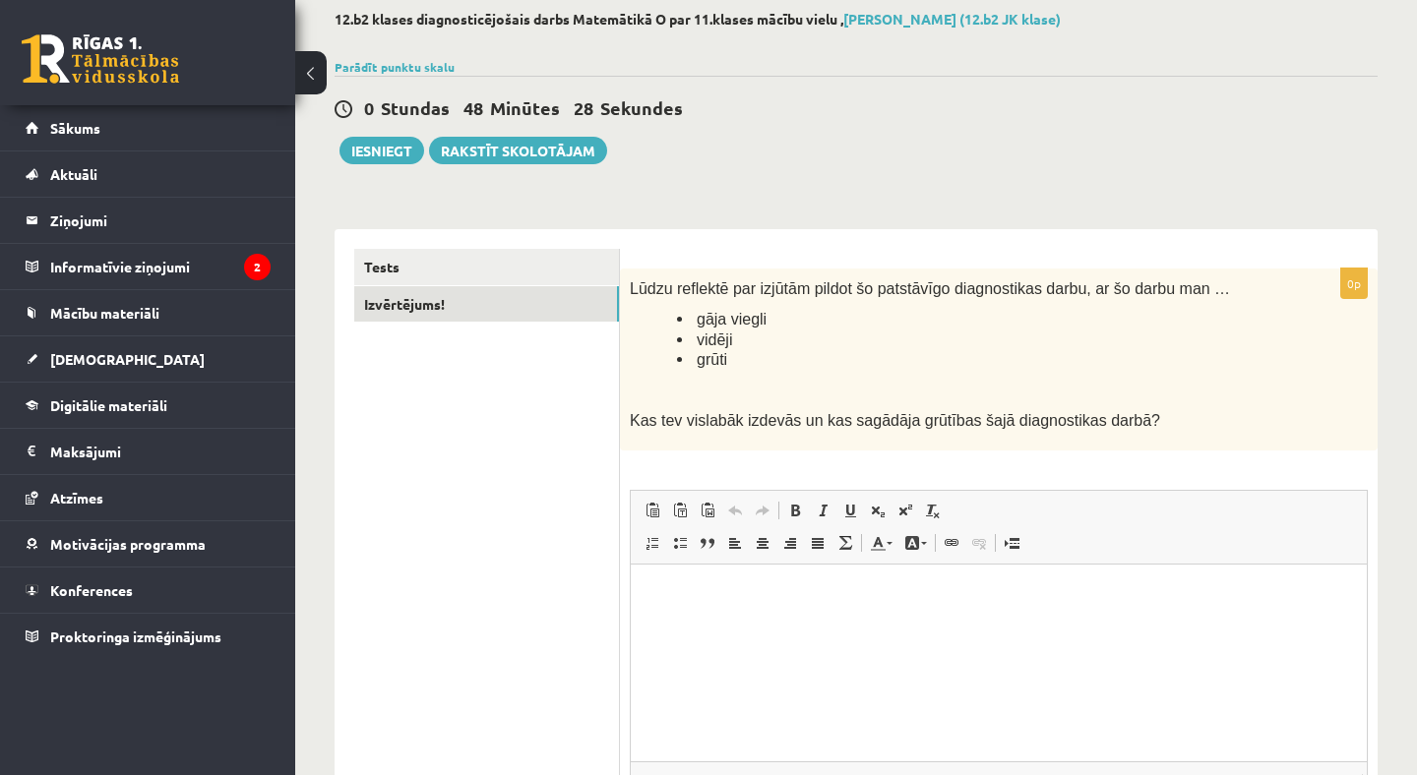
scroll to position [106, 0]
click at [739, 602] on html at bounding box center [999, 592] width 736 height 60
click at [402, 156] on button "Iesniegt" at bounding box center [381, 149] width 85 height 28
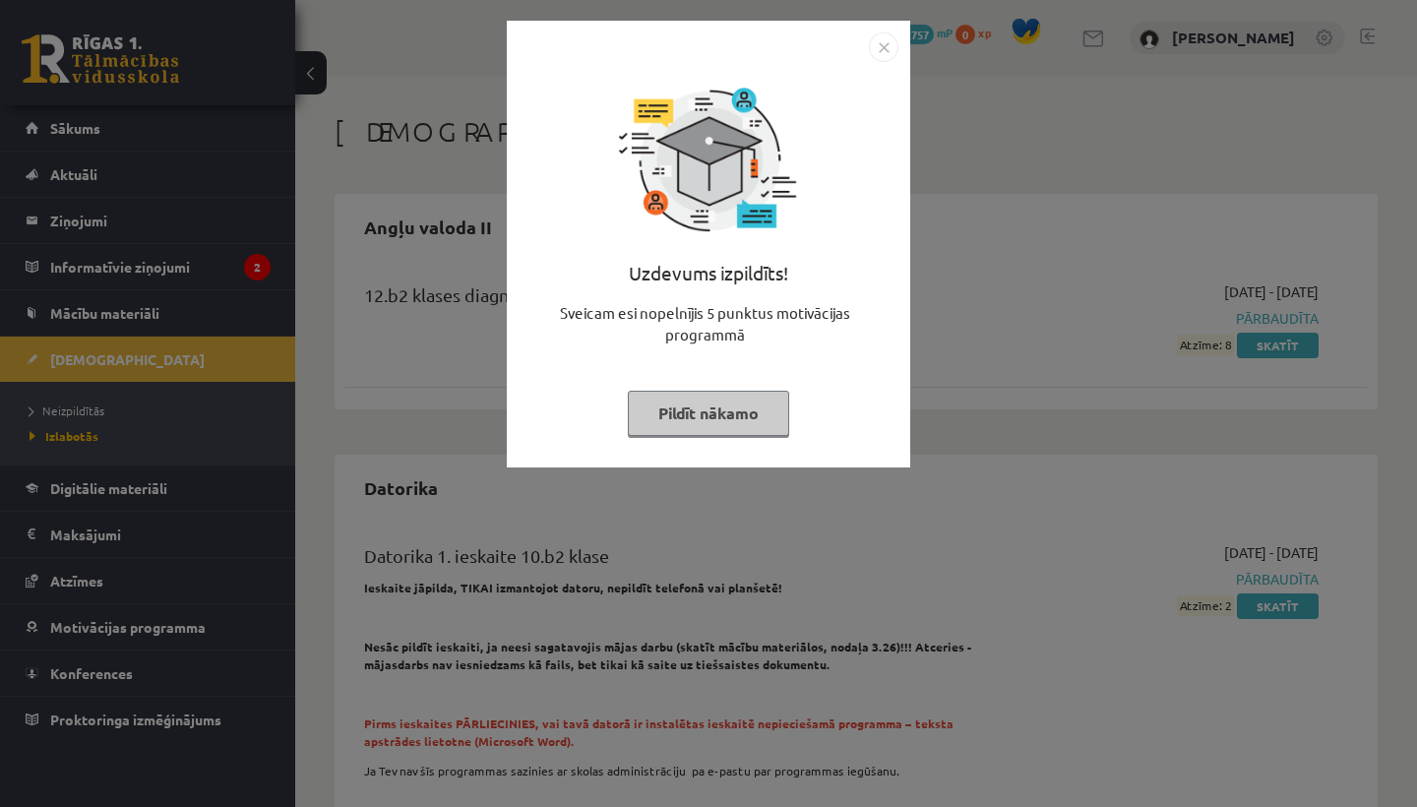
click at [887, 39] on img "Close" at bounding box center [884, 47] width 30 height 30
